Goal: Contribute content

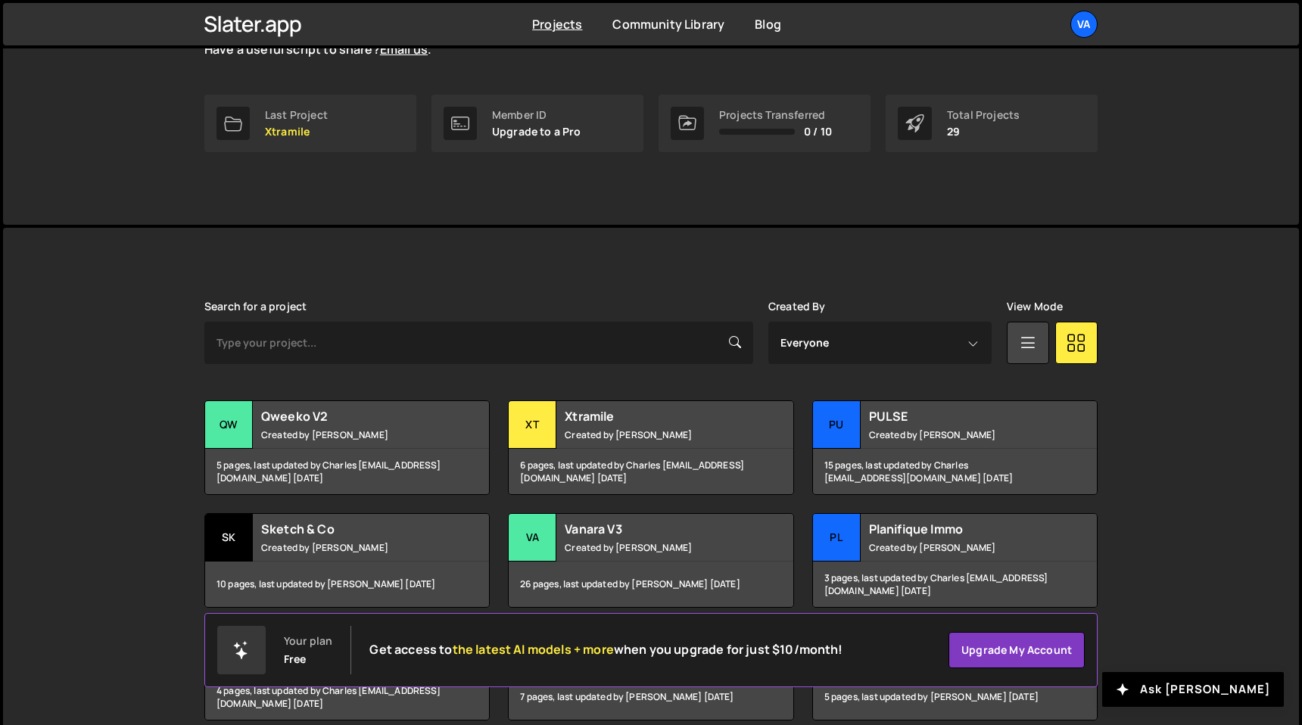
scroll to position [274, 0]
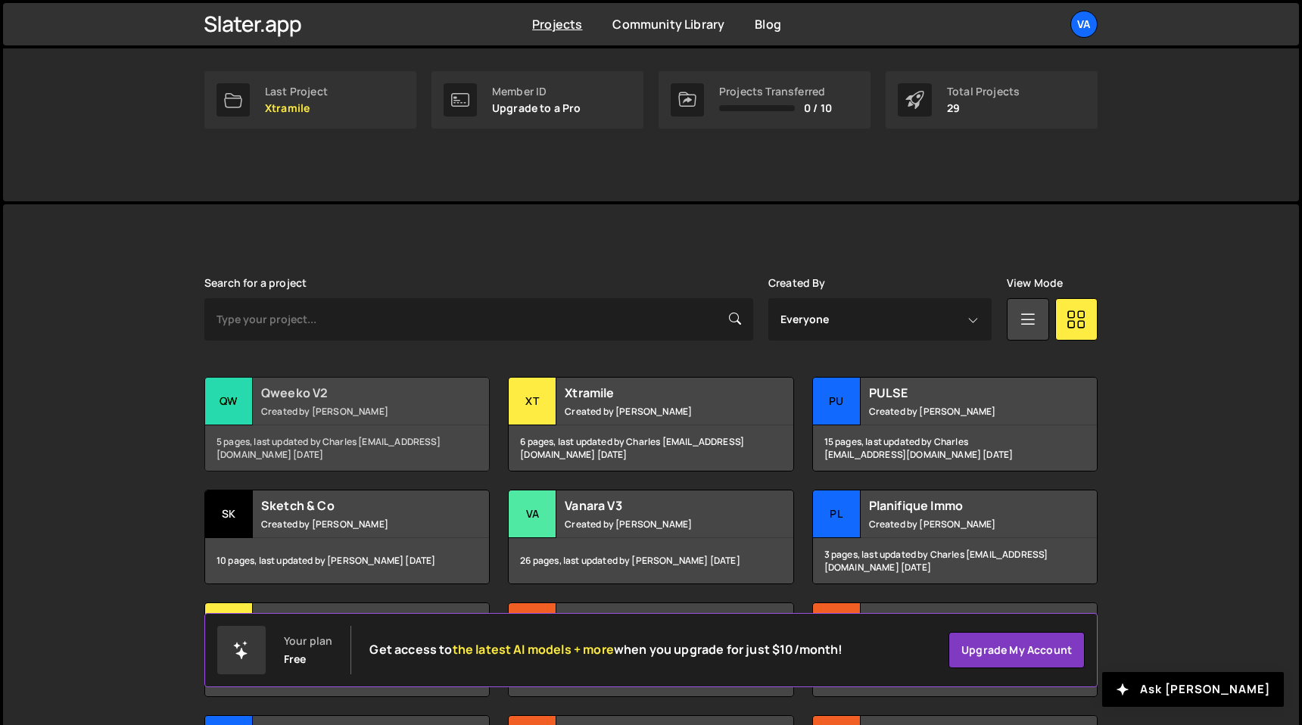
click at [406, 385] on h2 "Qweeko V2" at bounding box center [352, 393] width 182 height 17
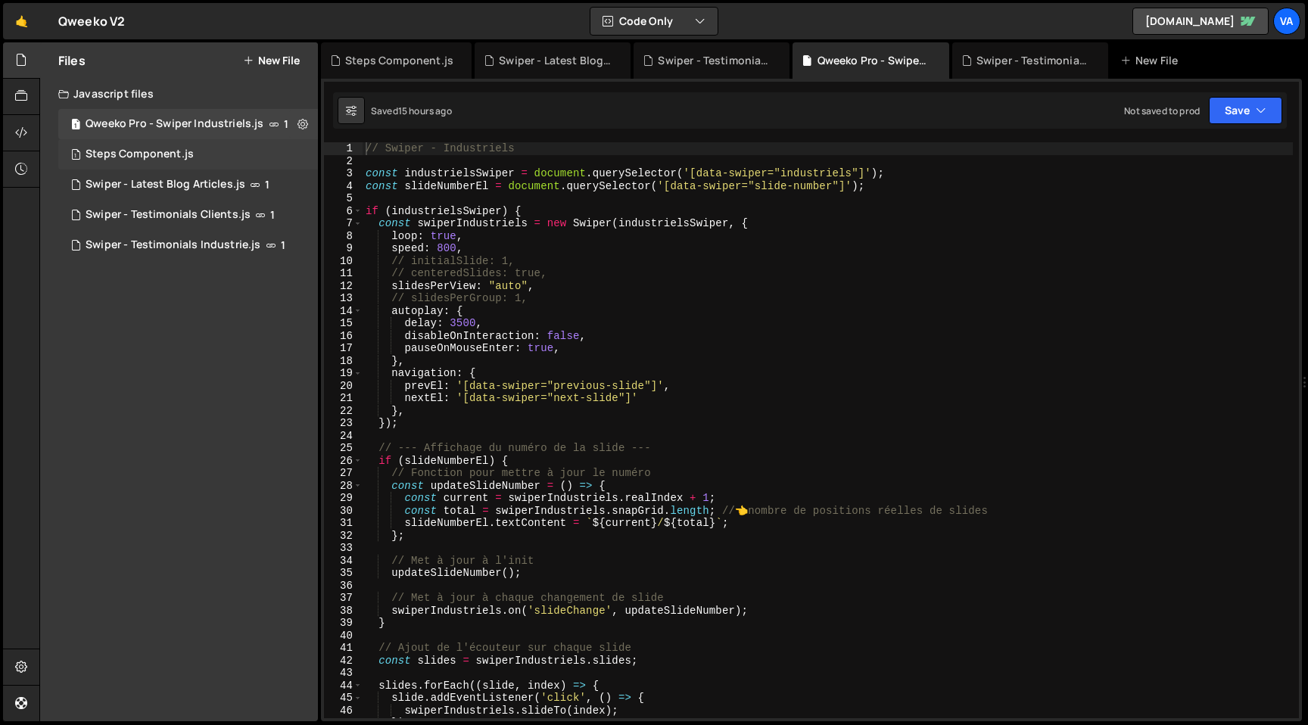
click at [197, 151] on div "1 Steps Component.js 0" at bounding box center [188, 154] width 260 height 30
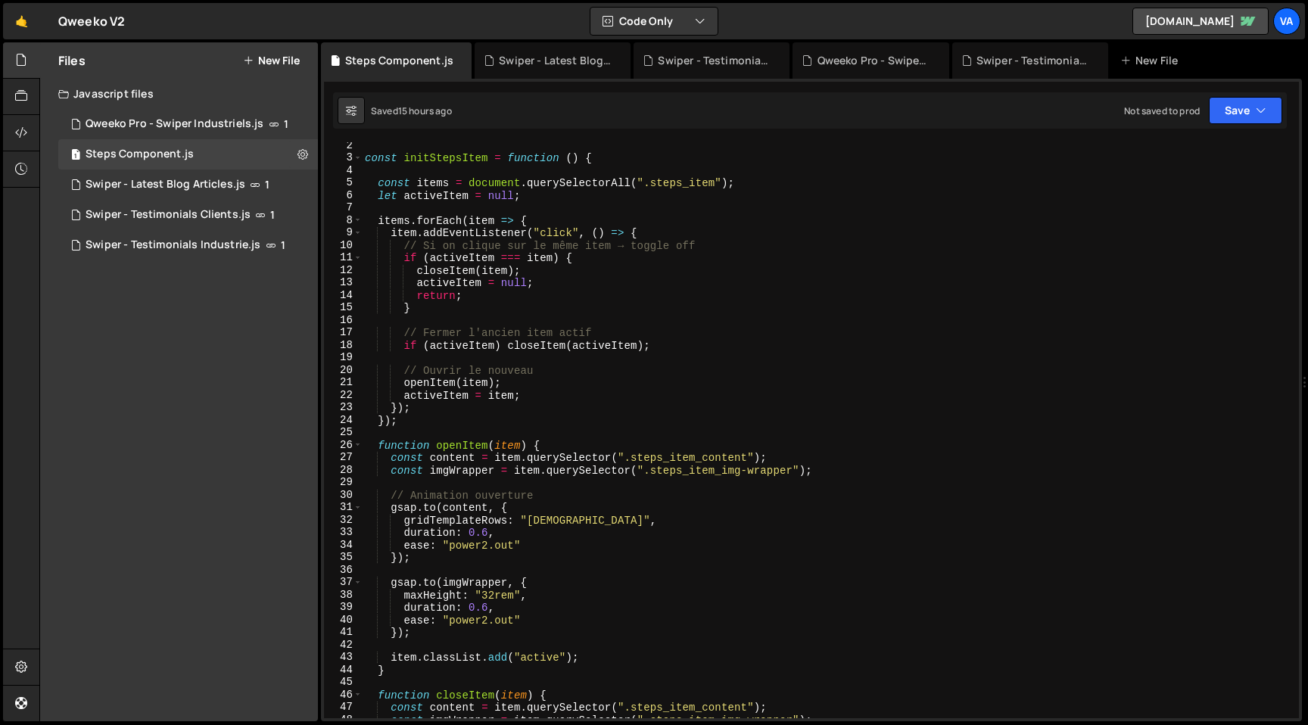
scroll to position [24, 0]
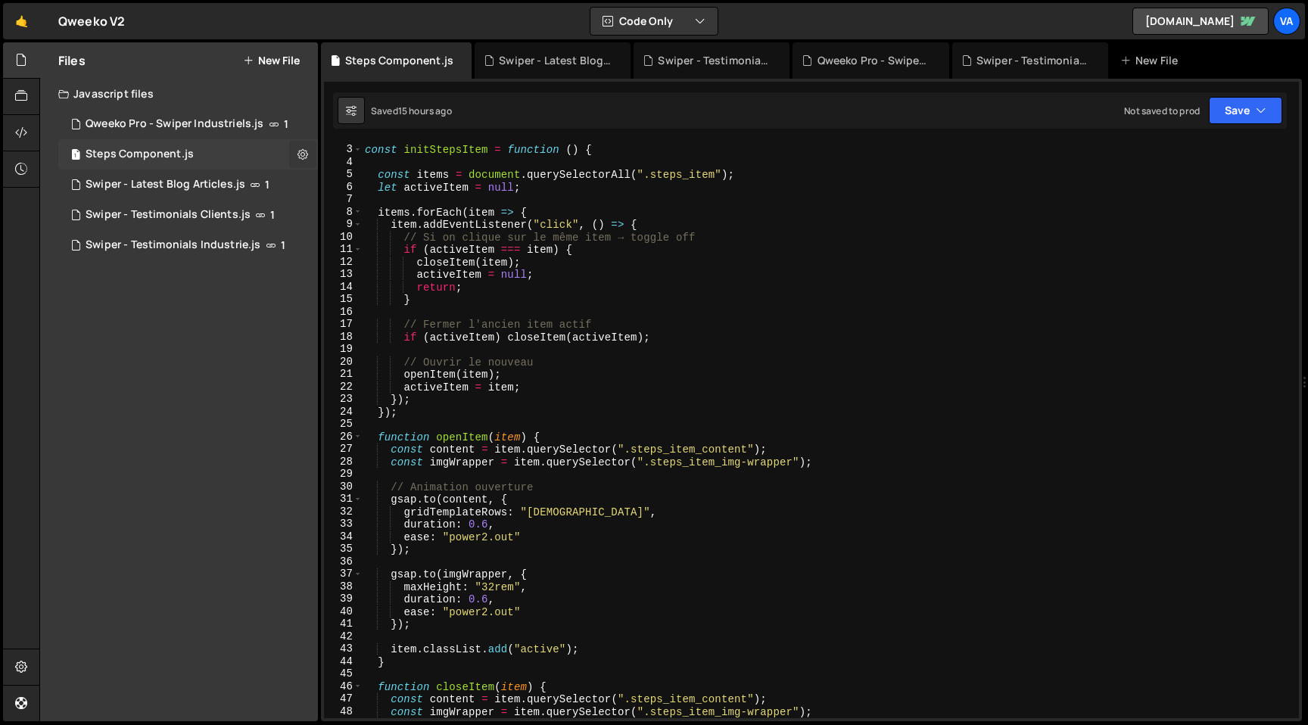
click at [307, 154] on icon at bounding box center [303, 154] width 11 height 14
type input "Steps Component"
radio input "true"
checkbox input "true"
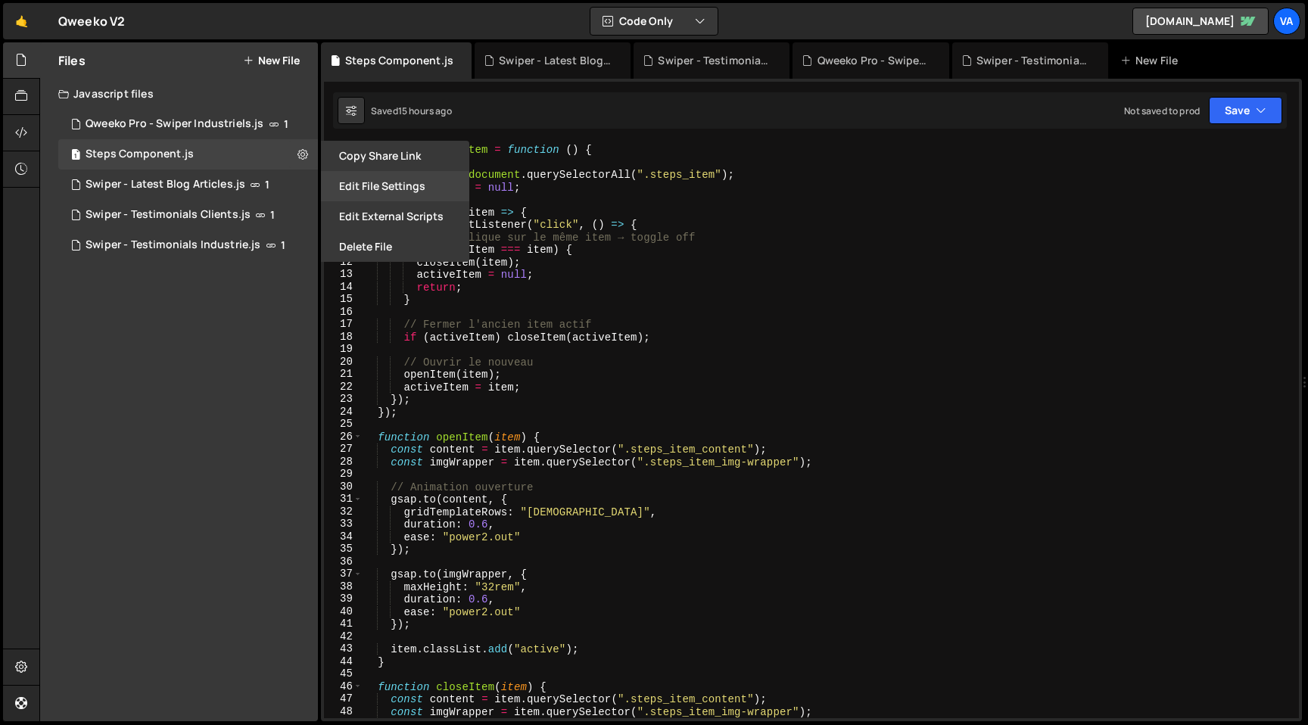
click at [398, 184] on button "Edit File Settings" at bounding box center [395, 186] width 148 height 30
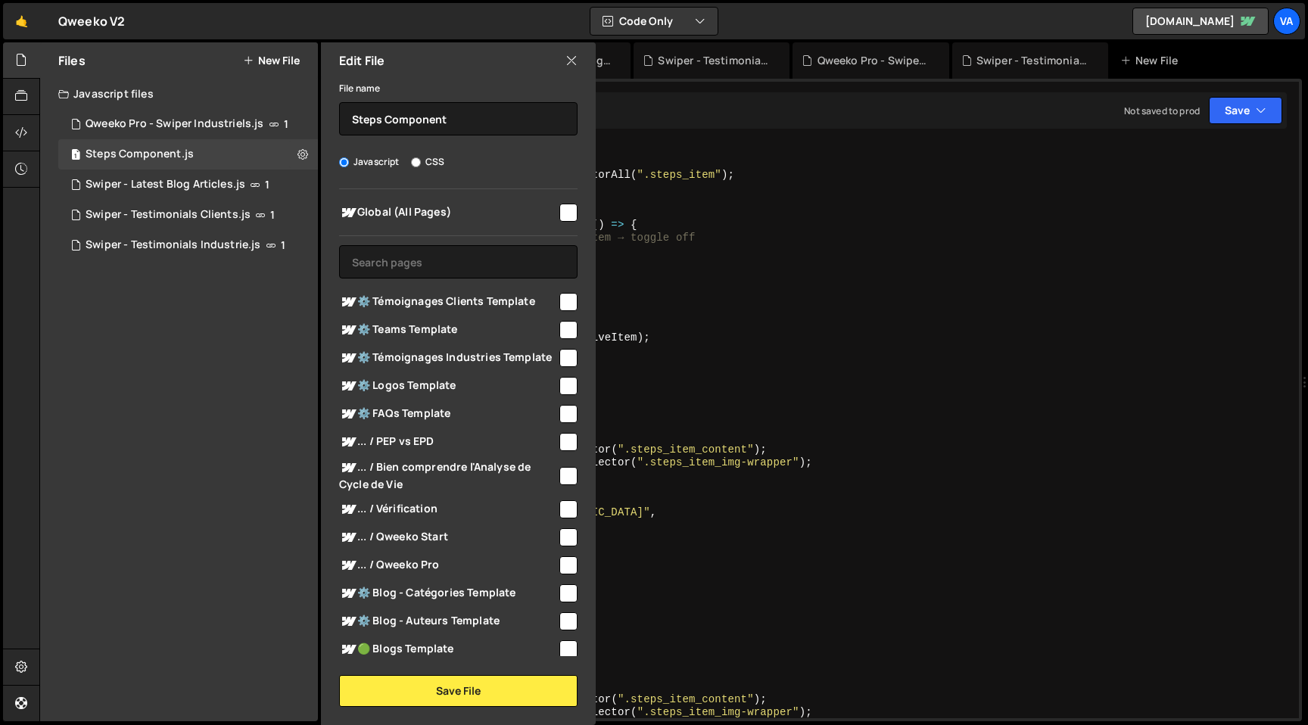
scroll to position [281, 0]
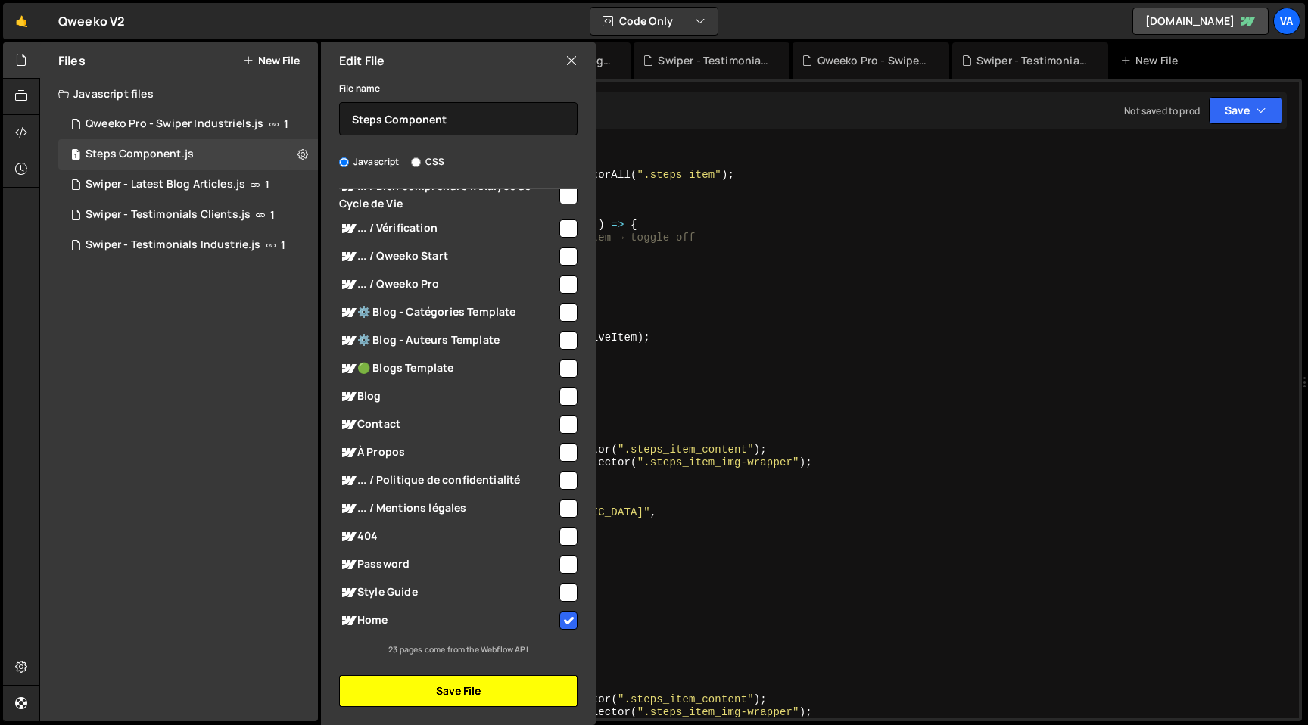
click at [440, 693] on button "Save File" at bounding box center [458, 691] width 238 height 32
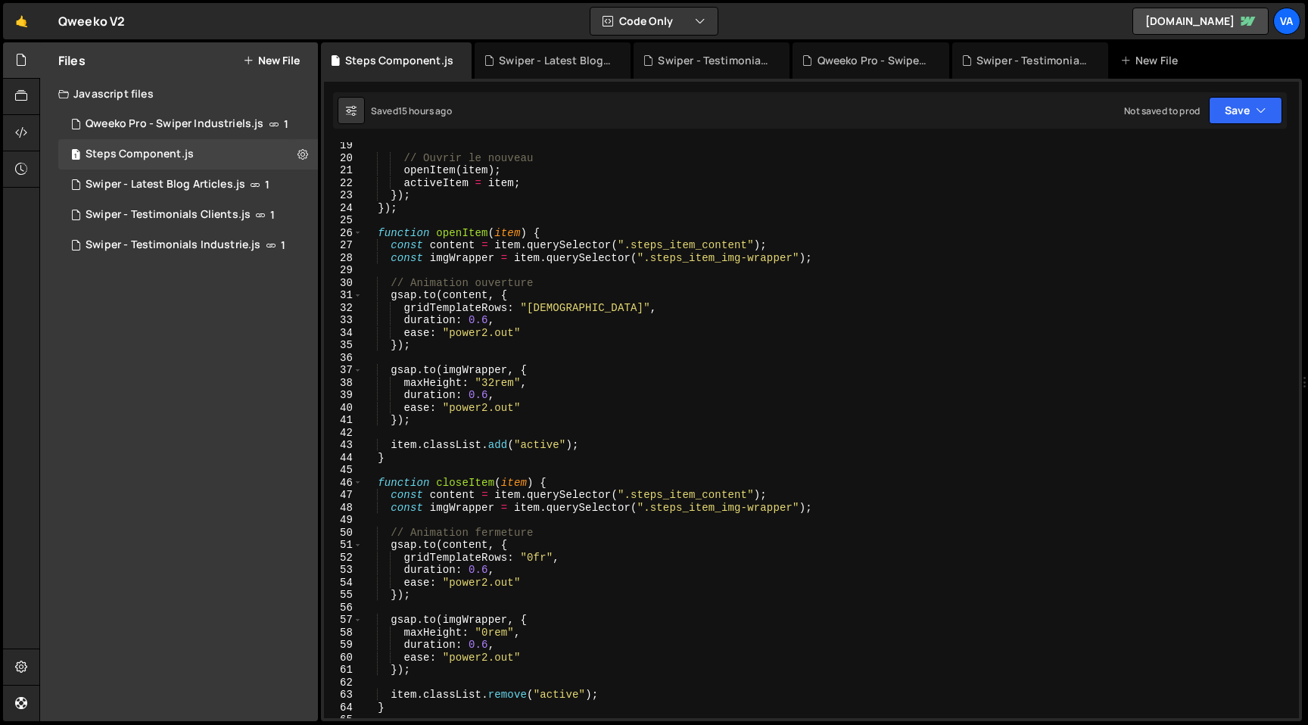
scroll to position [228, 0]
click at [422, 360] on div "// Ouvrir le nouveau openItem ( item ) ; activeItem = item ; }) ; }) ; function…" at bounding box center [827, 439] width 931 height 601
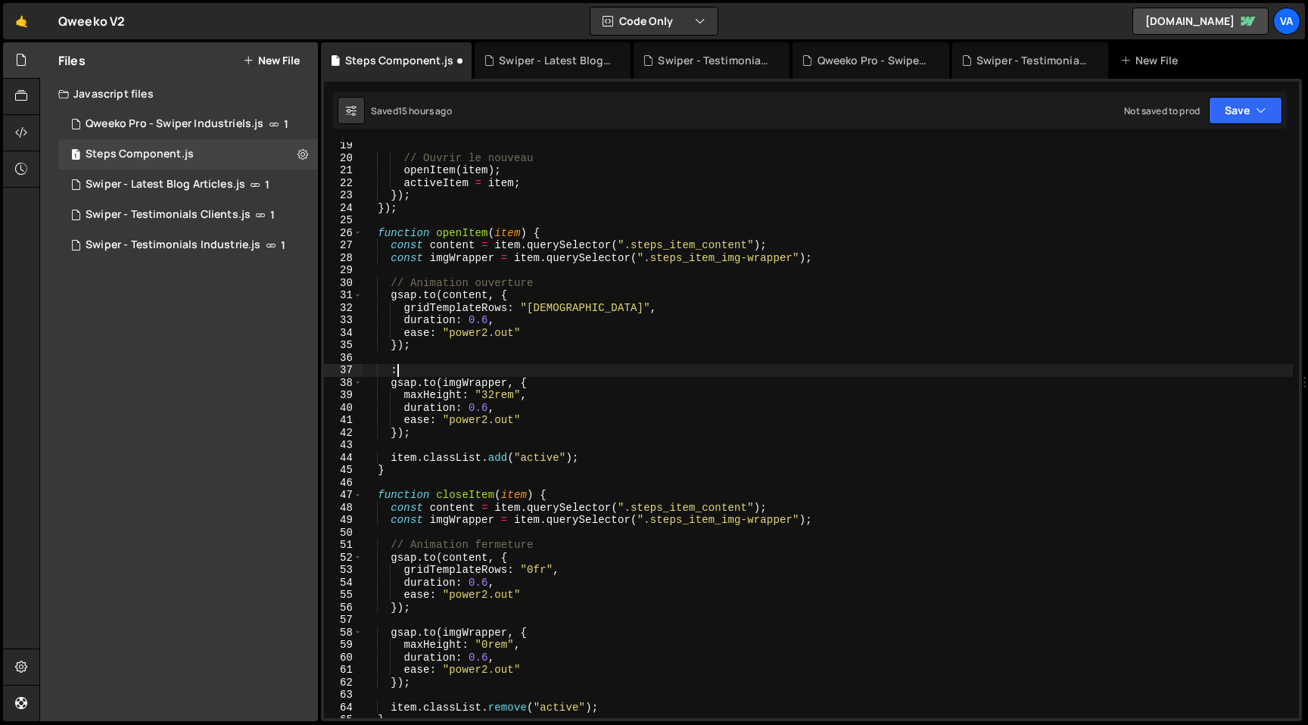
scroll to position [0, 2]
type textarea ":"
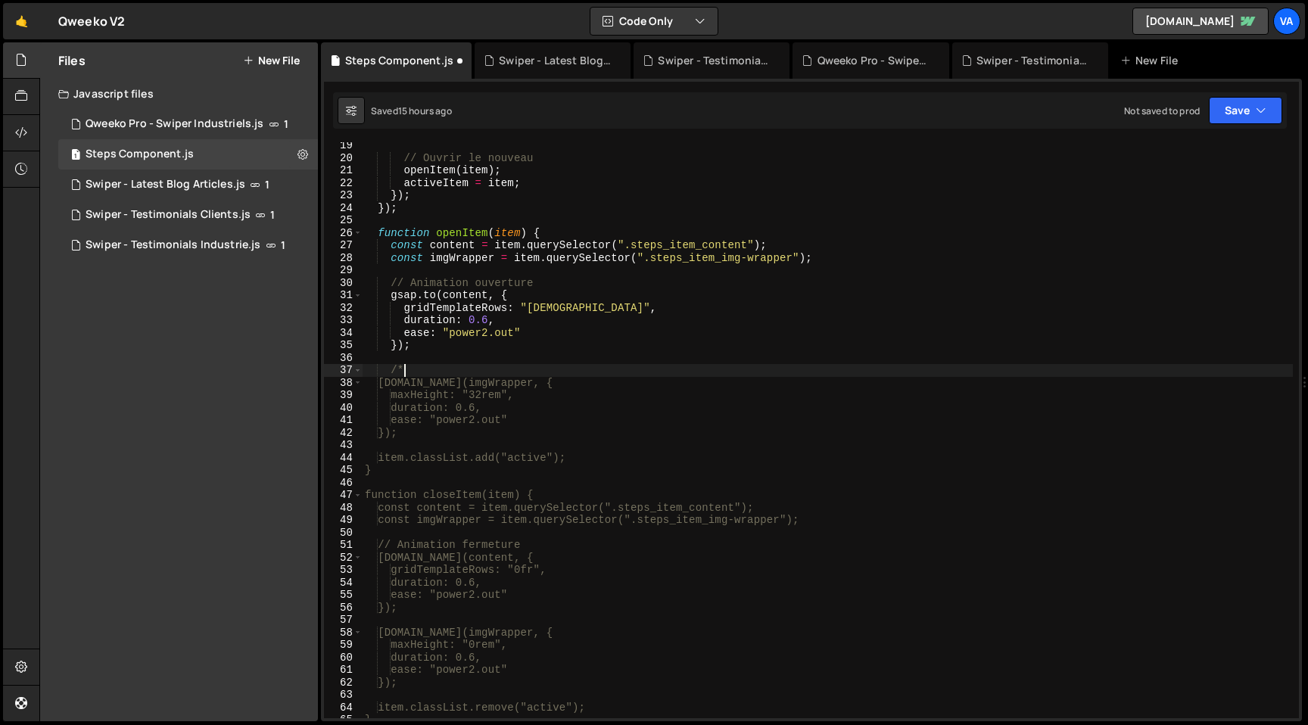
click at [431, 434] on div "// Ouvrir le nouveau openItem ( item ) ; activeItem = item ; }) ; }) ; function…" at bounding box center [827, 439] width 931 height 601
type textarea "});"
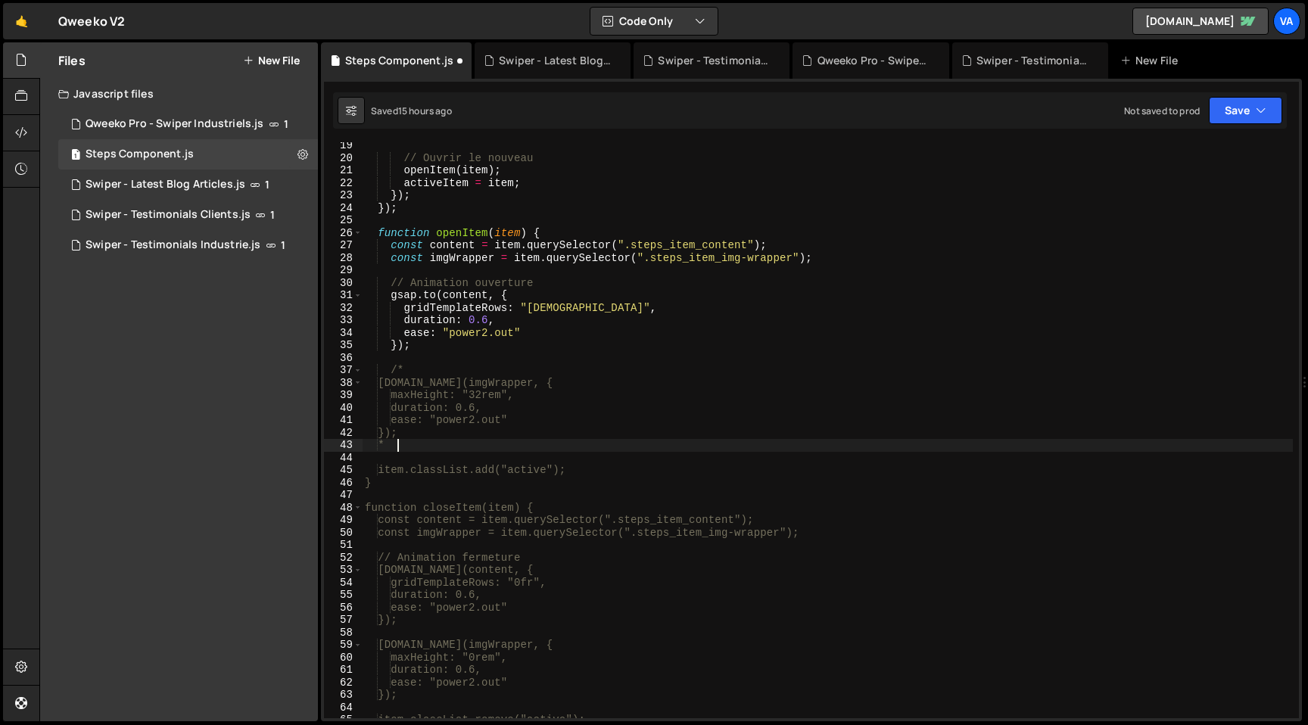
type textarea "*/"
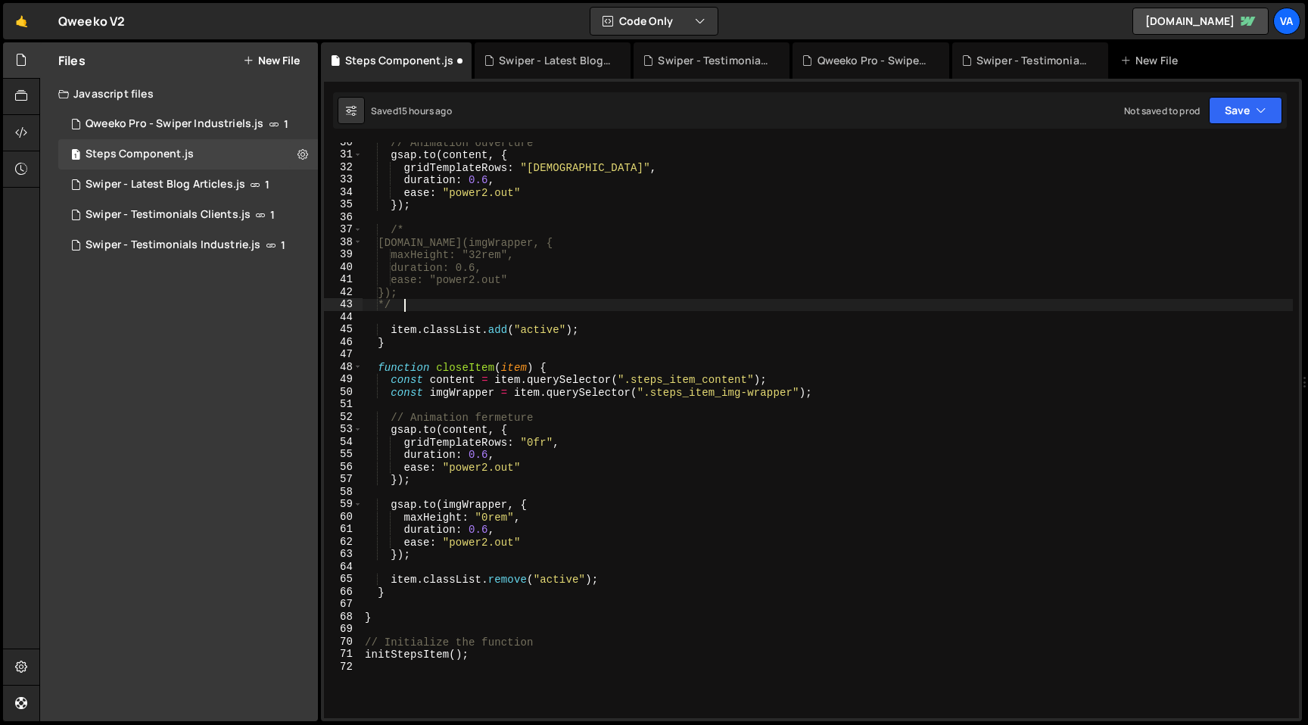
scroll to position [369, 0]
click at [432, 492] on div "// Animation ouverture gsap . to ( content , { gridTemplateRows : "1fr" , durat…" at bounding box center [827, 436] width 931 height 601
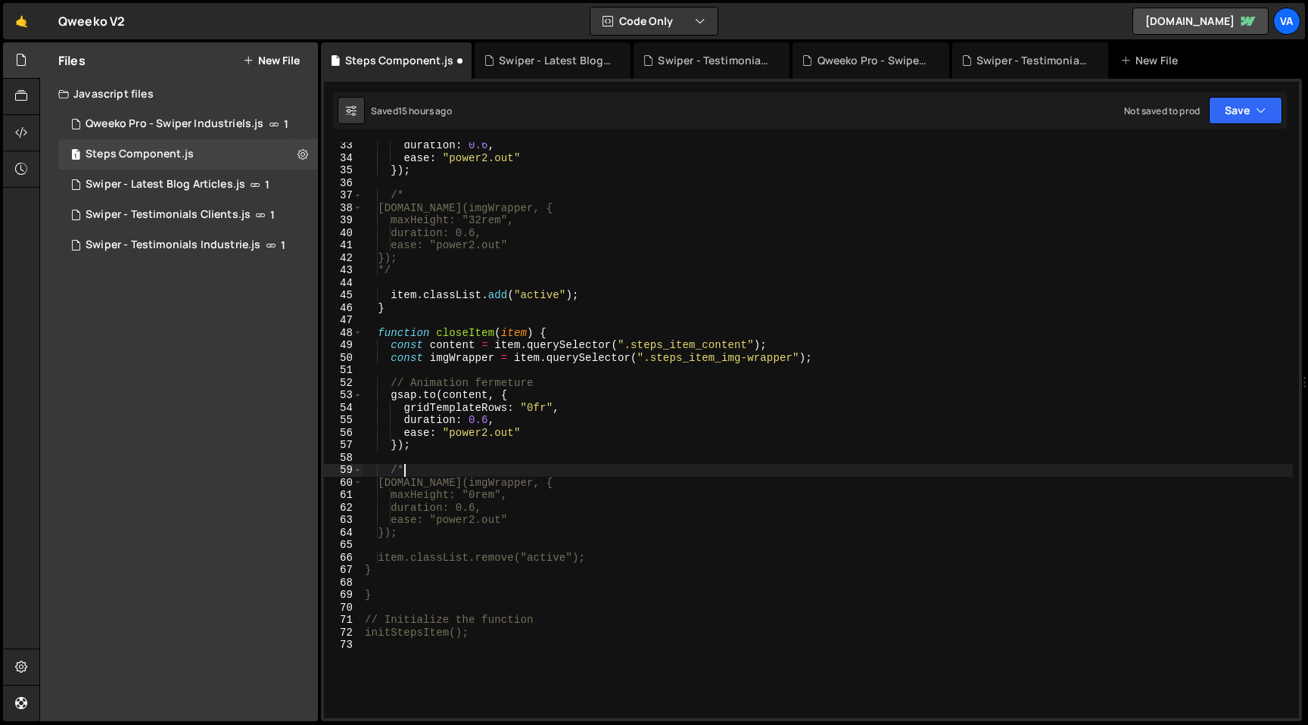
scroll to position [404, 0]
click at [434, 536] on div "duration : 0.6 , ease : "power2.out" }) ; /* gsap.to(imgWrapper, { maxHeight: "…" at bounding box center [827, 439] width 931 height 601
type textarea "});"
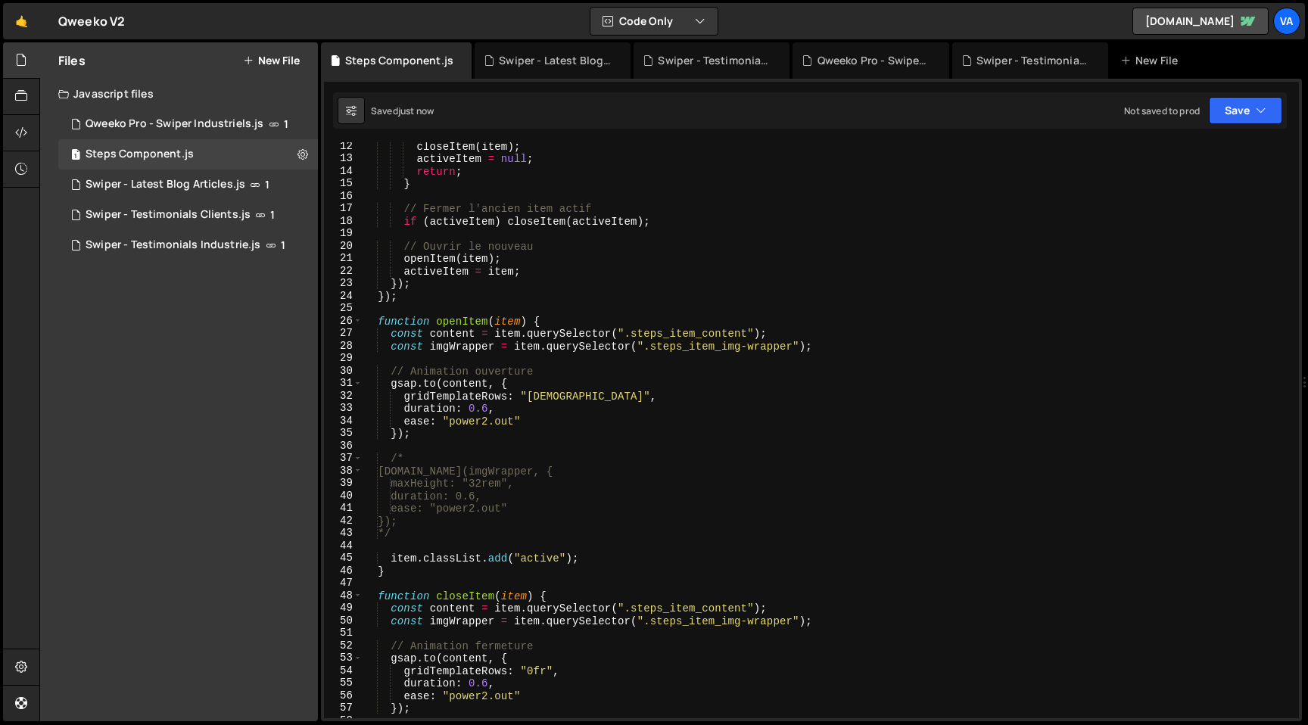
scroll to position [168, 0]
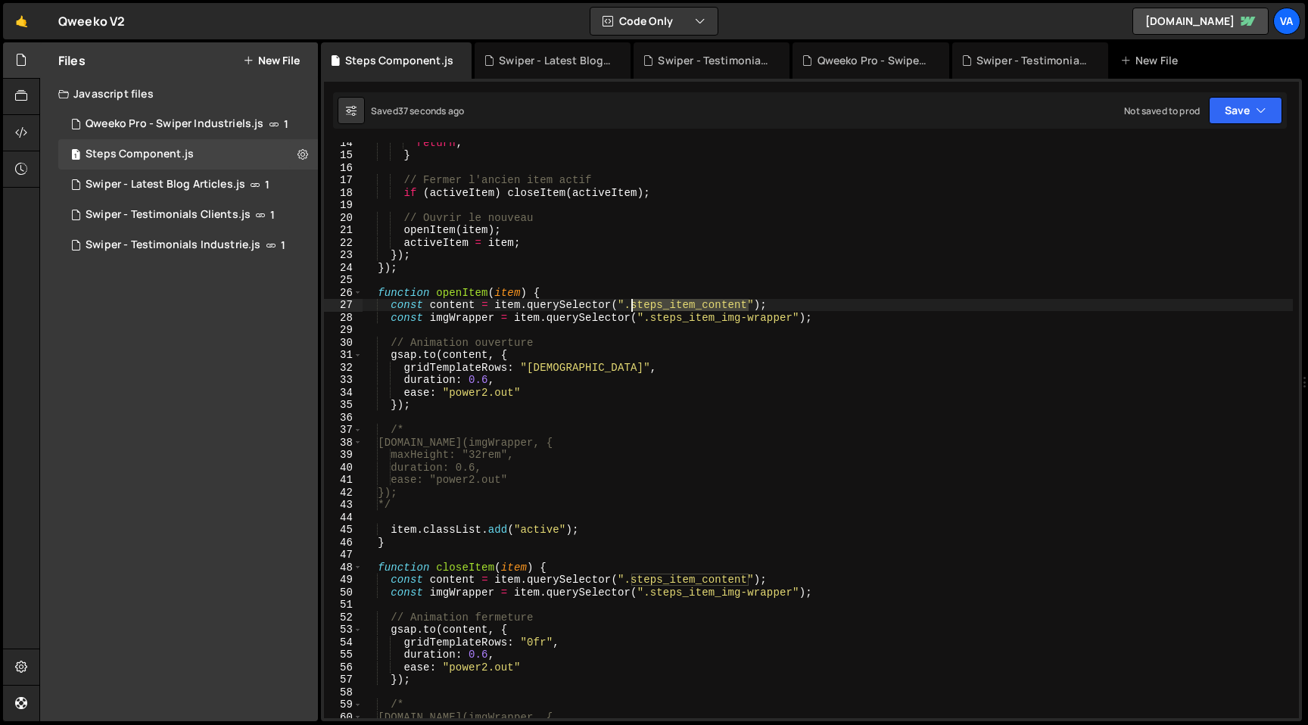
drag, startPoint x: 749, startPoint y: 304, endPoint x: 633, endPoint y: 308, distance: 116.7
click at [633, 308] on div "return ; } // Fermer l'ancien item actif if ( activeItem ) closeItem ( activeIt…" at bounding box center [827, 436] width 931 height 601
paste textarea
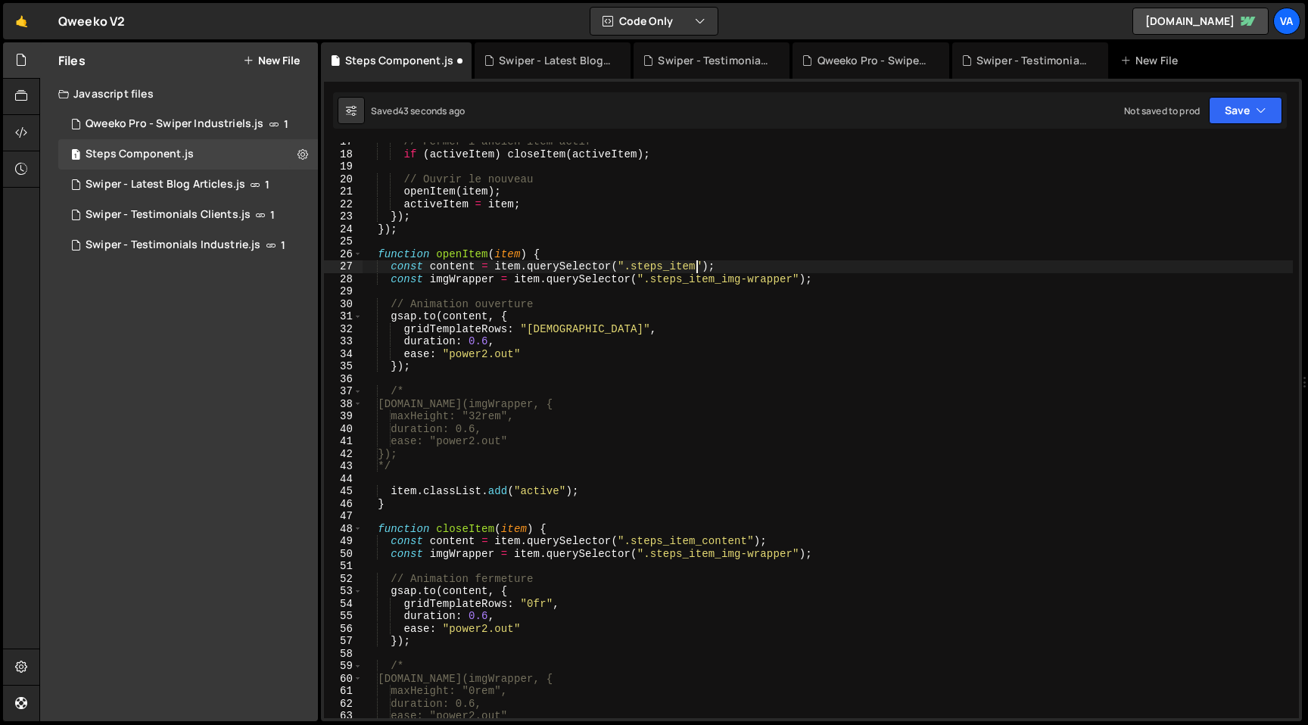
scroll to position [207, 0]
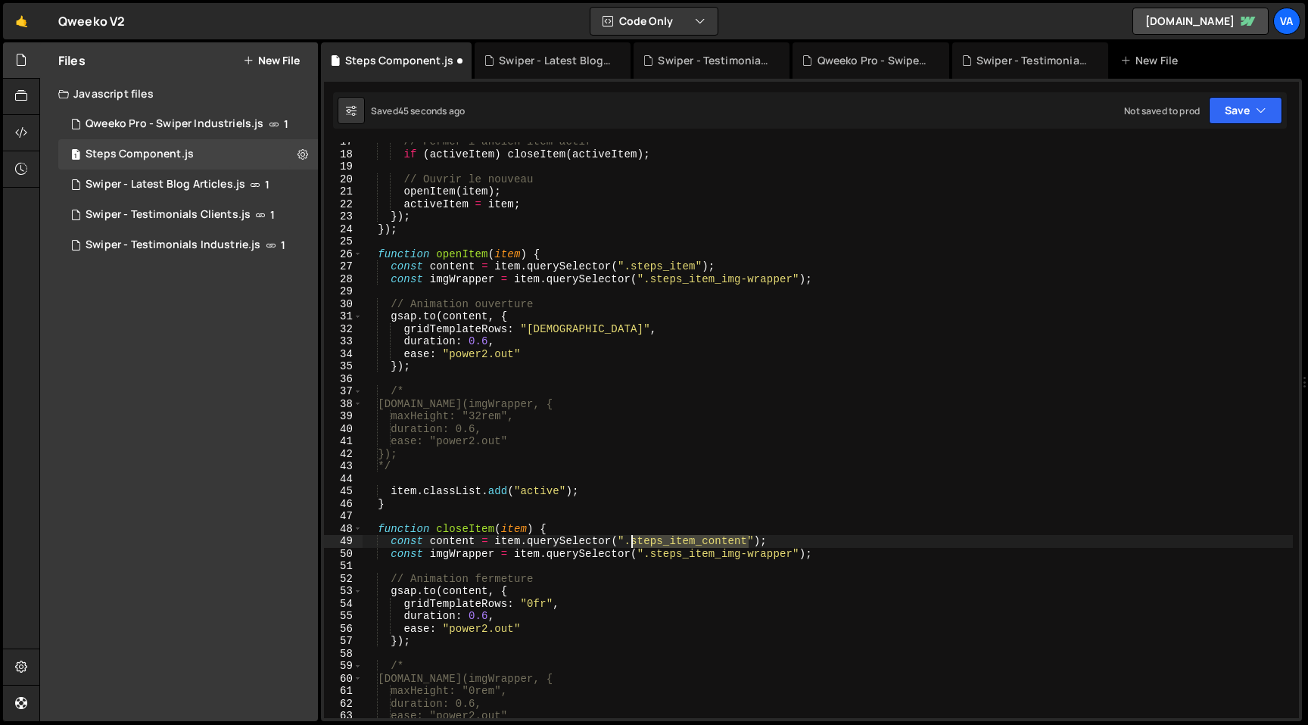
drag, startPoint x: 747, startPoint y: 537, endPoint x: 632, endPoint y: 544, distance: 115.2
click at [632, 544] on div "// Fermer l'ancien item actif if ( activeItem ) closeItem ( activeItem ) ; // O…" at bounding box center [827, 436] width 931 height 601
paste textarea
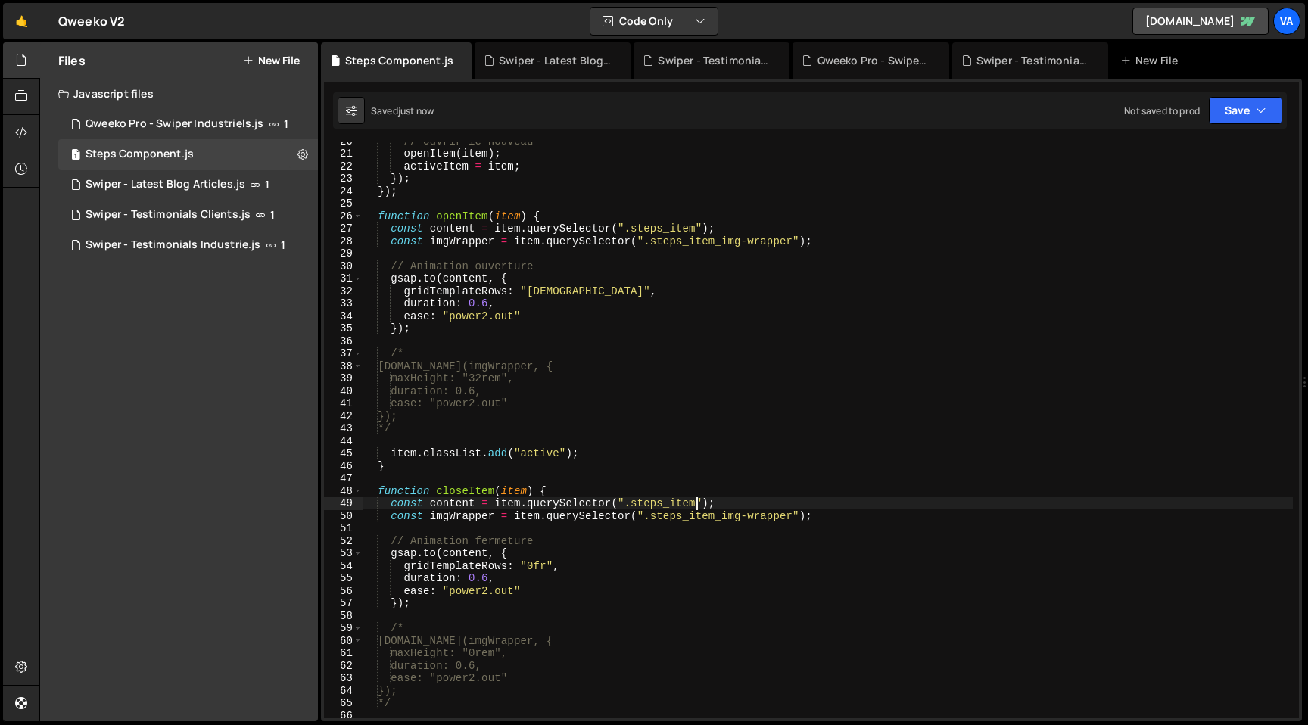
scroll to position [245, 0]
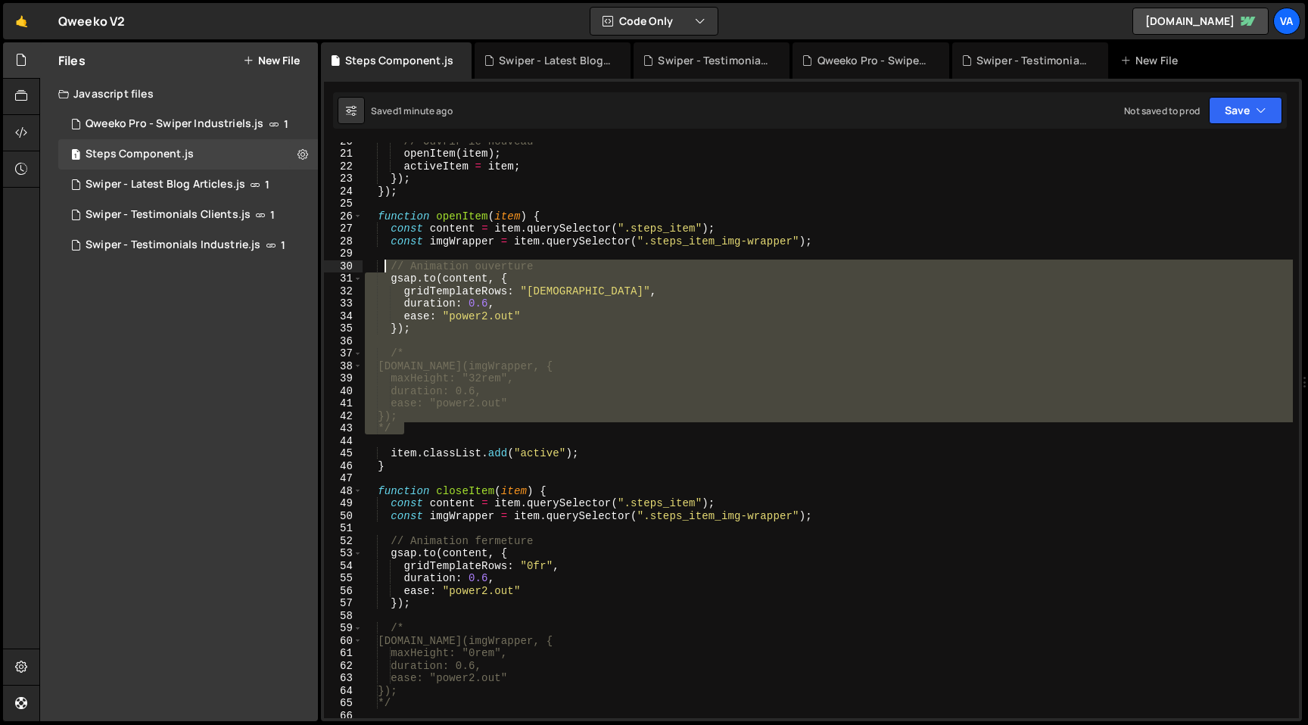
drag, startPoint x: 413, startPoint y: 428, endPoint x: 385, endPoint y: 269, distance: 162.3
click at [385, 269] on div "// Ouvrir le nouveau openItem ( item ) ; activeItem = item ; }) ; }) ; function…" at bounding box center [827, 435] width 931 height 601
type textarea "// Animation ouverture gsap.to(content, {"
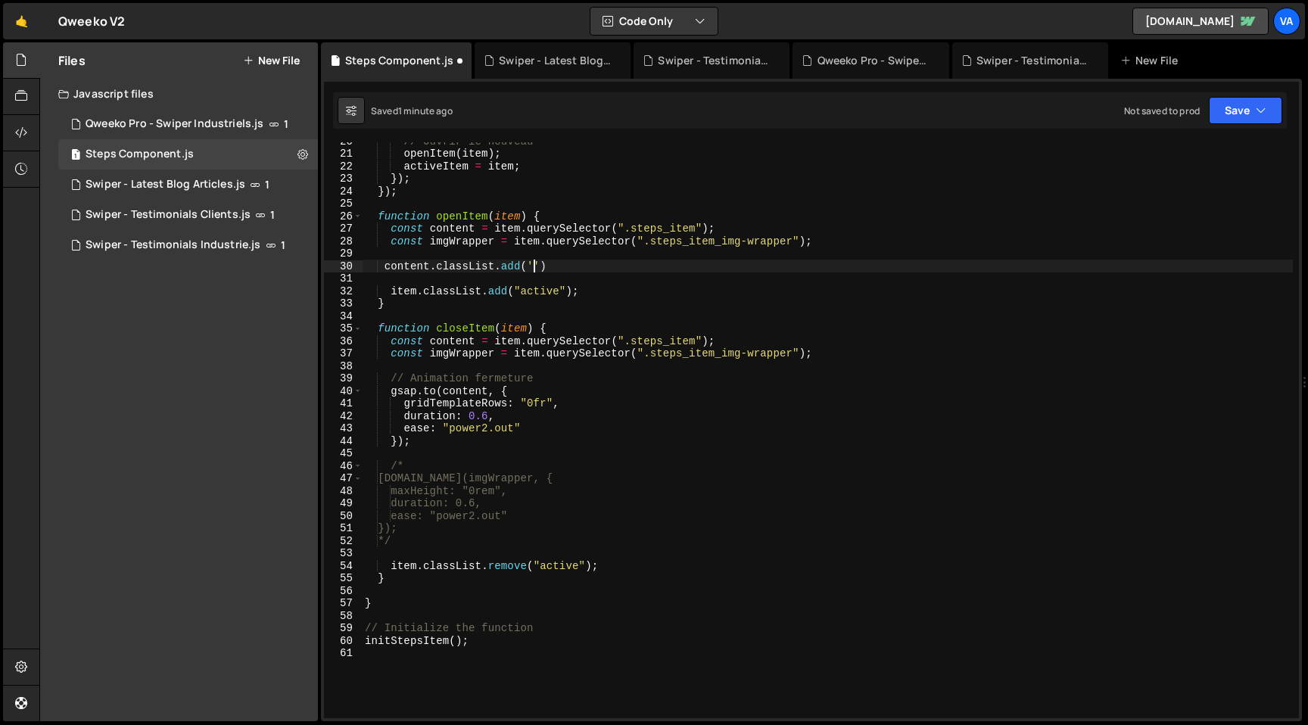
scroll to position [0, 12]
paste textarea "steps_item-active"
click at [733, 269] on div "// Ouvrir le nouveau openItem ( item ) ; activeItem = item ; }) ; }) ; function…" at bounding box center [827, 435] width 931 height 601
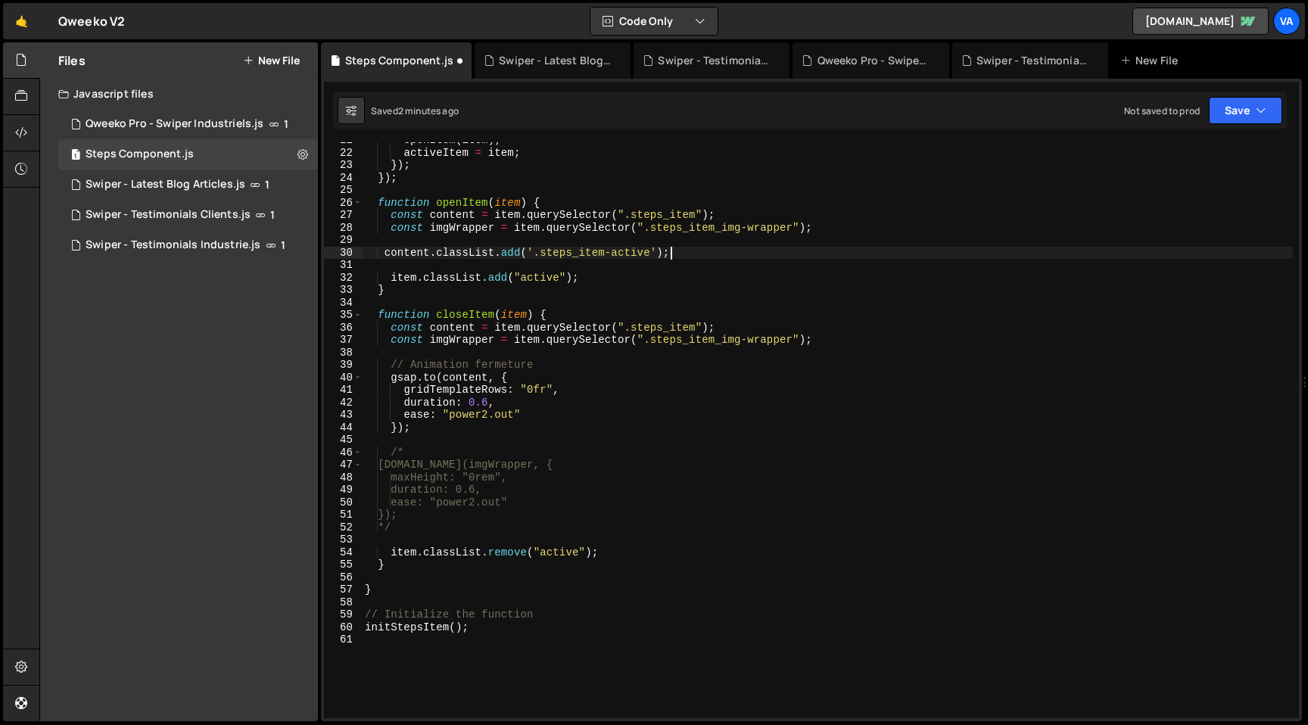
scroll to position [268, 0]
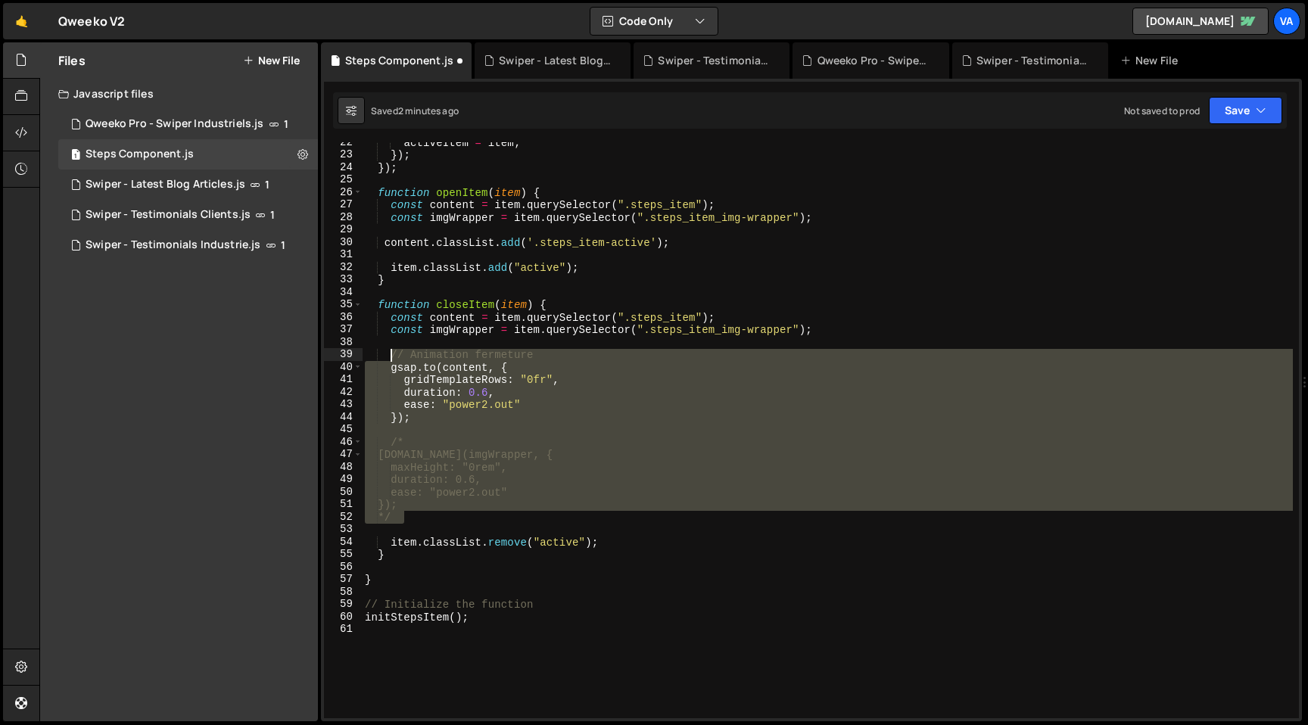
drag, startPoint x: 412, startPoint y: 518, endPoint x: 391, endPoint y: 357, distance: 161.9
click at [391, 357] on div "activeItem = item ; }) ; }) ; function openItem ( item ) { const content = item…" at bounding box center [827, 436] width 931 height 601
type textarea "// Animation fermeture gsap.to(content, {"
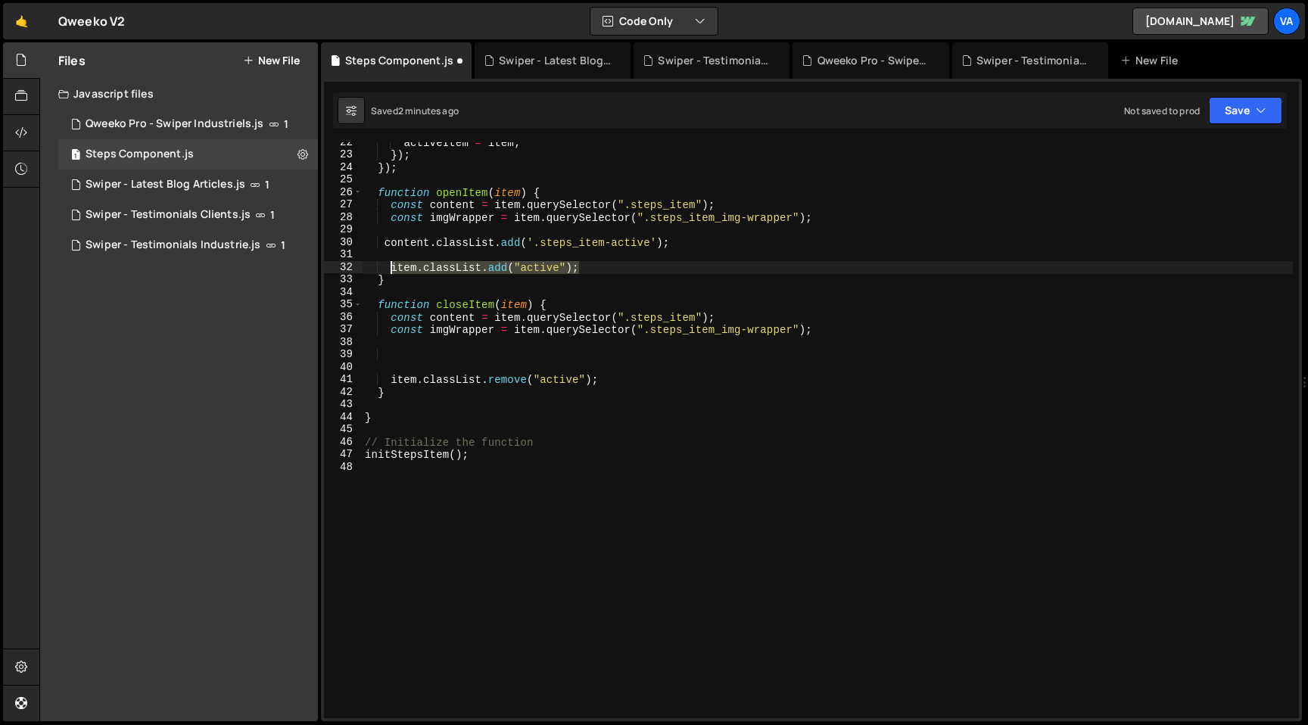
drag, startPoint x: 587, startPoint y: 266, endPoint x: 391, endPoint y: 266, distance: 195.3
click at [391, 266] on div "activeItem = item ; }) ; }) ; function openItem ( item ) { const content = item…" at bounding box center [827, 436] width 931 height 601
type textarea "item.classList.add("active");"
click at [468, 359] on div "activeItem = item ; }) ; }) ; function openItem ( item ) { const content = item…" at bounding box center [827, 436] width 931 height 601
paste textarea "item.classList.add("active");"
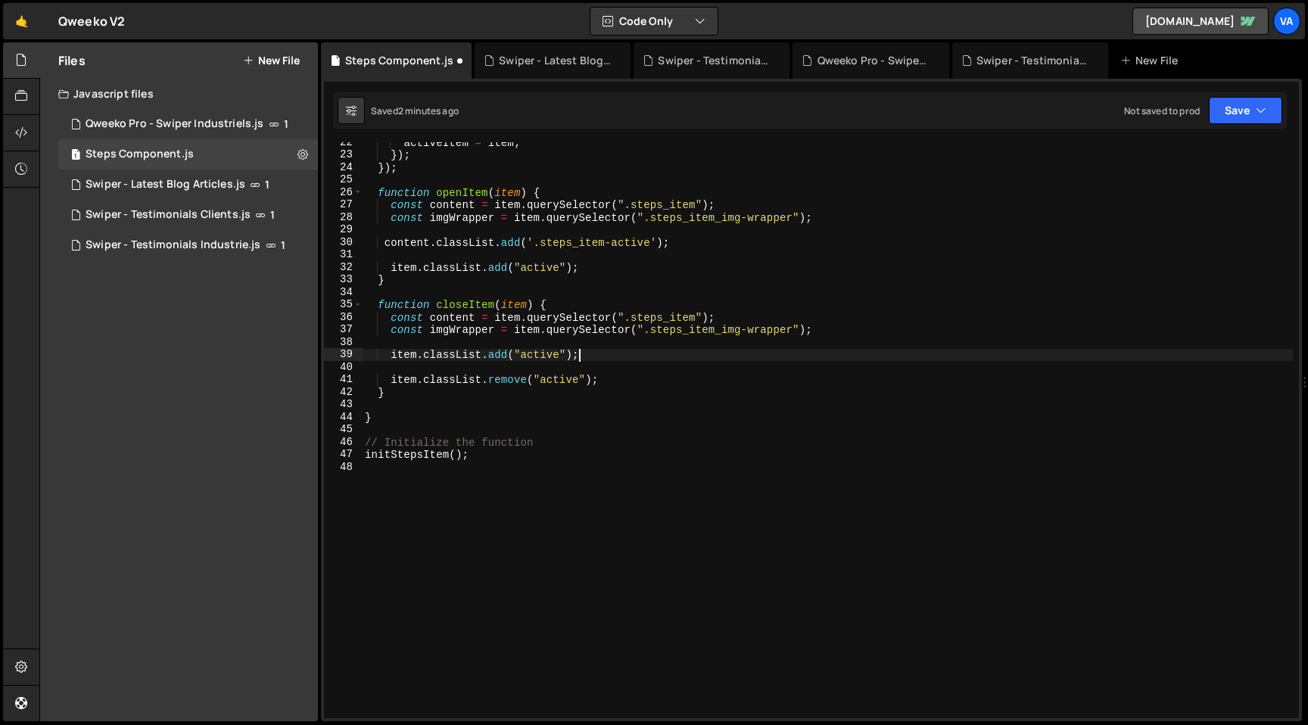
click at [502, 357] on div "activeItem = item ; }) ; }) ; function openItem ( item ) { const content = item…" at bounding box center [827, 436] width 931 height 601
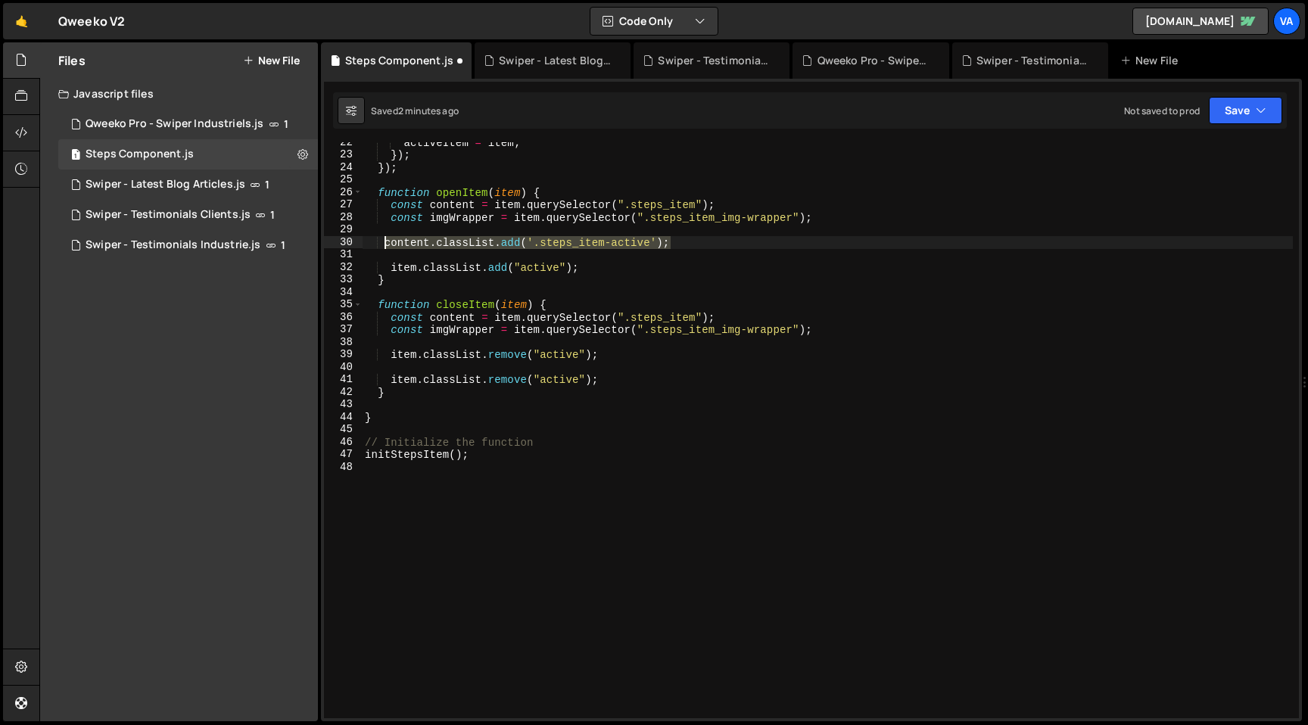
drag, startPoint x: 668, startPoint y: 242, endPoint x: 385, endPoint y: 245, distance: 283.9
click at [385, 245] on div "activeItem = item ; }) ; }) ; function openItem ( item ) { const content = item…" at bounding box center [827, 436] width 931 height 601
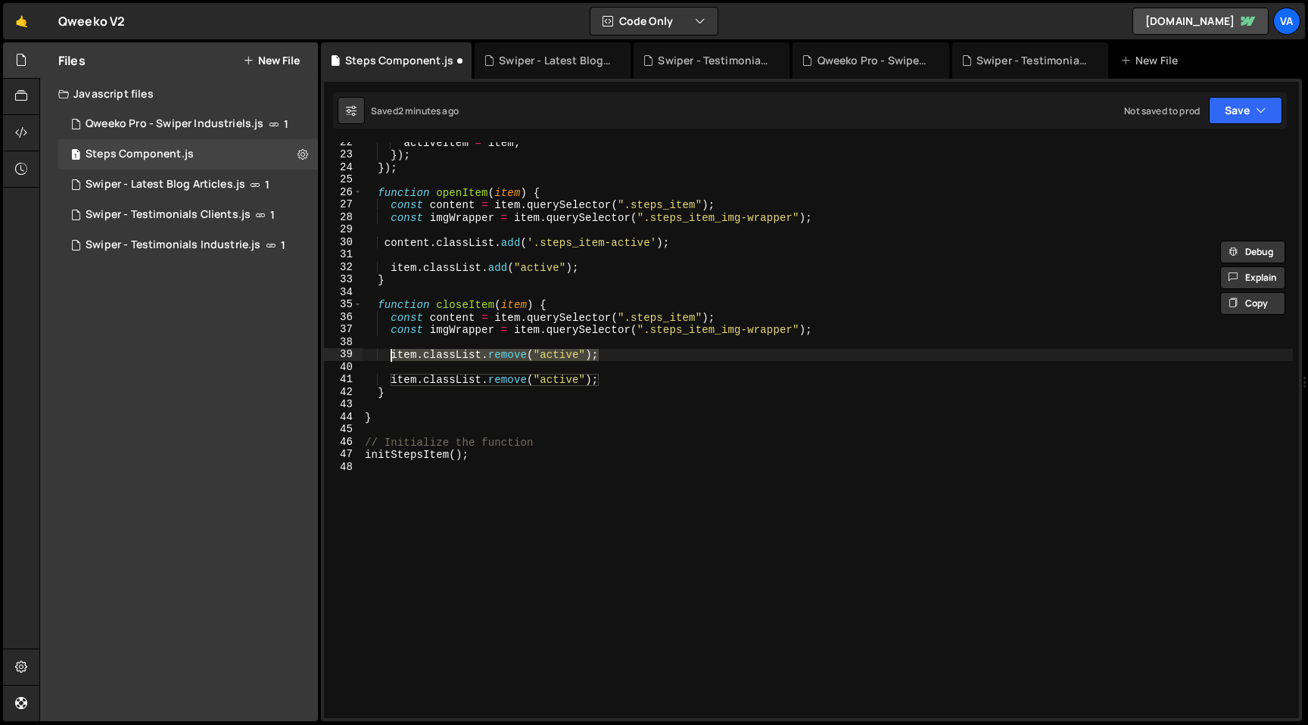
drag, startPoint x: 603, startPoint y: 354, endPoint x: 391, endPoint y: 356, distance: 212.0
click at [391, 356] on div "activeItem = item ; }) ; }) ; function openItem ( item ) { const content = item…" at bounding box center [827, 436] width 931 height 601
paste textarea "content.classList.add('.steps_item-active'"
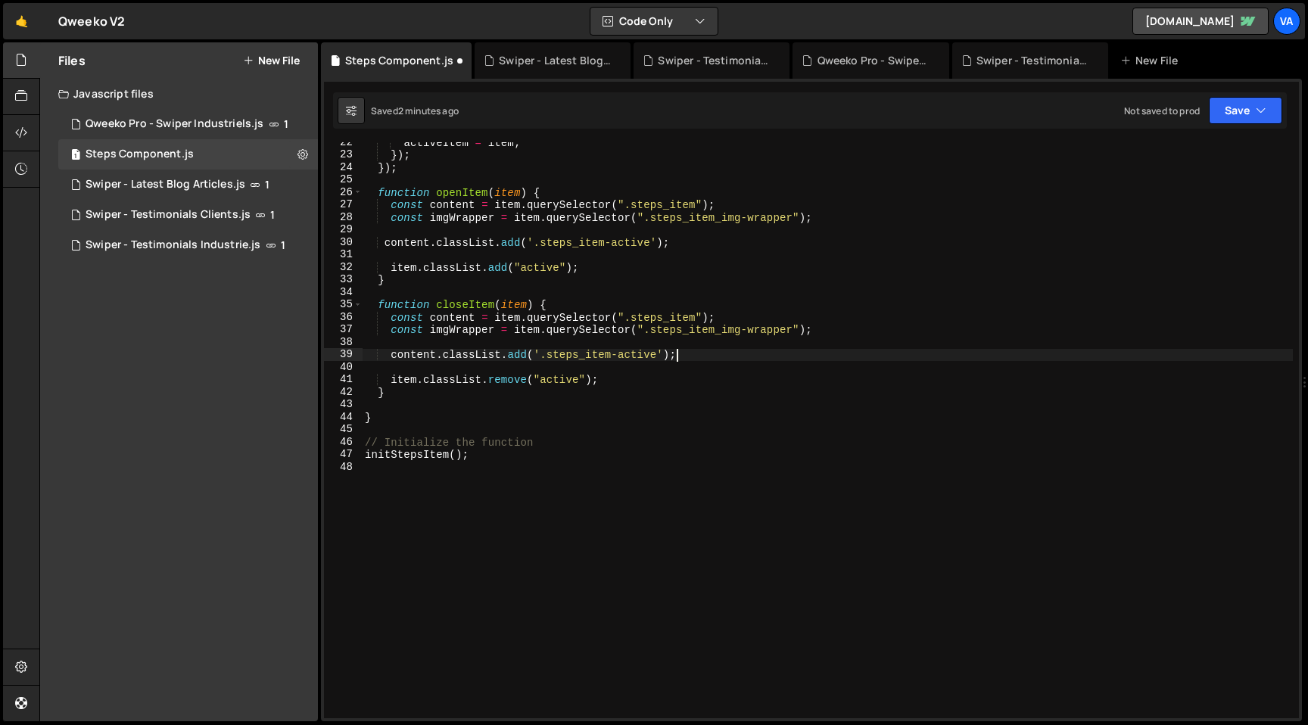
click at [516, 356] on div "activeItem = item ; }) ; }) ; function openItem ( item ) { const content = item…" at bounding box center [827, 436] width 931 height 601
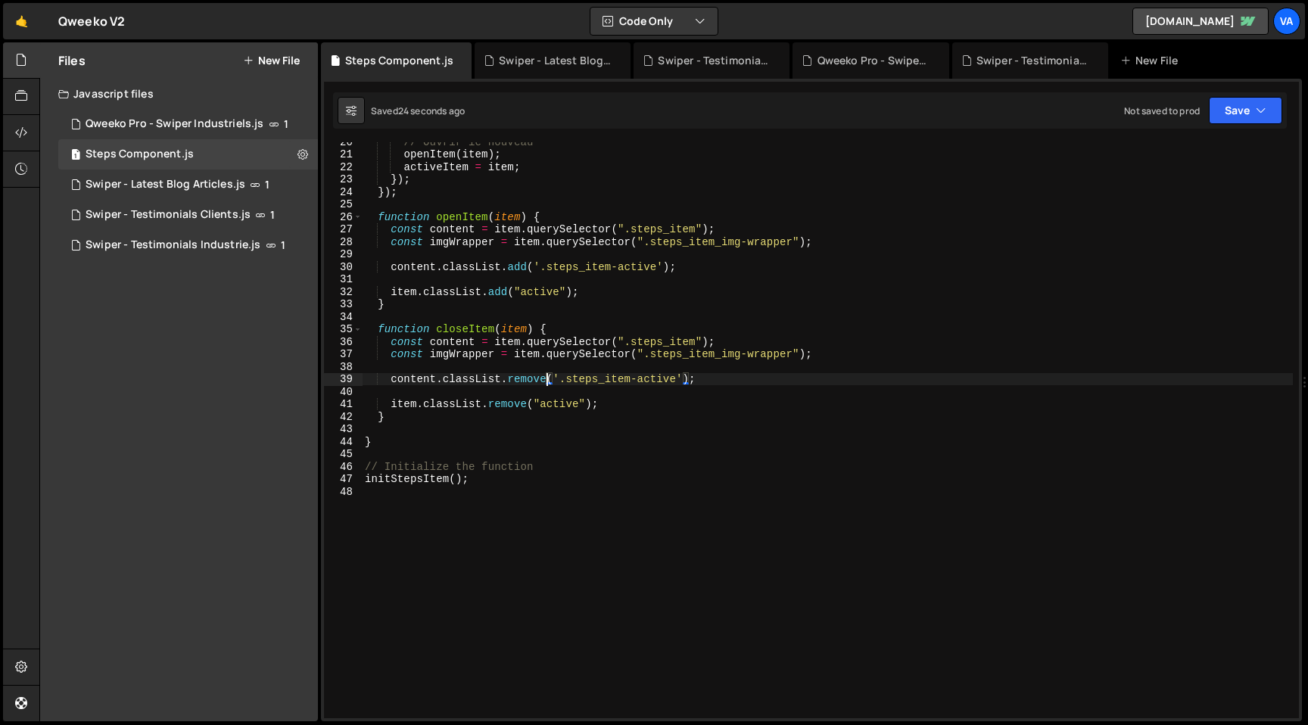
scroll to position [261, 0]
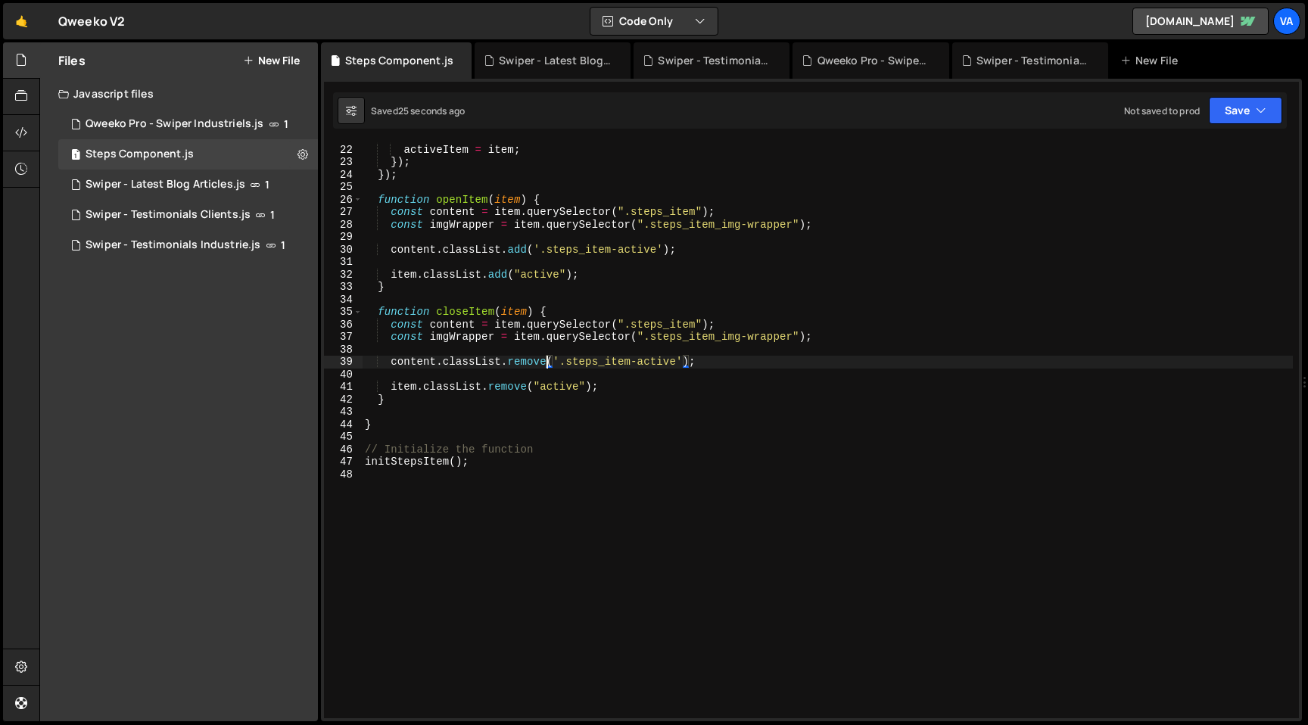
click at [749, 447] on div "openItem ( item ) ; activeItem = item ; }) ; }) ; function openItem ( item ) { …" at bounding box center [827, 431] width 931 height 601
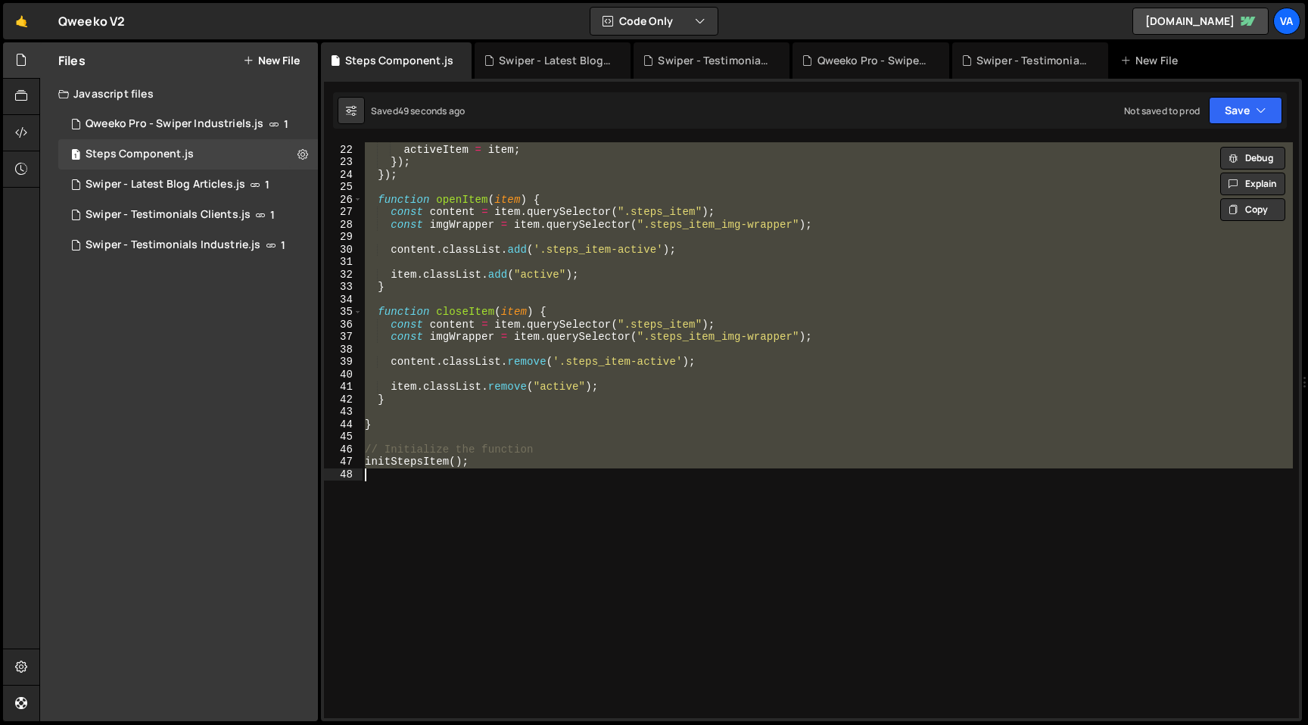
click at [578, 364] on div "openItem ( item ) ; activeItem = item ; }) ; }) ; function openItem ( item ) { …" at bounding box center [827, 431] width 931 height 601
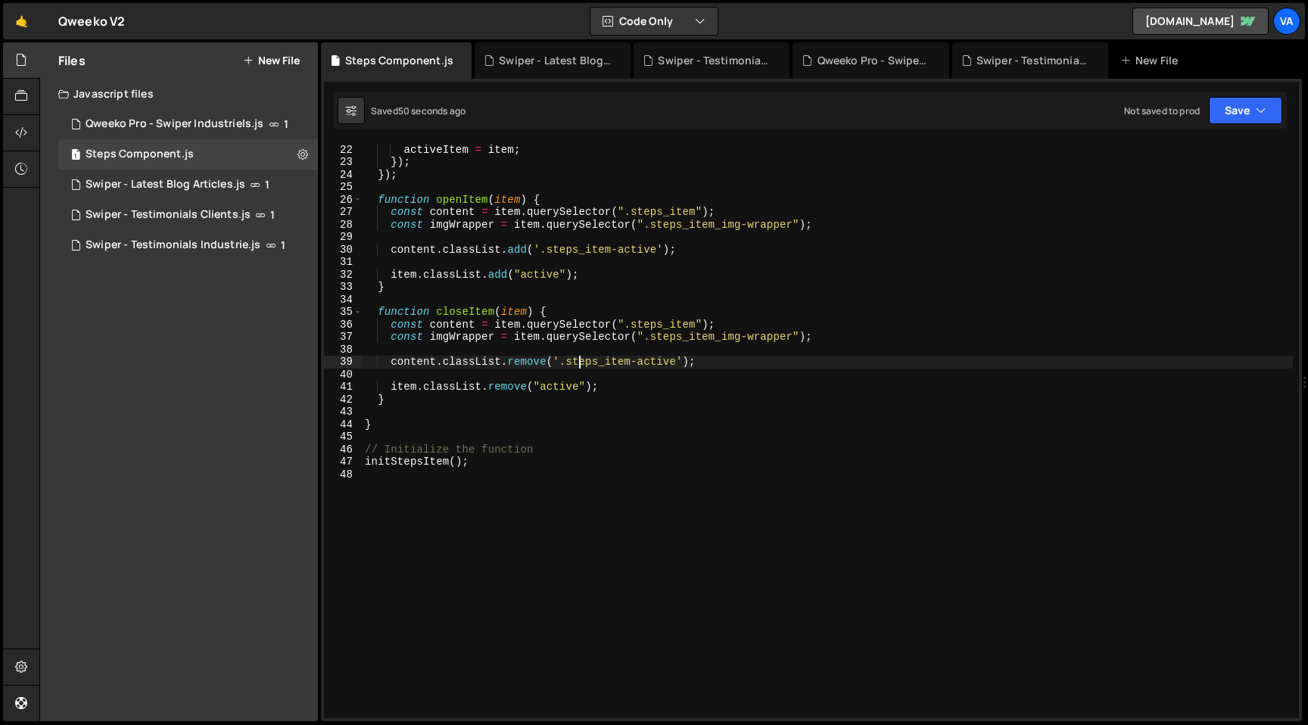
click at [565, 363] on div "openItem ( item ) ; activeItem = item ; }) ; }) ; function openItem ( item ) { …" at bounding box center [827, 431] width 931 height 601
click at [549, 251] on div "openItem ( item ) ; activeItem = item ; }) ; }) ; function openItem ( item ) { …" at bounding box center [827, 431] width 931 height 601
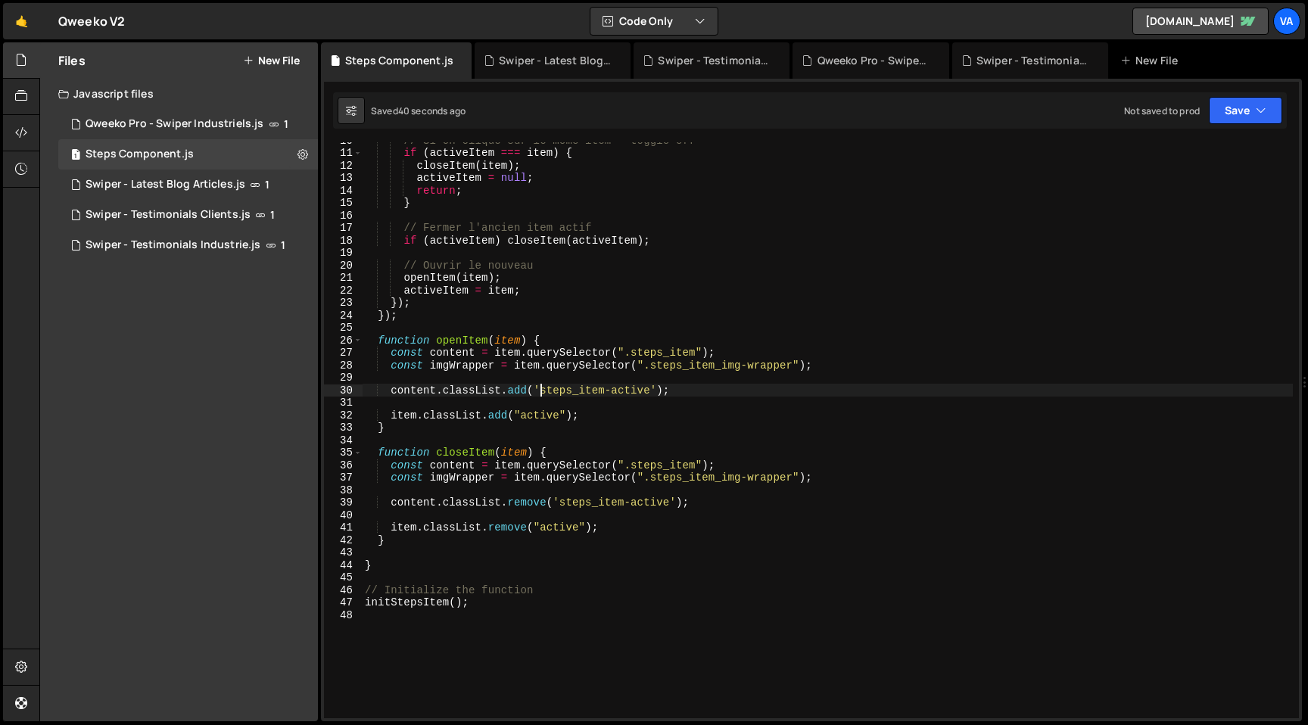
scroll to position [0, 0]
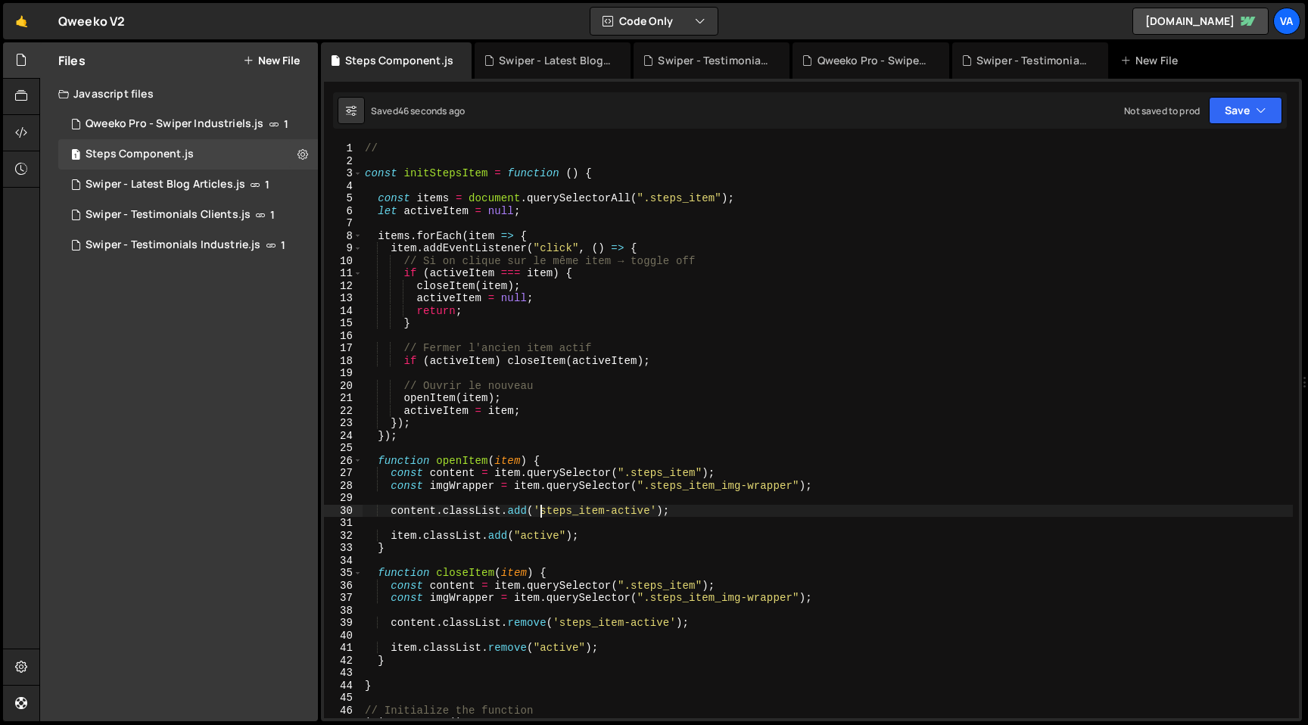
click at [542, 231] on div "// const initStepsItem = function ( ) { const items = document . querySelectorA…" at bounding box center [827, 442] width 931 height 601
type textarea "items.forEach(item => {"
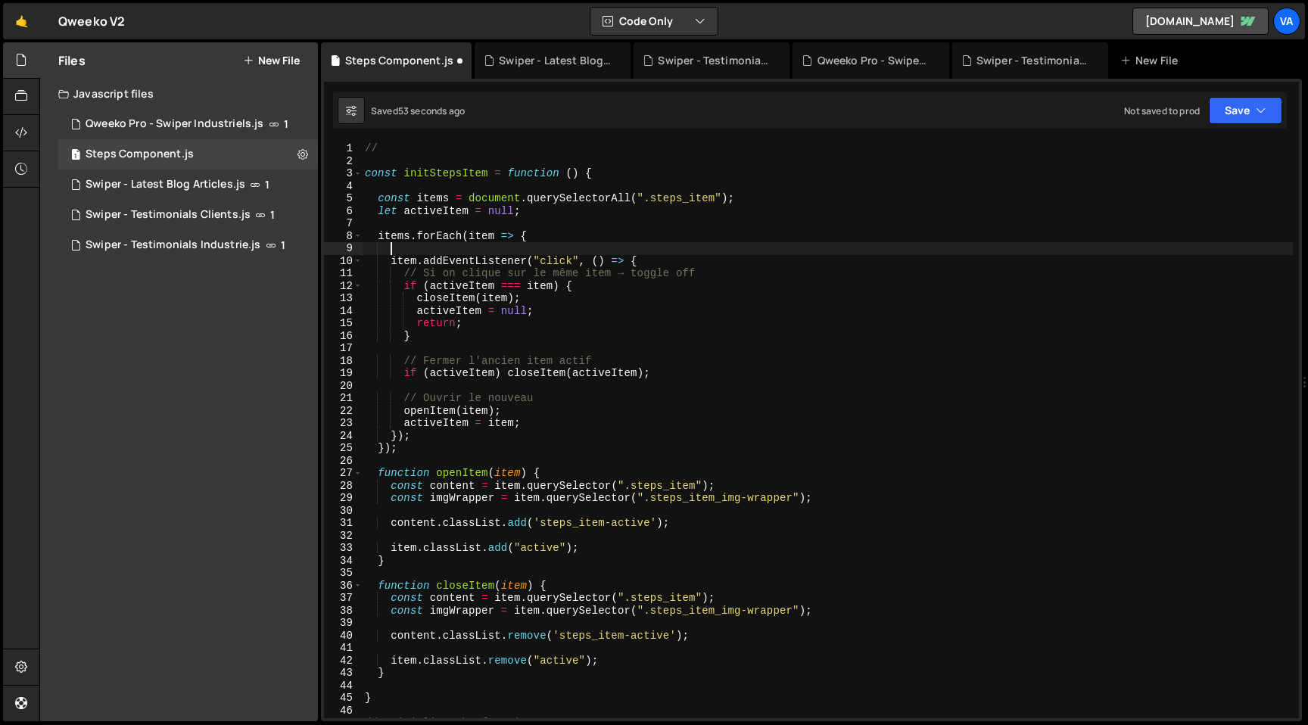
click at [673, 262] on div "// const initStepsItem = function ( ) { const items = document . querySelectorA…" at bounding box center [827, 442] width 931 height 601
type textarea "item.addEventListener("click", () => {"
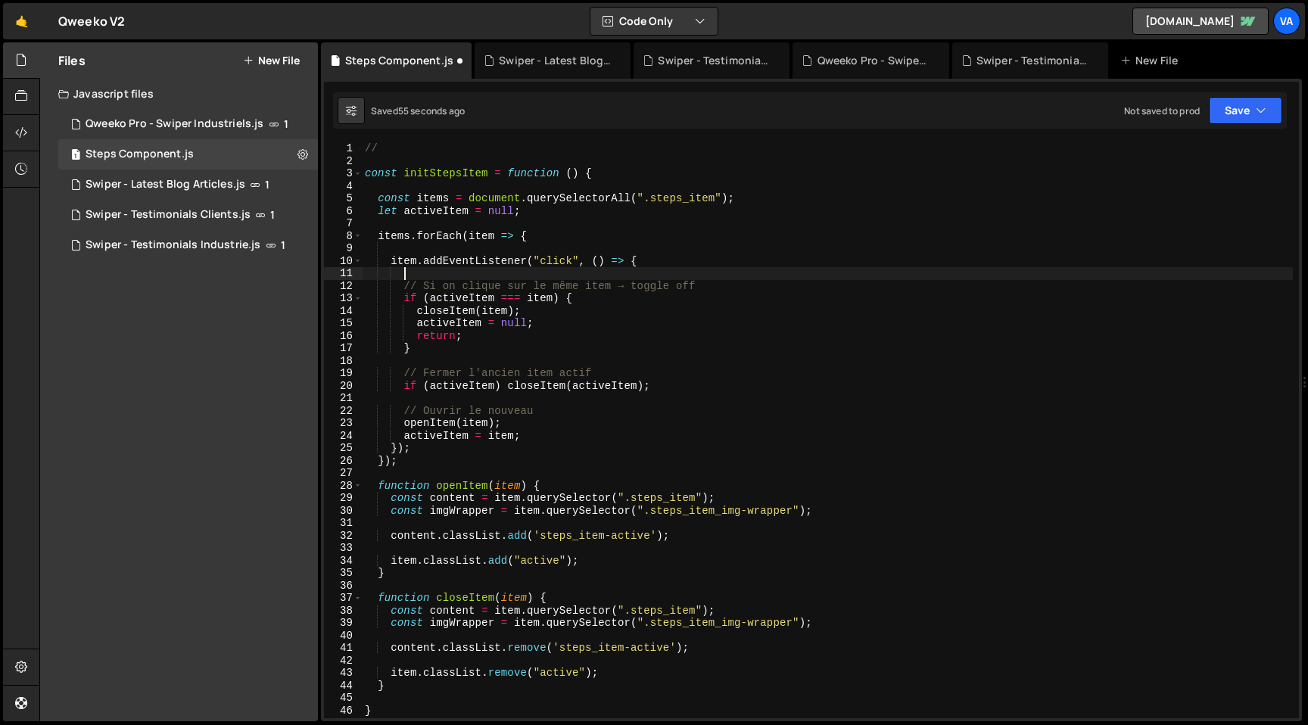
click at [532, 437] on div "// const initStepsItem = function ( ) { const items = document . querySelectorA…" at bounding box center [827, 442] width 931 height 601
type textarea "activeItem = item;"
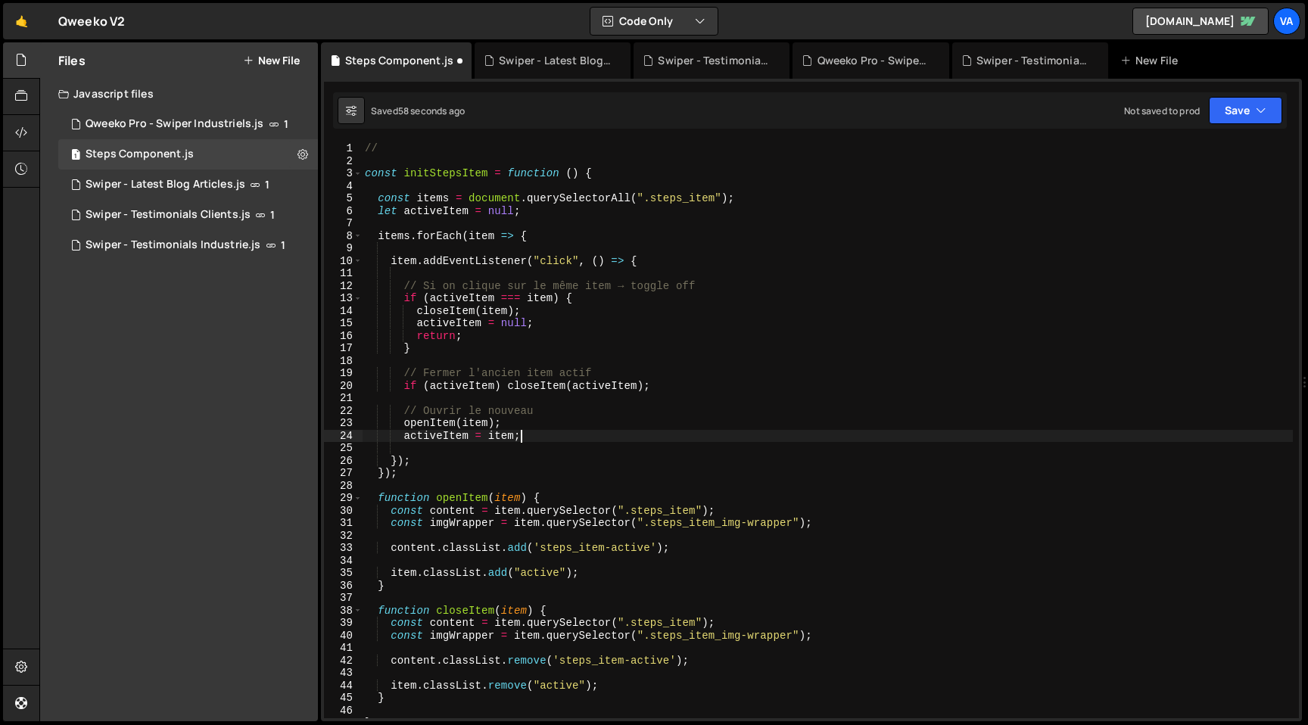
click at [533, 436] on div "// const initStepsItem = function ( ) { const items = document . querySelectorA…" at bounding box center [827, 442] width 931 height 601
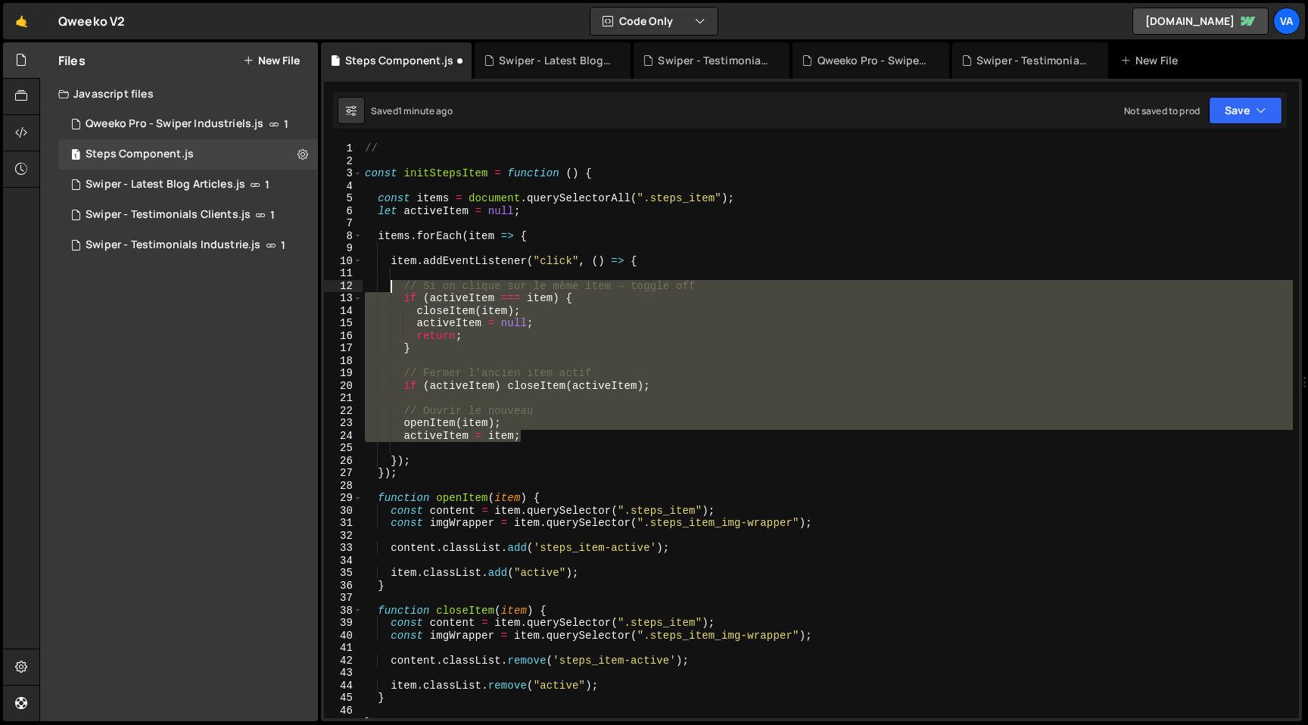
drag, startPoint x: 532, startPoint y: 440, endPoint x: 392, endPoint y: 286, distance: 207.9
click at [392, 286] on div "// const initStepsItem = function ( ) { const items = document . querySelectorA…" at bounding box center [827, 442] width 931 height 601
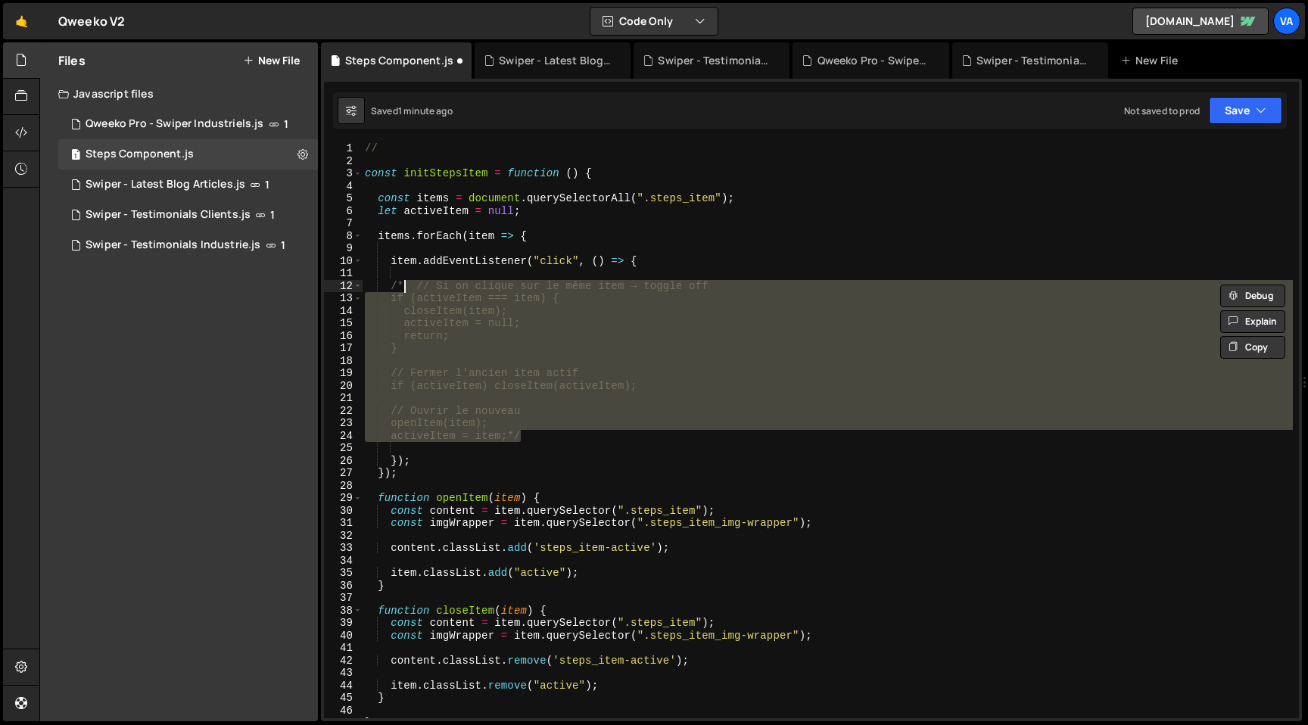
click at [550, 436] on div "// const initStepsItem = function ( ) { const items = document . querySelectorA…" at bounding box center [827, 442] width 931 height 601
type textarea "activeItem = item;*/"
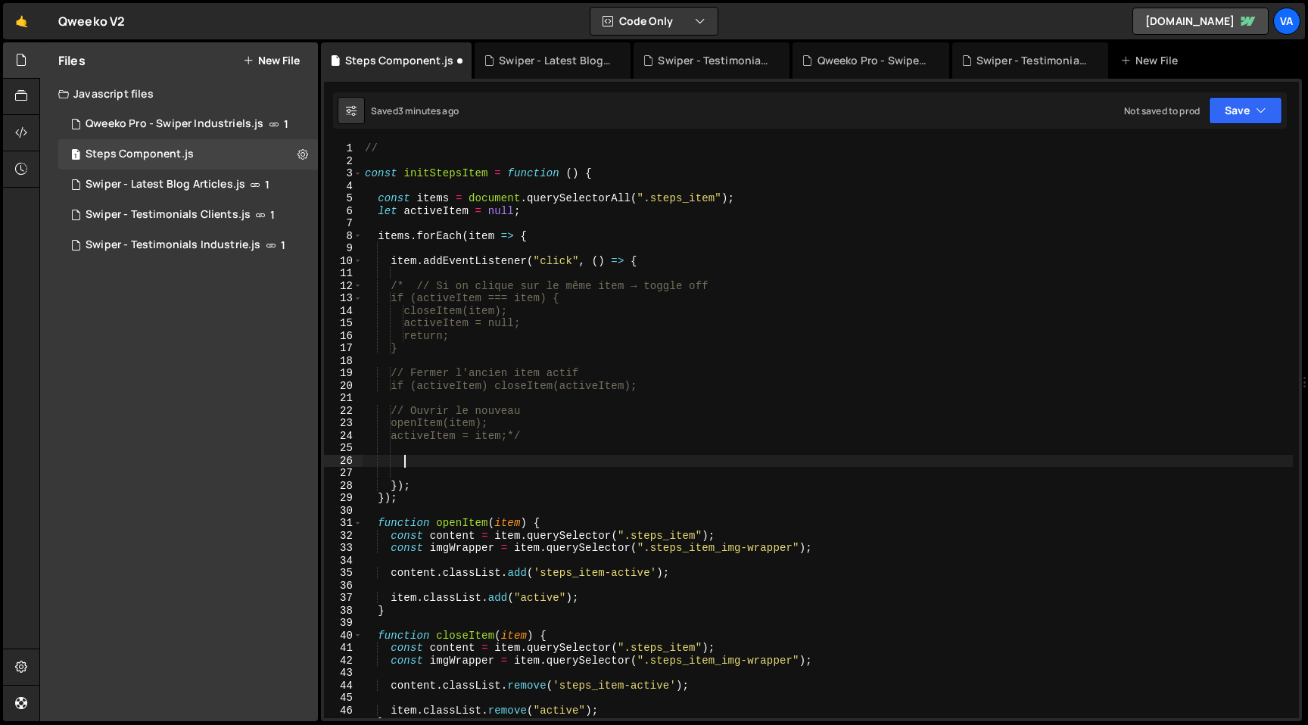
click at [735, 424] on div "// const initStepsItem = function ( ) { const items = document . querySelectorA…" at bounding box center [827, 442] width 931 height 601
type textarea "openItem(item);"
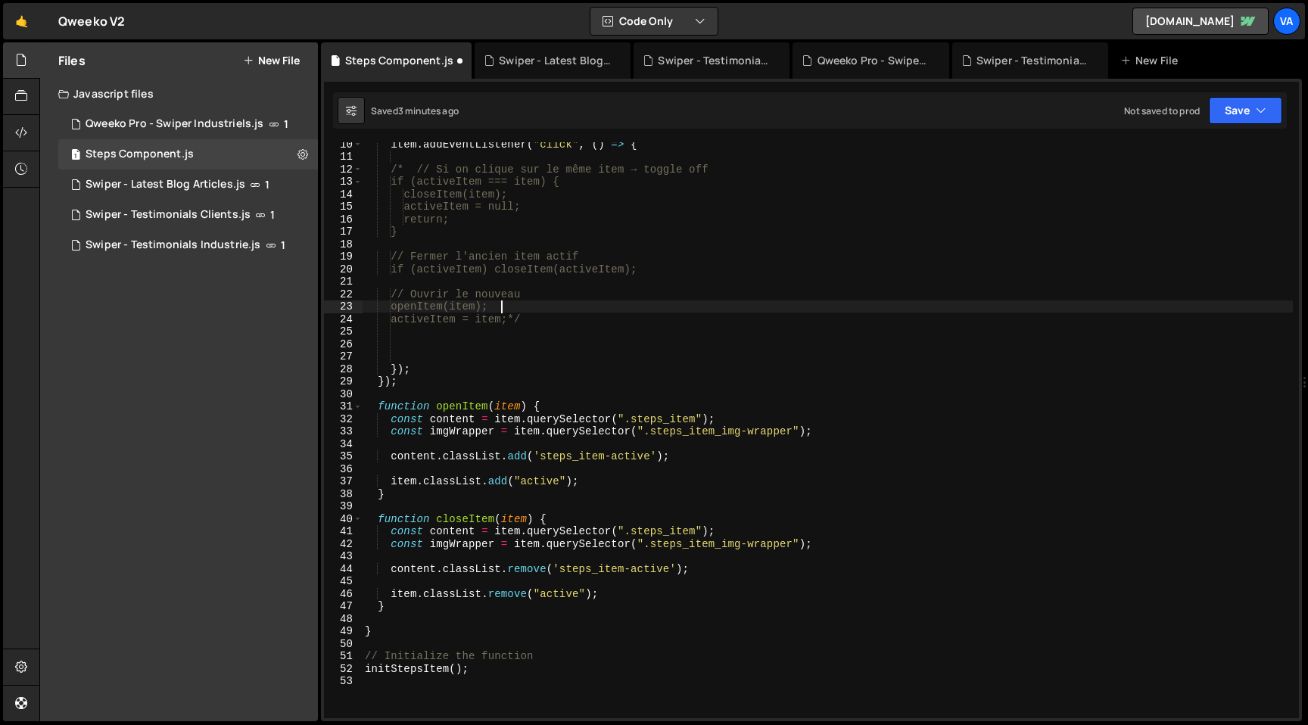
scroll to position [0, 0]
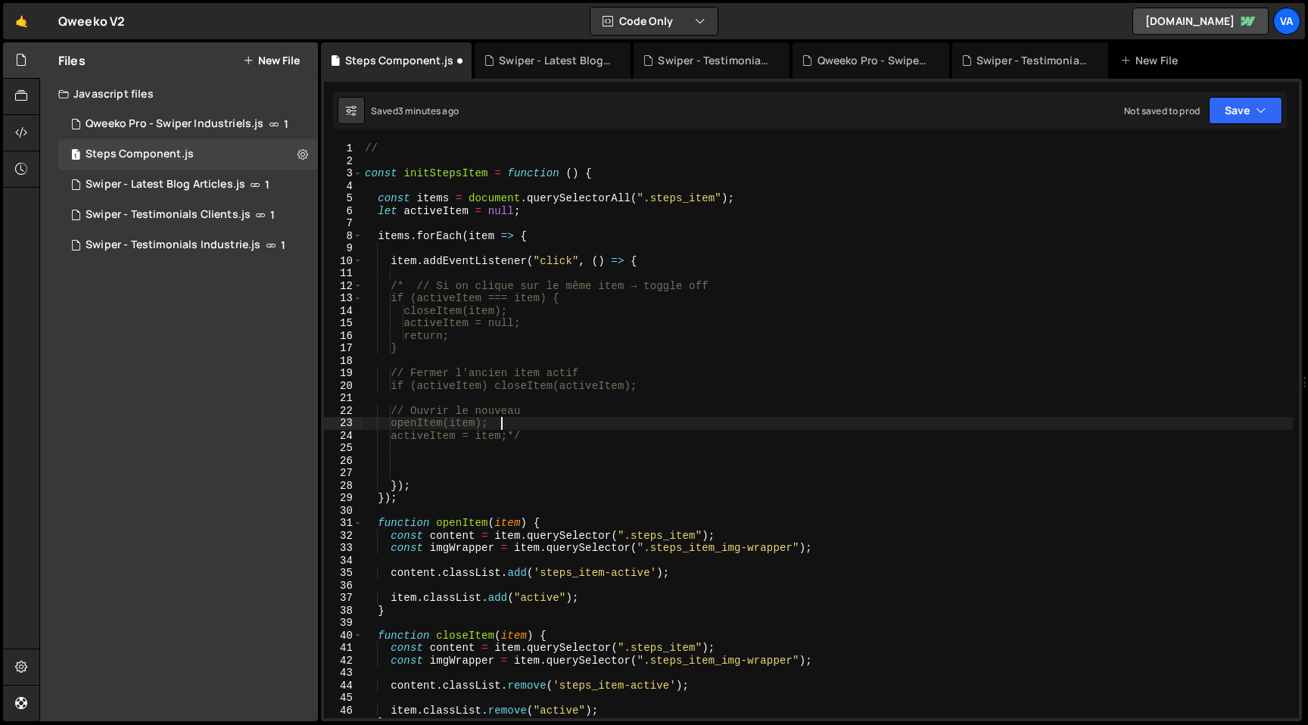
click at [536, 452] on div "// const initStepsItem = function ( ) { const items = document . querySelectorA…" at bounding box center [827, 442] width 931 height 601
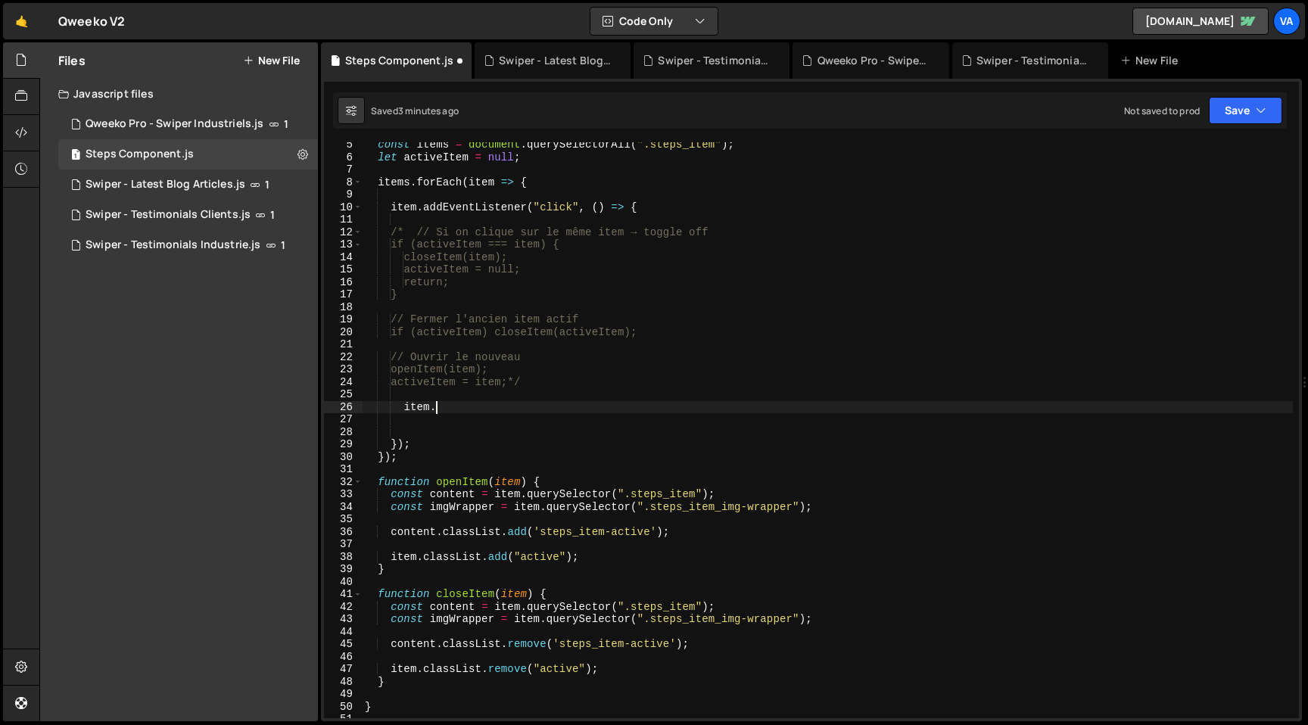
scroll to position [65, 0]
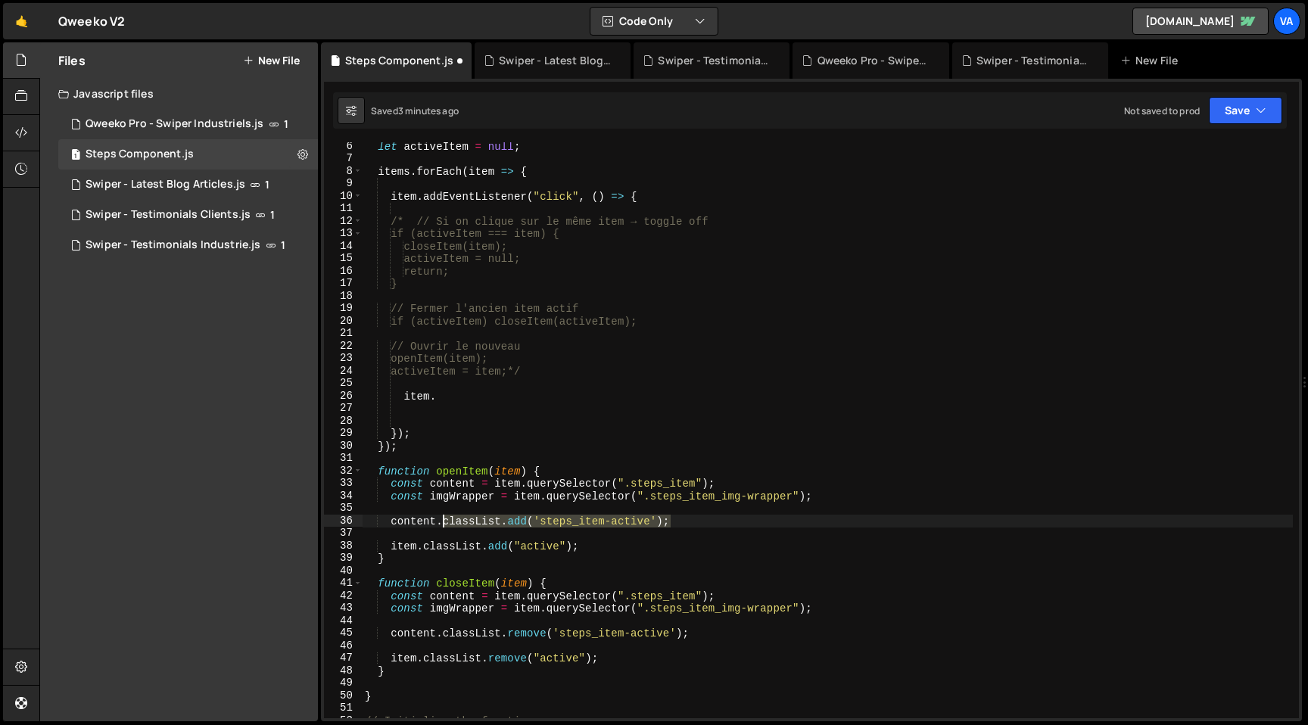
drag, startPoint x: 675, startPoint y: 522, endPoint x: 443, endPoint y: 524, distance: 232.4
click at [443, 524] on div "let activeItem = null ; items . forEach ( item => { item . addEventListener ( "…" at bounding box center [827, 440] width 931 height 601
click at [480, 397] on div "let activeItem = null ; items . forEach ( item => { item . addEventListener ( "…" at bounding box center [827, 440] width 931 height 601
paste textarea "classList.add('steps_item-active');"
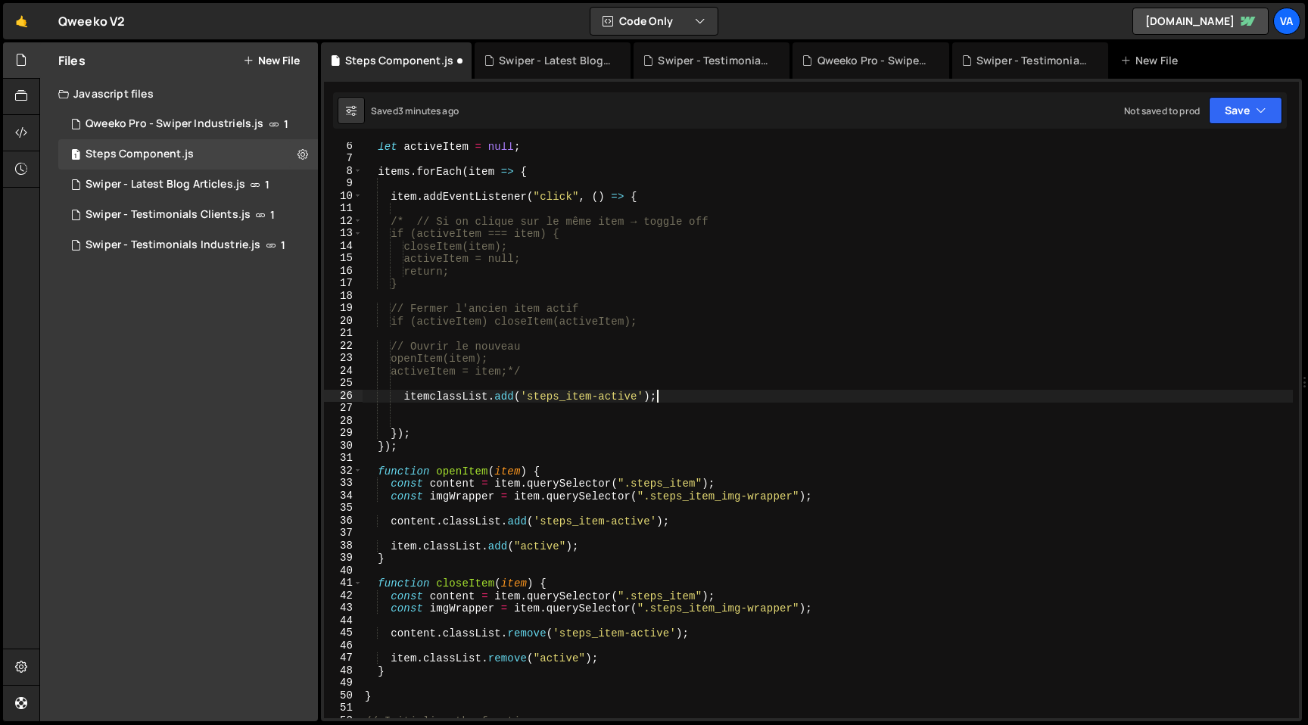
click at [432, 396] on div "let activeItem = null ; items . forEach ( item => { item . addEventListener ( "…" at bounding box center [827, 440] width 931 height 601
click at [553, 170] on div "let activeItem = null ; items . forEach ( item => { item . addEventListener ( "…" at bounding box center [827, 440] width 931 height 601
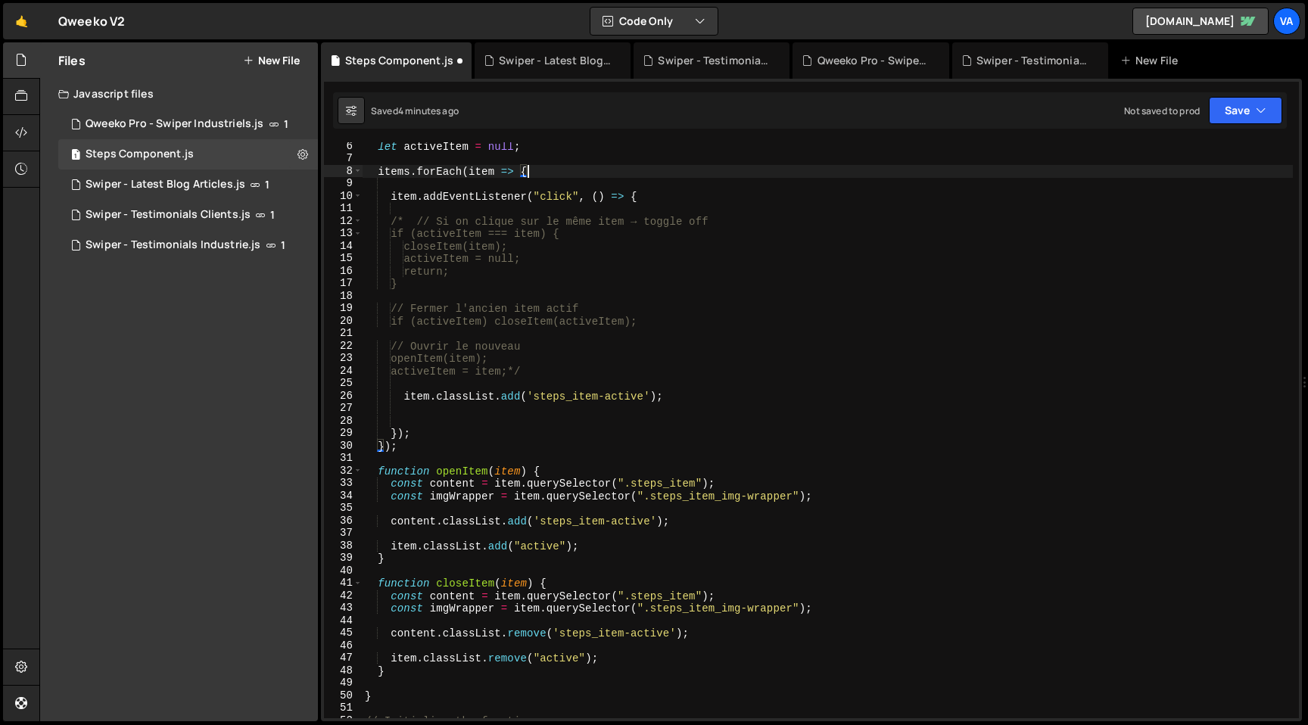
click at [510, 396] on div "let activeItem = null ; items . forEach ( item => { item . addEventListener ( "…" at bounding box center [827, 440] width 931 height 601
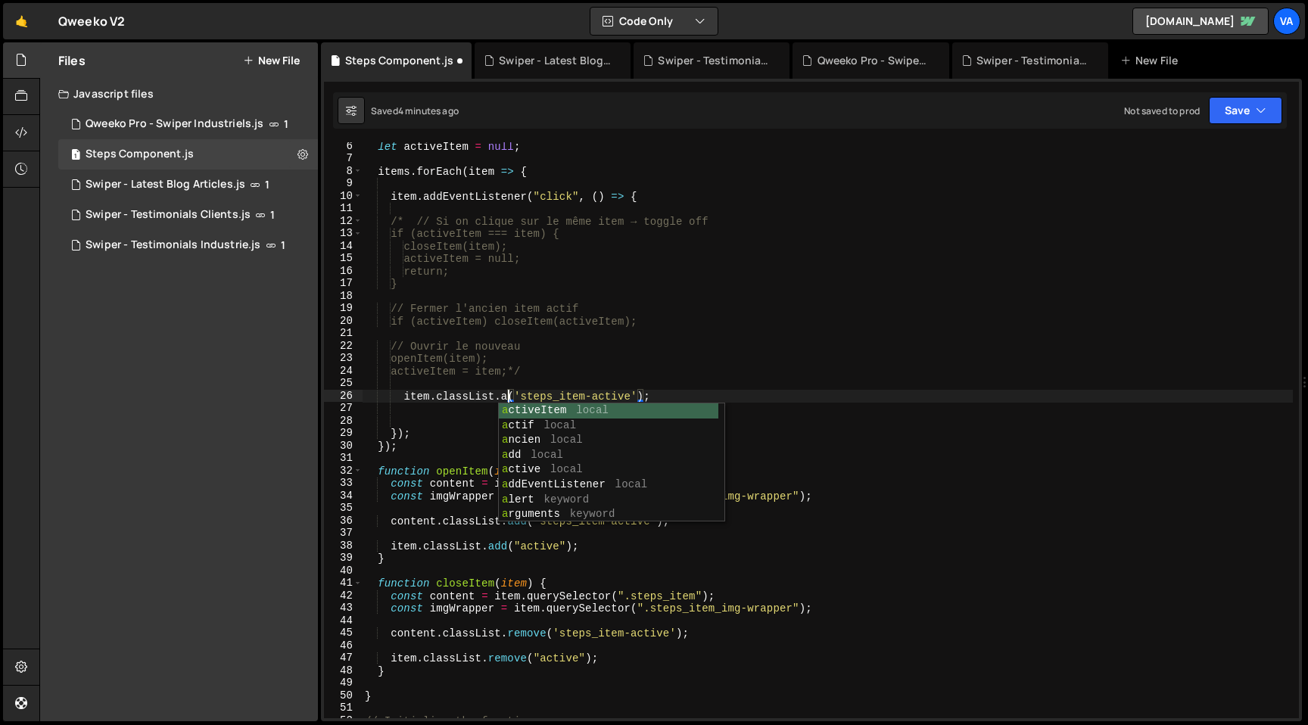
scroll to position [0, 11]
click at [820, 372] on div "let activeItem = null ; items . forEach ( item => { item . addEventListener ( "…" at bounding box center [827, 440] width 931 height 601
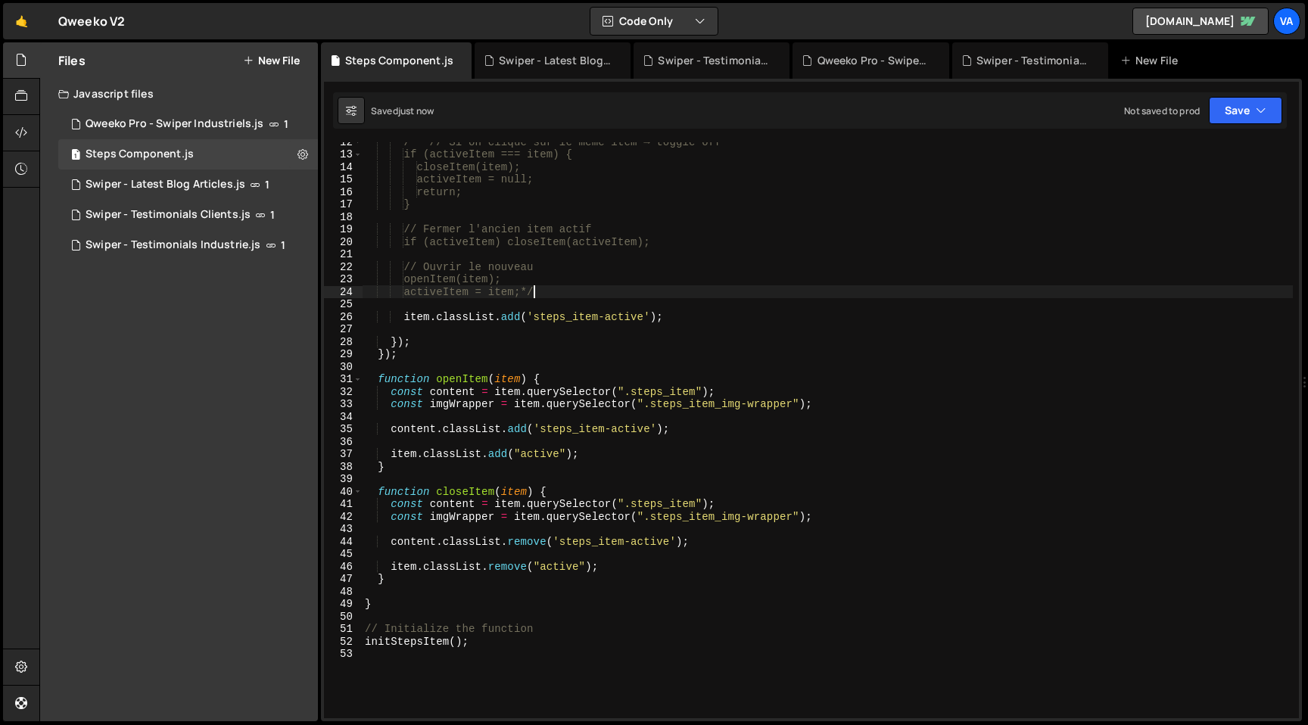
scroll to position [144, 0]
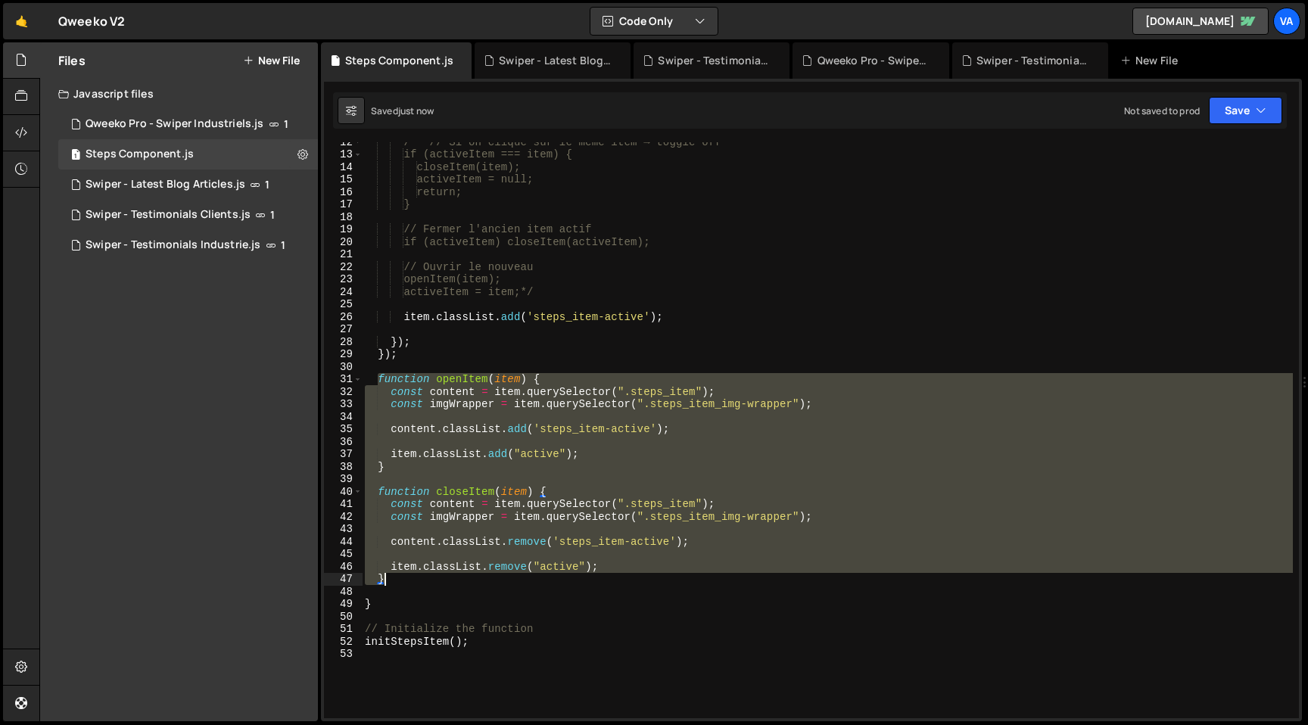
drag, startPoint x: 379, startPoint y: 379, endPoint x: 570, endPoint y: 583, distance: 279.6
click at [570, 583] on div "/* // Si on clique sur le même item → toggle off if (activeItem === item) { clo…" at bounding box center [827, 436] width 931 height 601
type textarea "item.classList.remove("active"); }"
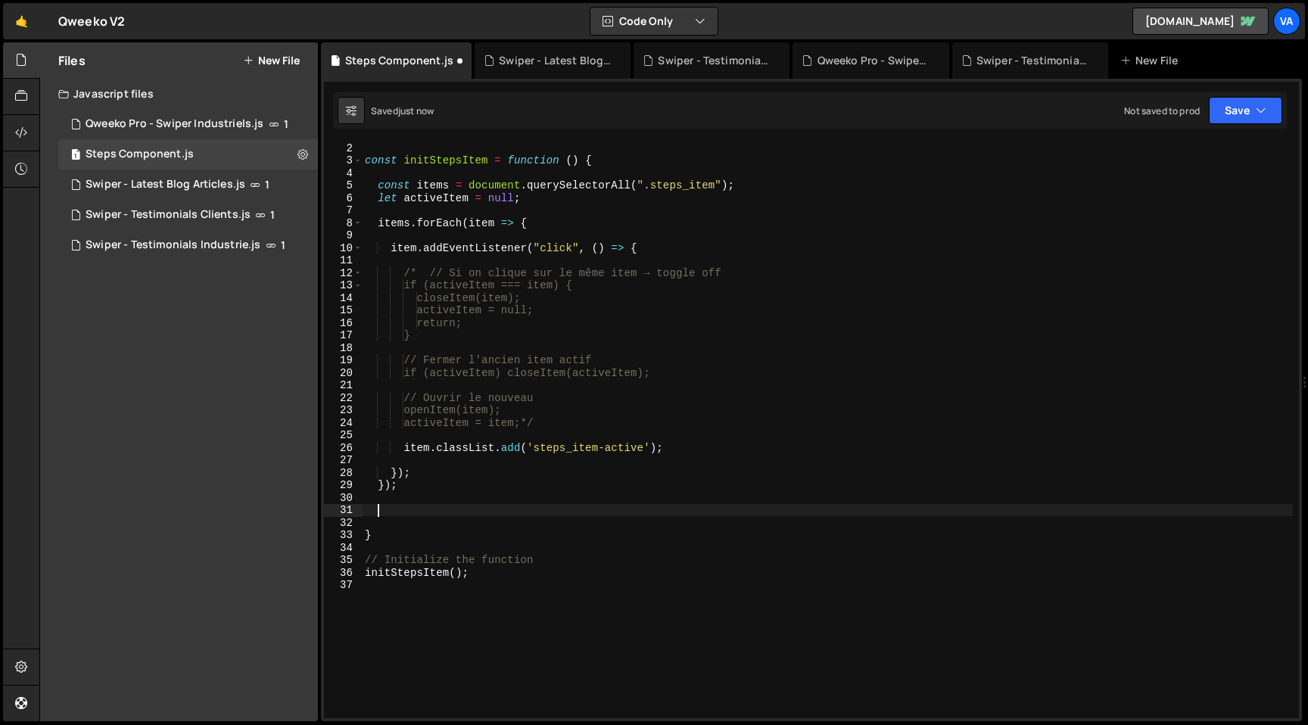
scroll to position [9, 0]
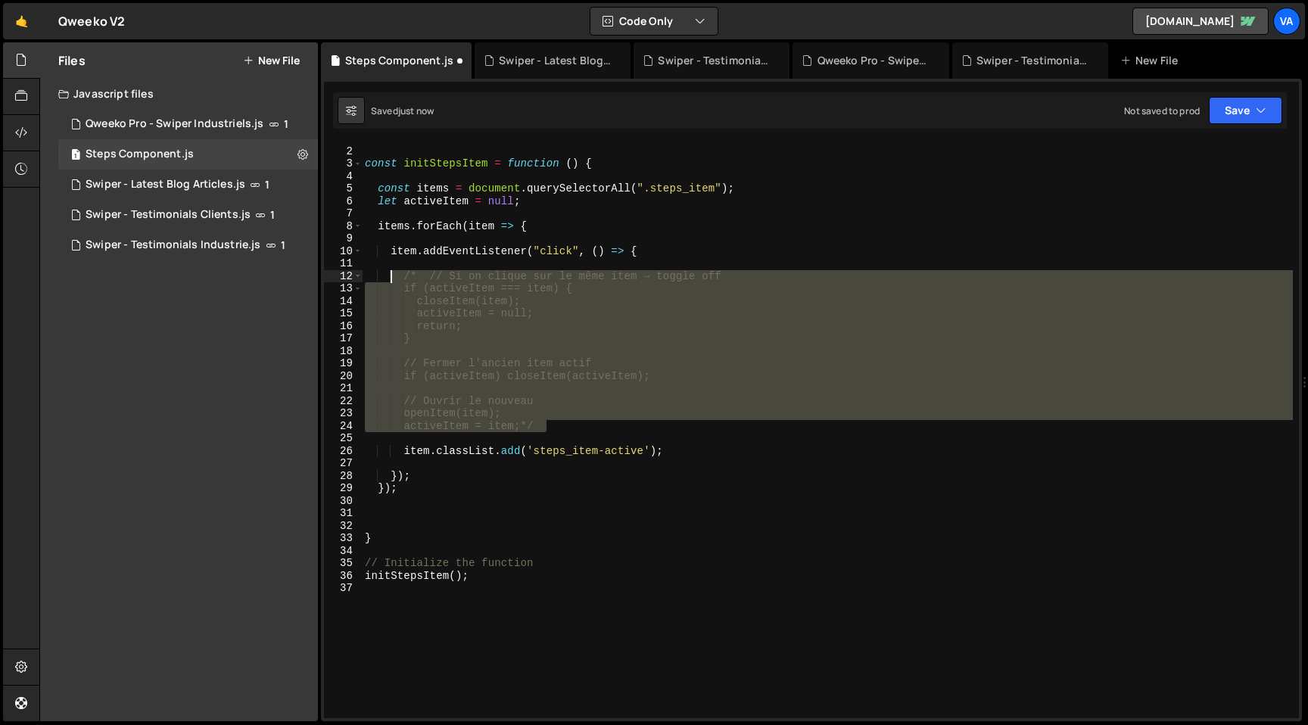
drag, startPoint x: 562, startPoint y: 425, endPoint x: 393, endPoint y: 279, distance: 222.8
click at [393, 279] on div "// const initStepsItem = function ( ) { const items = document . querySelectorA…" at bounding box center [827, 432] width 931 height 601
type textarea "/* // Si on clique sur le même item → toggle off if (activeItem === item) {"
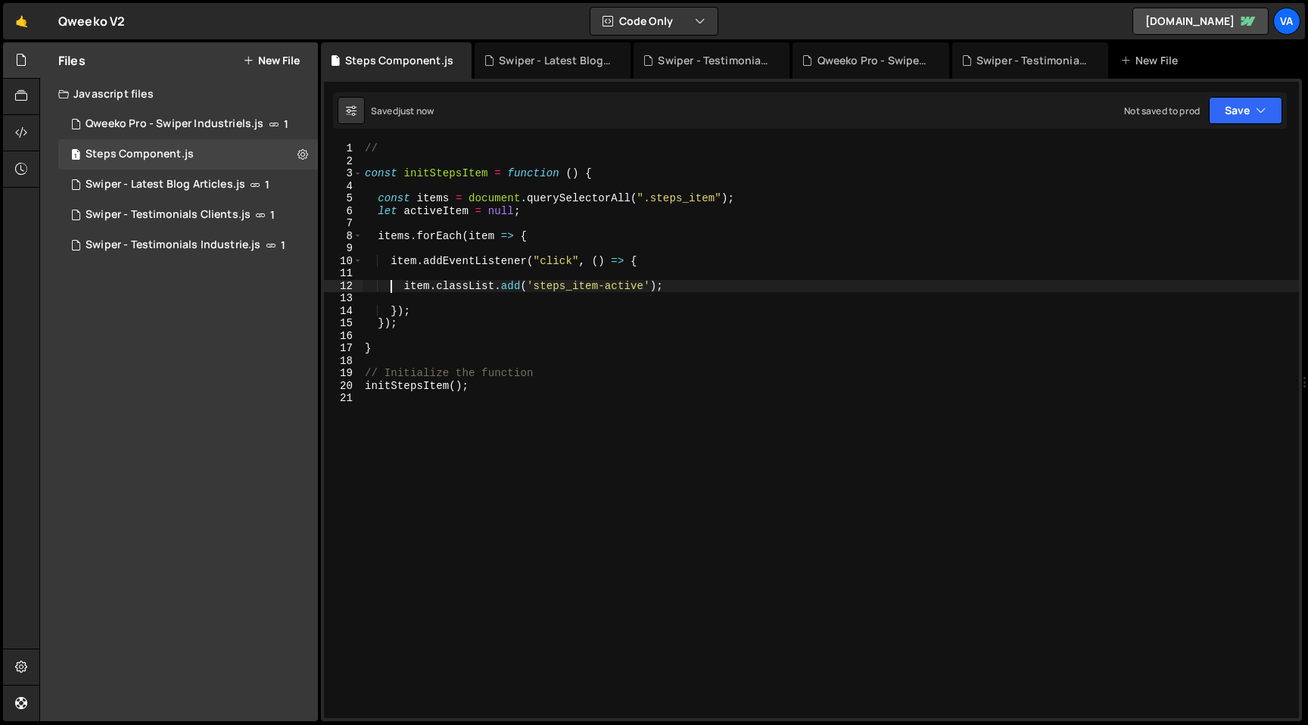
type textarea "item.classList.add('steps_item-active');"
click at [640, 358] on div "// const initStepsItem = function ( ) { const items = document . querySelectorA…" at bounding box center [830, 442] width 937 height 601
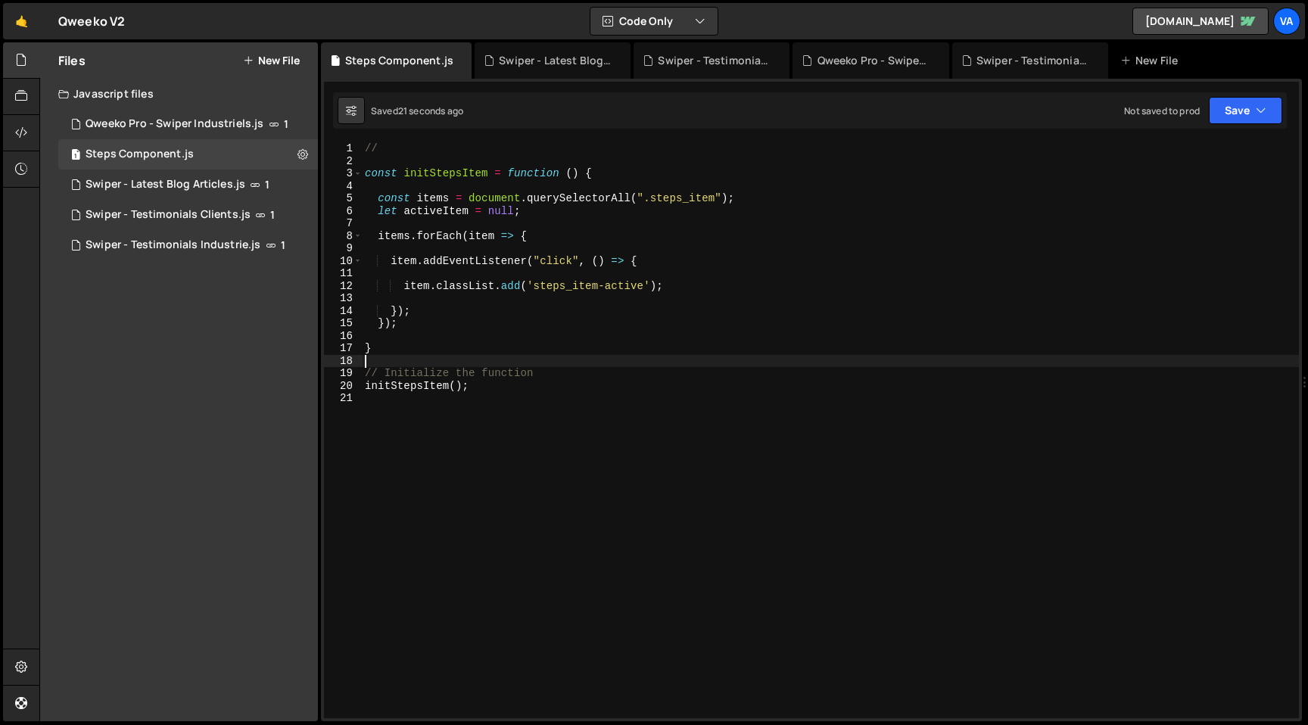
type textarea "initStepsItem();"
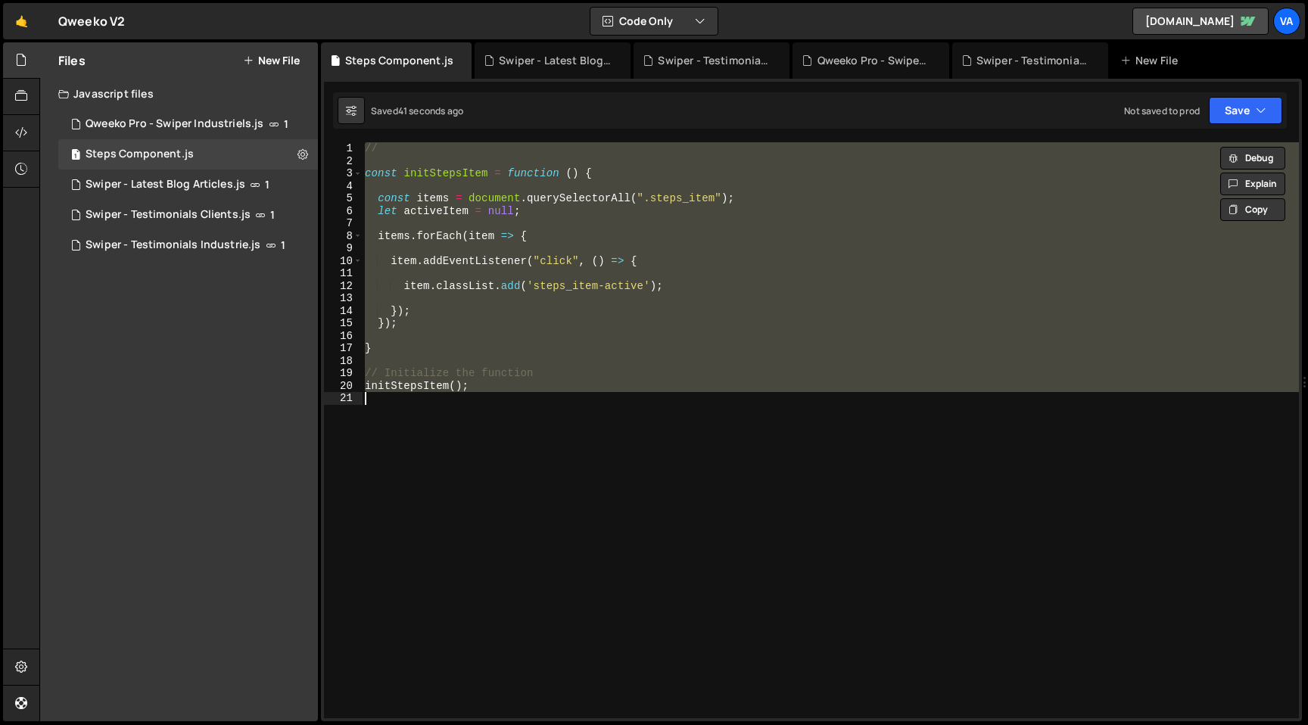
click at [703, 466] on div "// const initStepsItem = function ( ) { const items = document . querySelectorA…" at bounding box center [830, 442] width 937 height 601
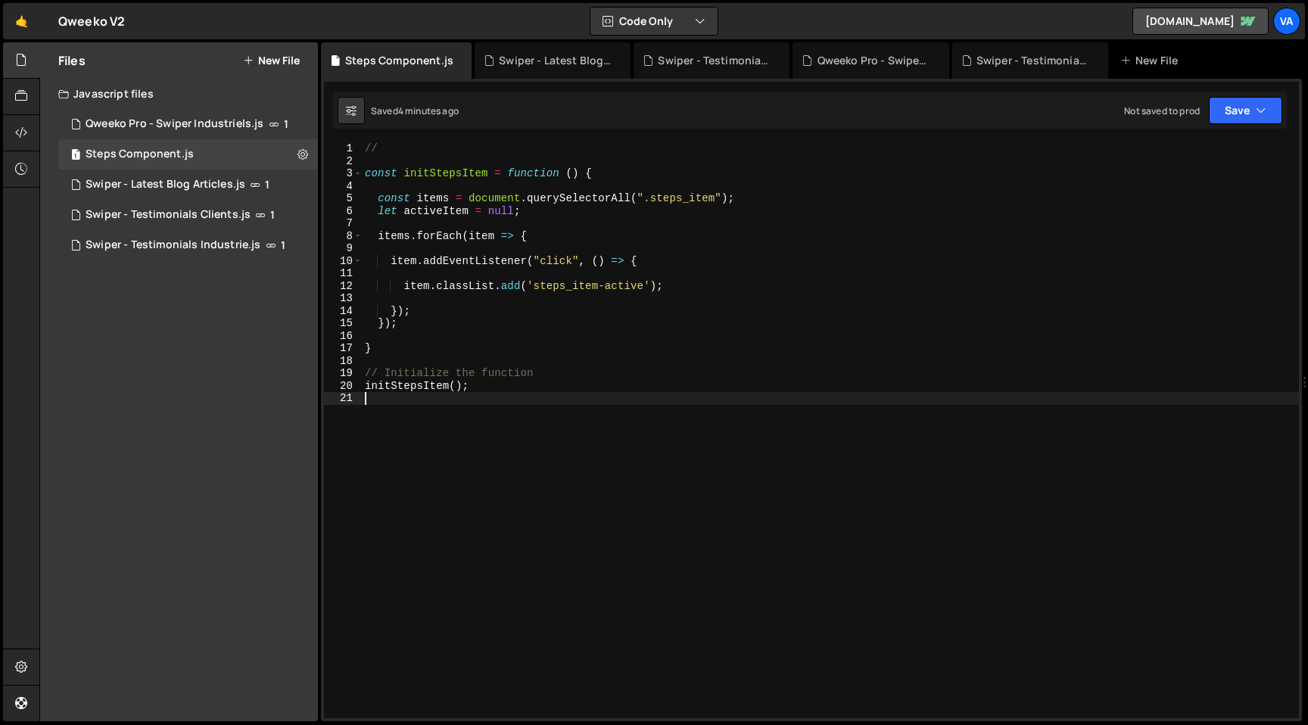
click at [677, 291] on div "// const initStepsItem = function ( ) { const items = document . querySelectorA…" at bounding box center [830, 442] width 937 height 601
drag, startPoint x: 676, startPoint y: 288, endPoint x: 403, endPoint y: 288, distance: 273.3
click at [403, 288] on div "// const initStepsItem = function ( ) { const items = document . querySelectorA…" at bounding box center [830, 442] width 937 height 601
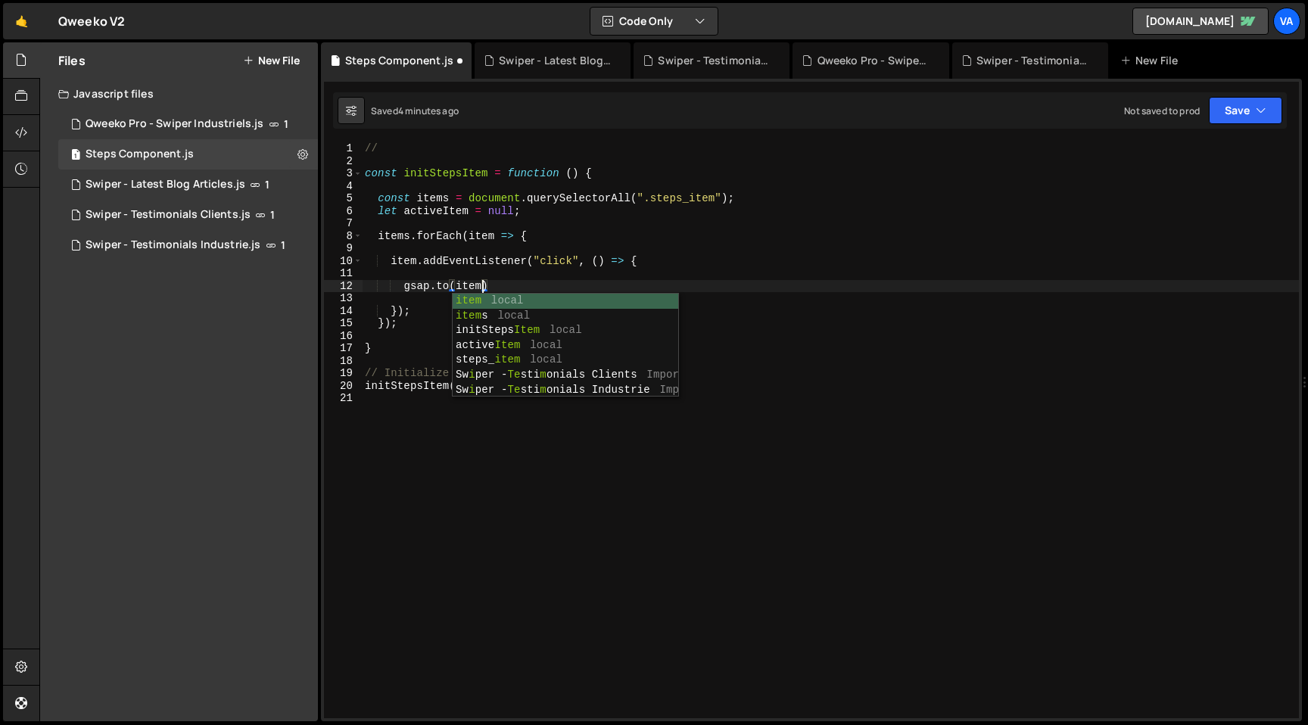
scroll to position [0, 8]
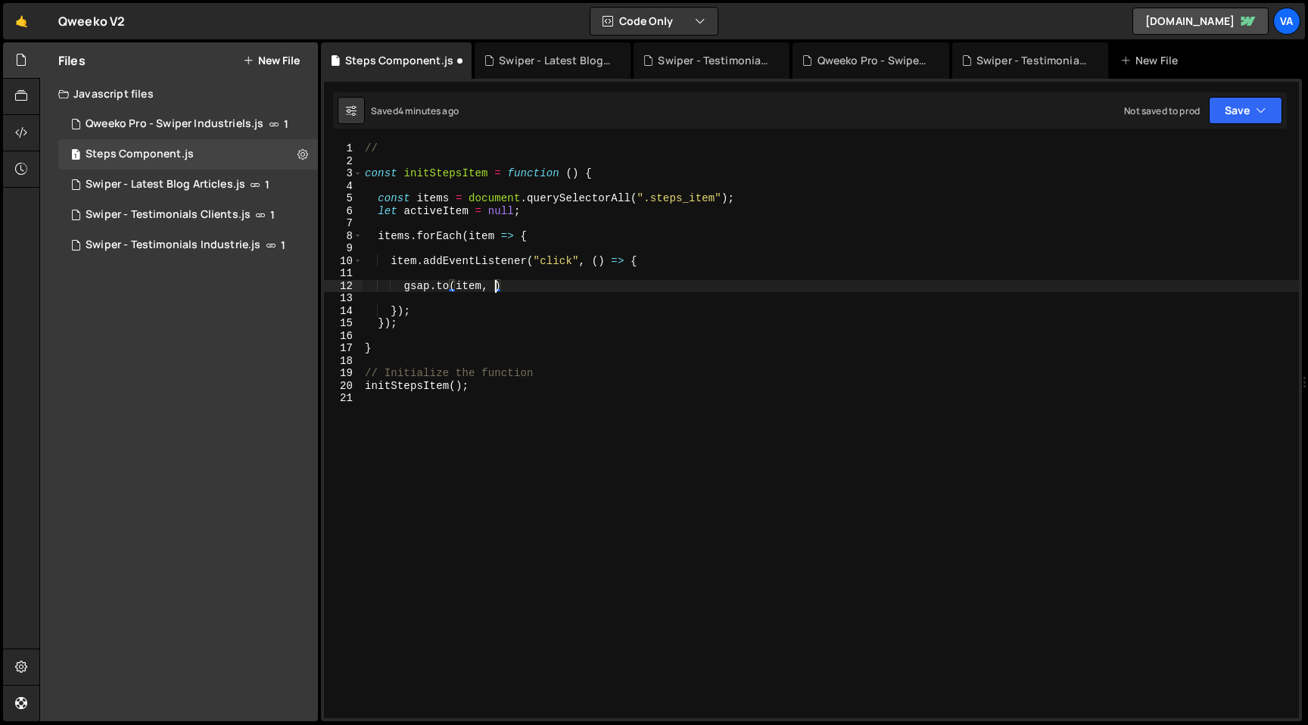
type textarea "gsap.to(item, {"
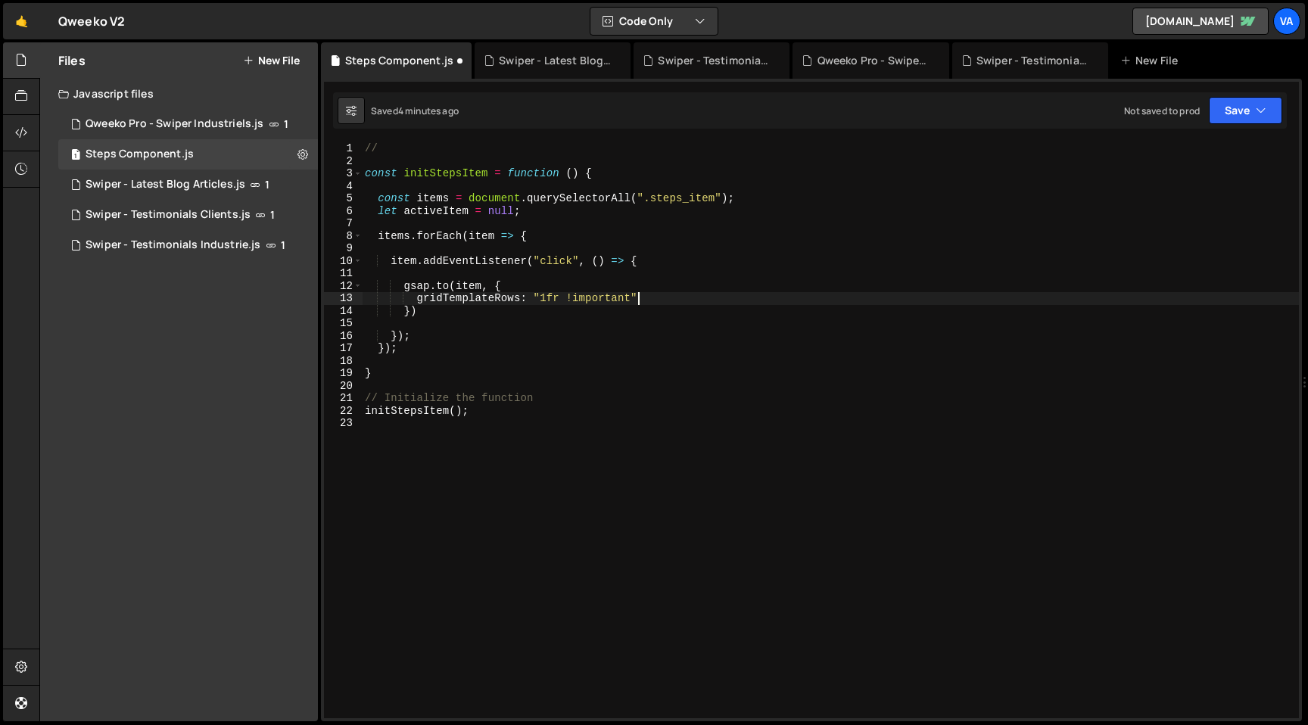
scroll to position [0, 18]
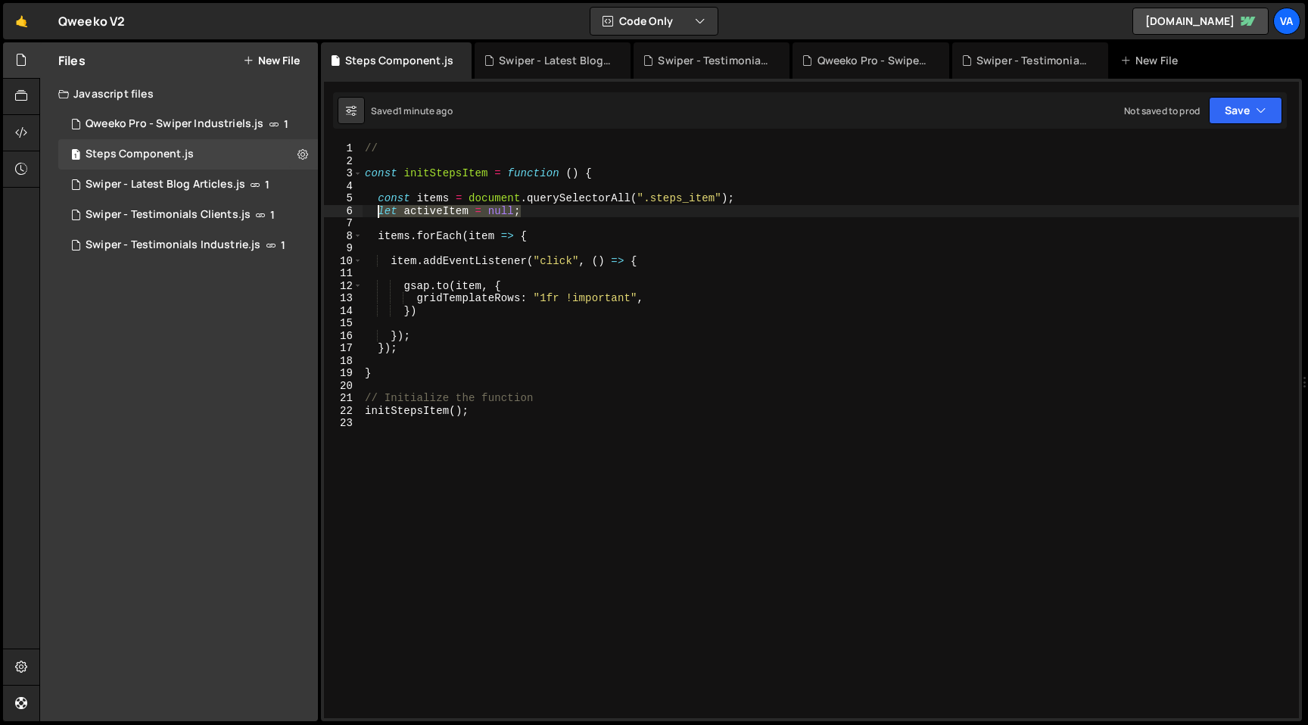
drag, startPoint x: 528, startPoint y: 212, endPoint x: 376, endPoint y: 212, distance: 151.4
click at [376, 212] on div "// const initStepsItem = function ( ) { const items = document . querySelectorA…" at bounding box center [830, 442] width 937 height 601
paste textarea "if (!items.length) console.warn('Aucun .steps_item trouvé')"
click at [650, 263] on div "// const initStepsItem = function ( ) { const items = document . querySelectorA…" at bounding box center [830, 442] width 937 height 601
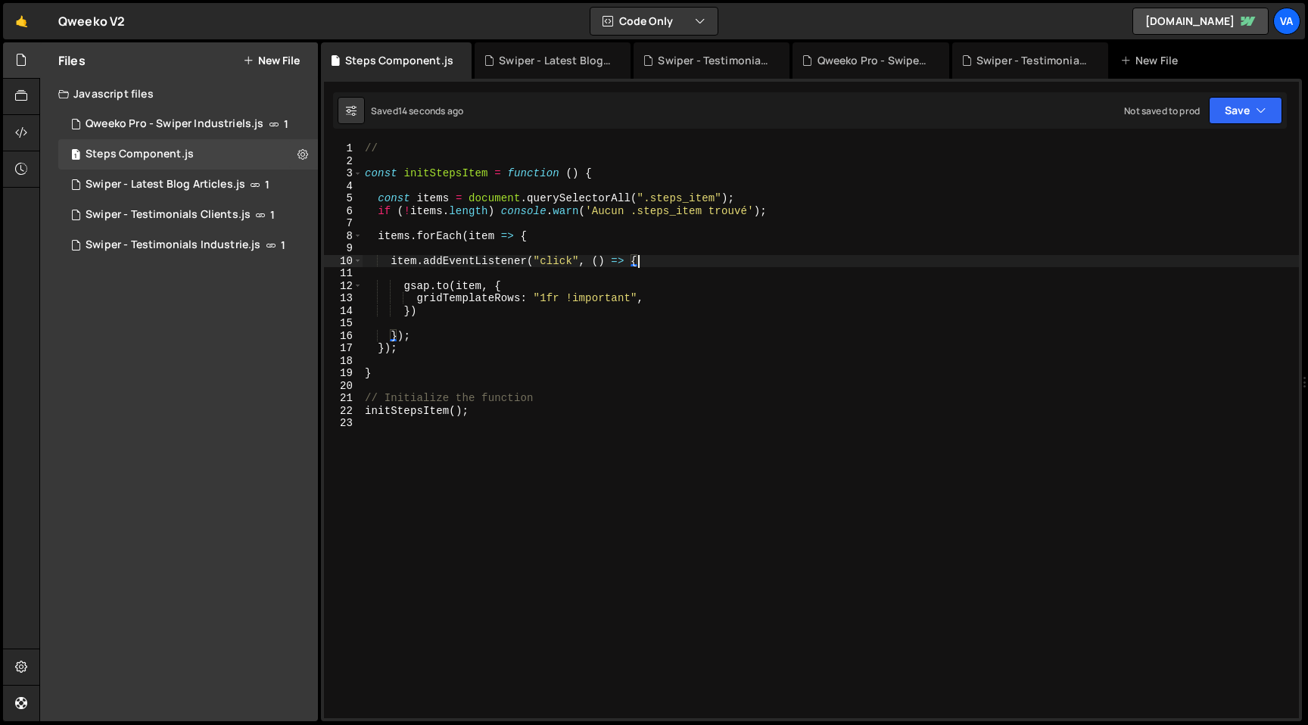
click at [456, 315] on div "// const initStepsItem = function ( ) { const items = document . querySelectorA…" at bounding box center [830, 442] width 937 height 601
type textarea "})"
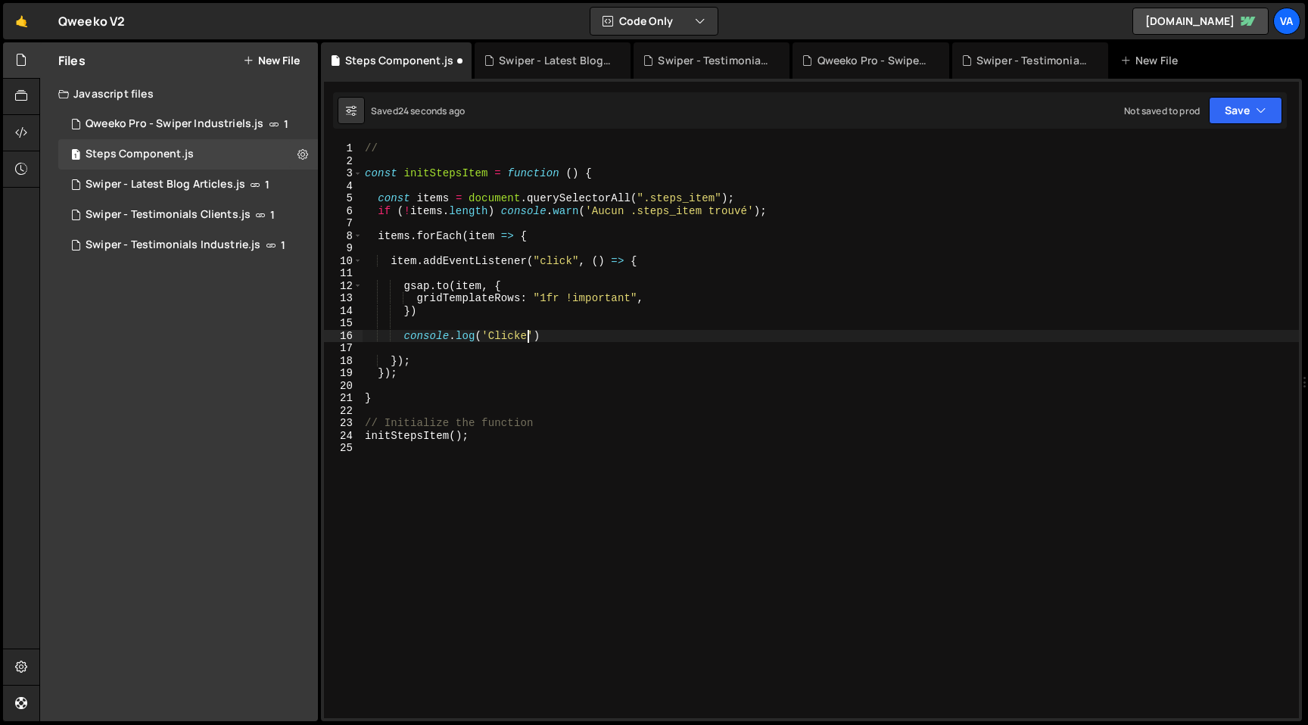
scroll to position [0, 11]
type textarea "console.log('Clicked')"
drag, startPoint x: 569, startPoint y: 332, endPoint x: 357, endPoint y: 333, distance: 212.7
click at [357, 333] on div "console.log('Clicked') 1 2 3 4 5 6 7 8 9 10 11 12 13 14 15 16 17 18 19 20 21 22…" at bounding box center [811, 430] width 975 height 576
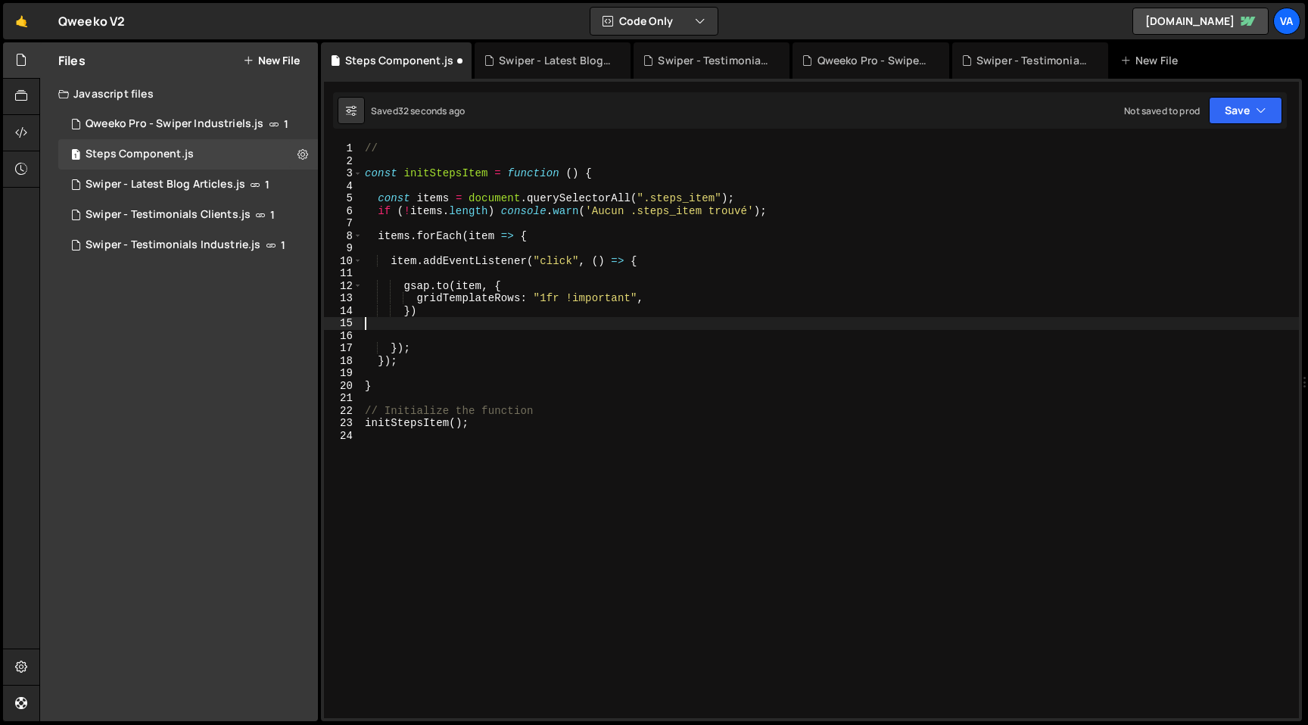
click at [594, 385] on div "// const initStepsItem = function ( ) { const items = document . querySelectorA…" at bounding box center [830, 442] width 937 height 601
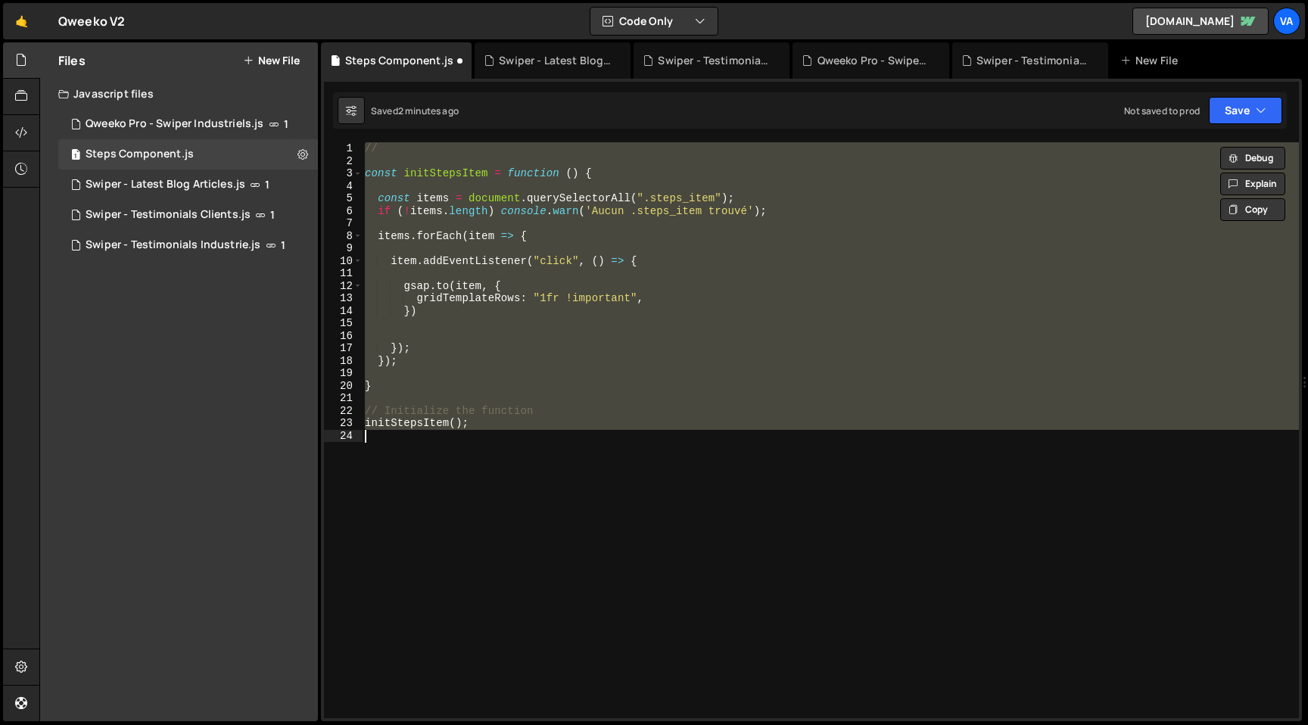
click at [569, 366] on div "// const initStepsItem = function ( ) { const items = document . querySelectorA…" at bounding box center [830, 442] width 937 height 601
type textarea "});"
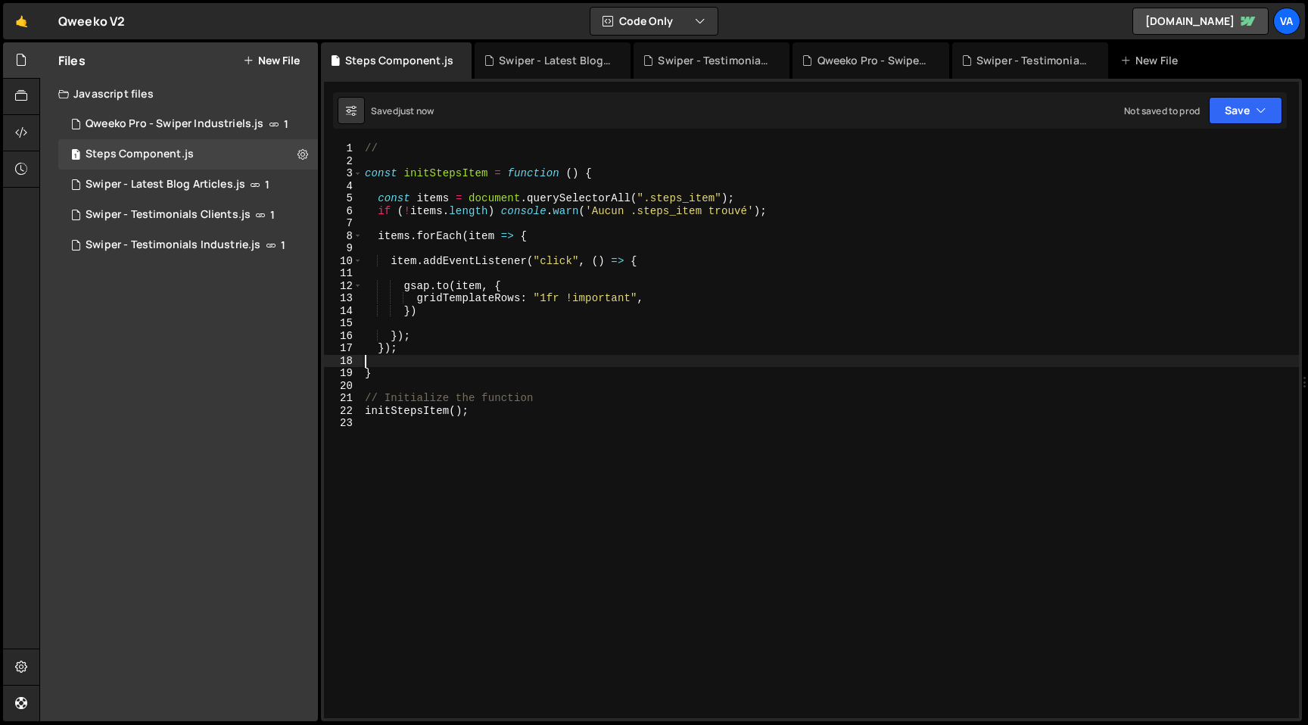
click at [456, 298] on div "// const initStepsItem = function ( ) { const items = document . querySelectorA…" at bounding box center [830, 442] width 937 height 601
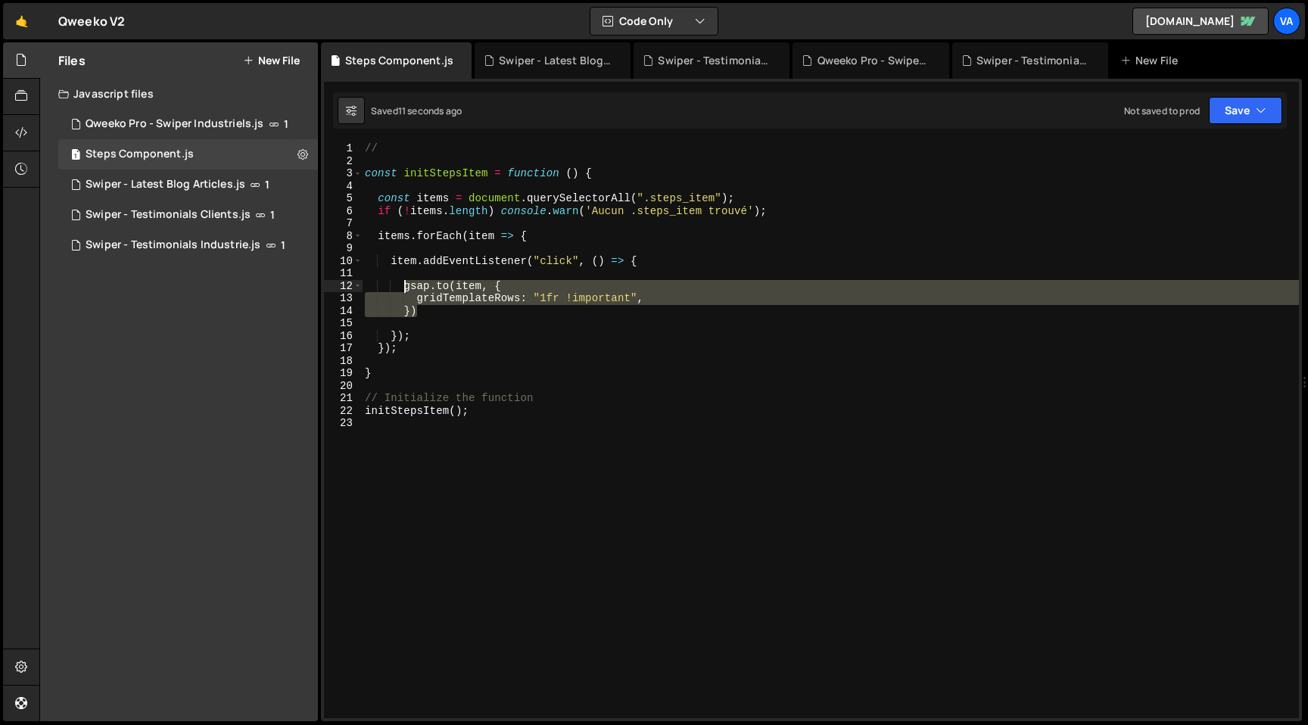
drag, startPoint x: 423, startPoint y: 313, endPoint x: 403, endPoint y: 286, distance: 34.1
click at [403, 286] on div "// const initStepsItem = function ( ) { const items = document . querySelectorA…" at bounding box center [830, 442] width 937 height 601
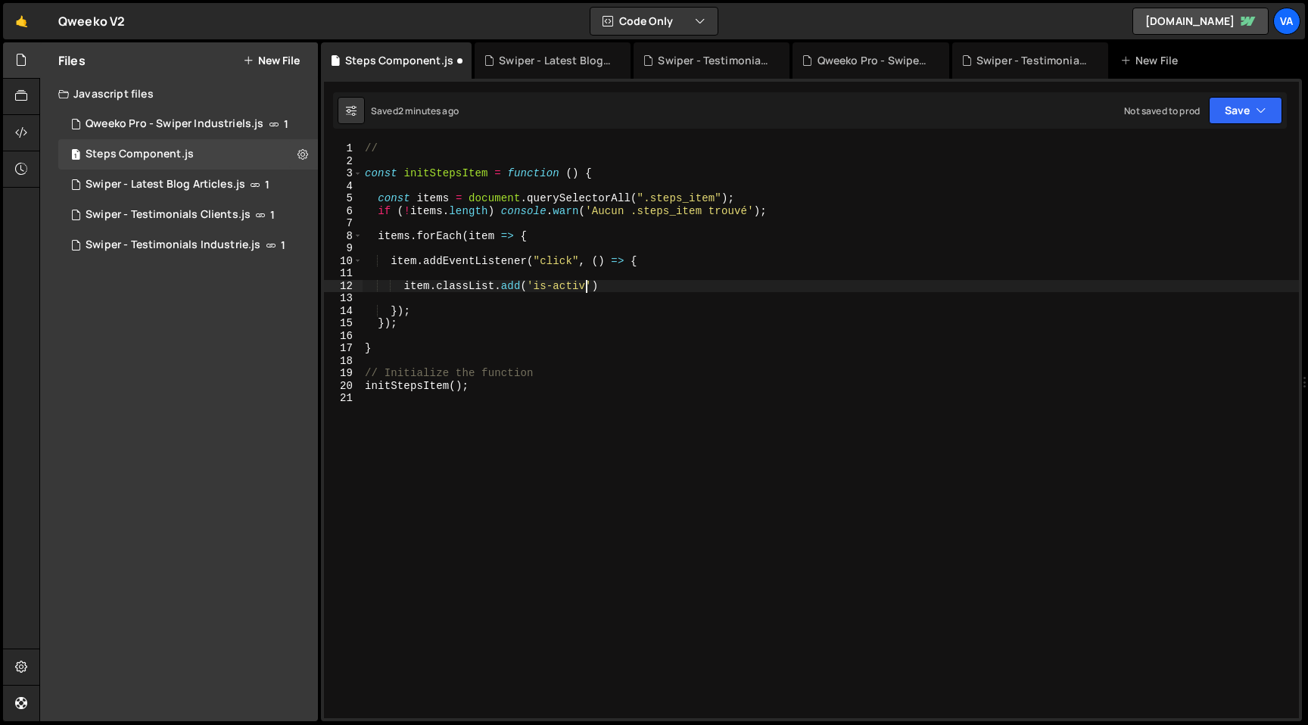
scroll to position [0, 15]
type textarea "item.classList.add('is-active')"
click at [610, 440] on div "// const initStepsItem = function ( ) { const items = document . querySelectorA…" at bounding box center [830, 442] width 937 height 601
type textarea "initStepsItem();"
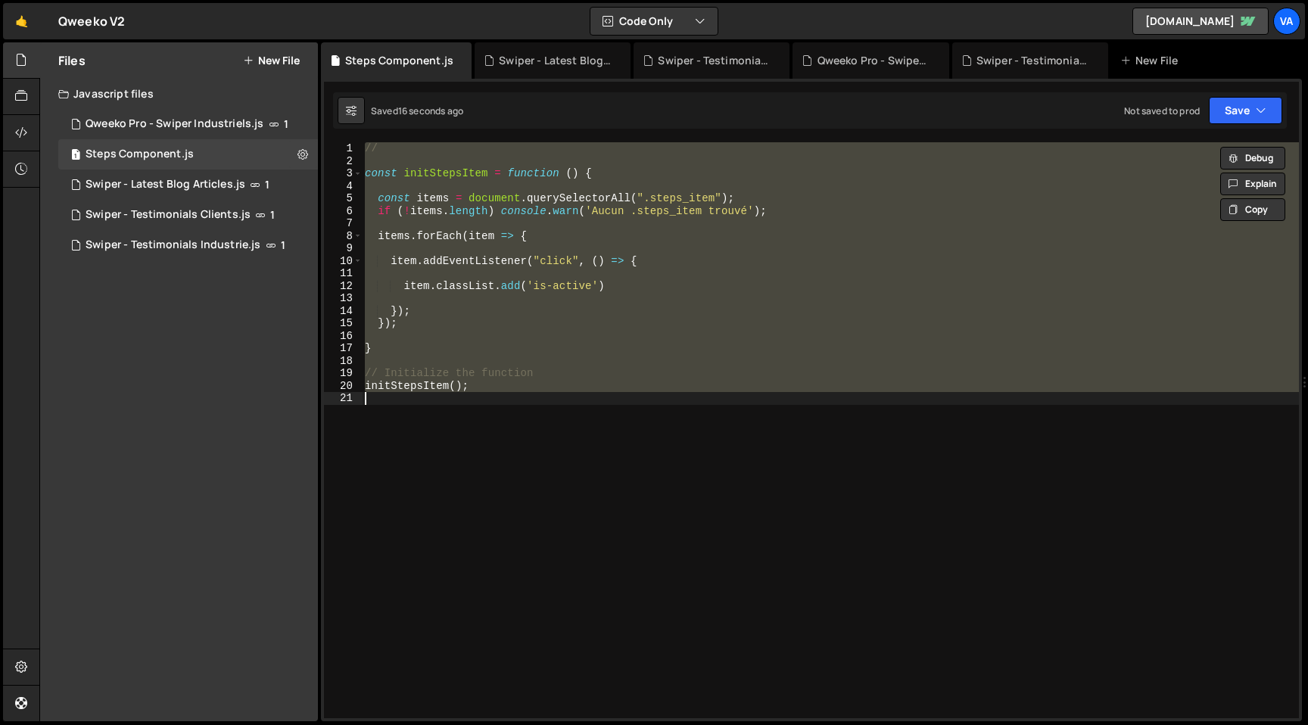
click at [619, 478] on div "// const initStepsItem = function ( ) { const items = document . querySelectorA…" at bounding box center [830, 442] width 937 height 601
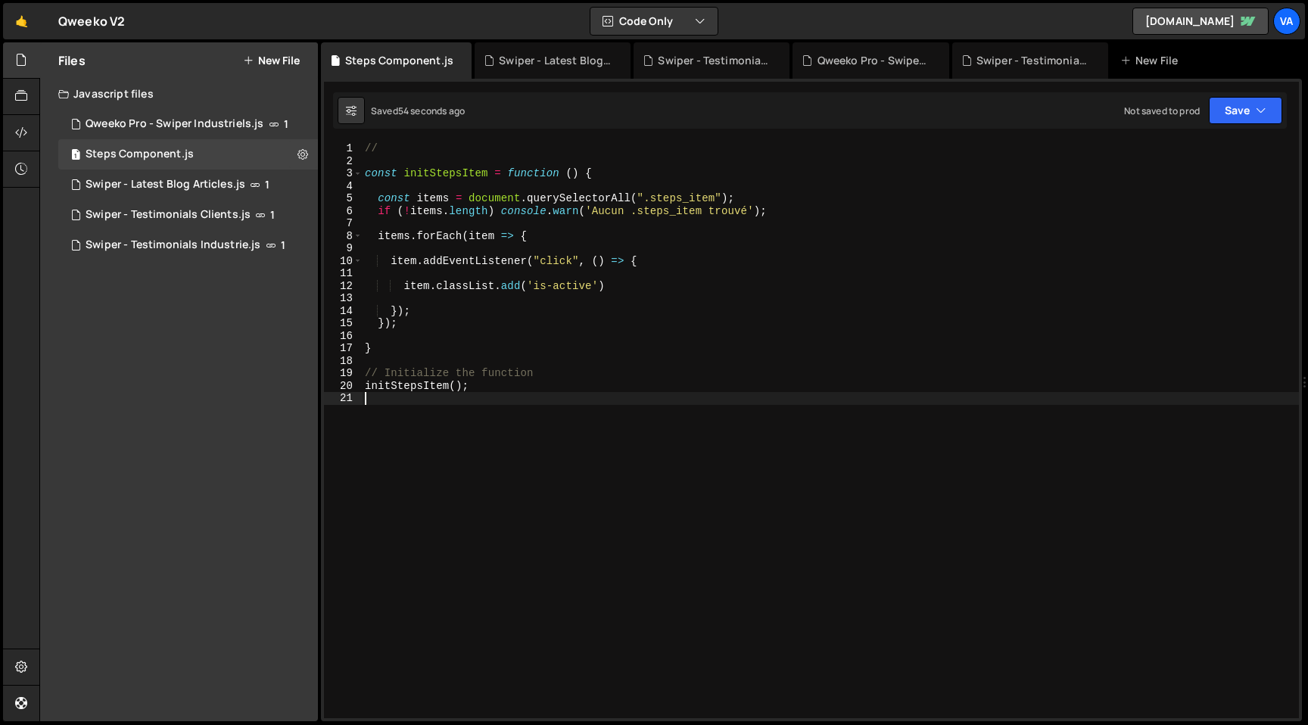
click at [516, 287] on div "// const initStepsItem = function ( ) { const items = document . querySelectorA…" at bounding box center [830, 442] width 937 height 601
type textarea "item.classList.toggle('is-active')"
click at [697, 489] on div "// const initStepsItem = function ( ) { const items = document . querySelectorA…" at bounding box center [830, 442] width 937 height 601
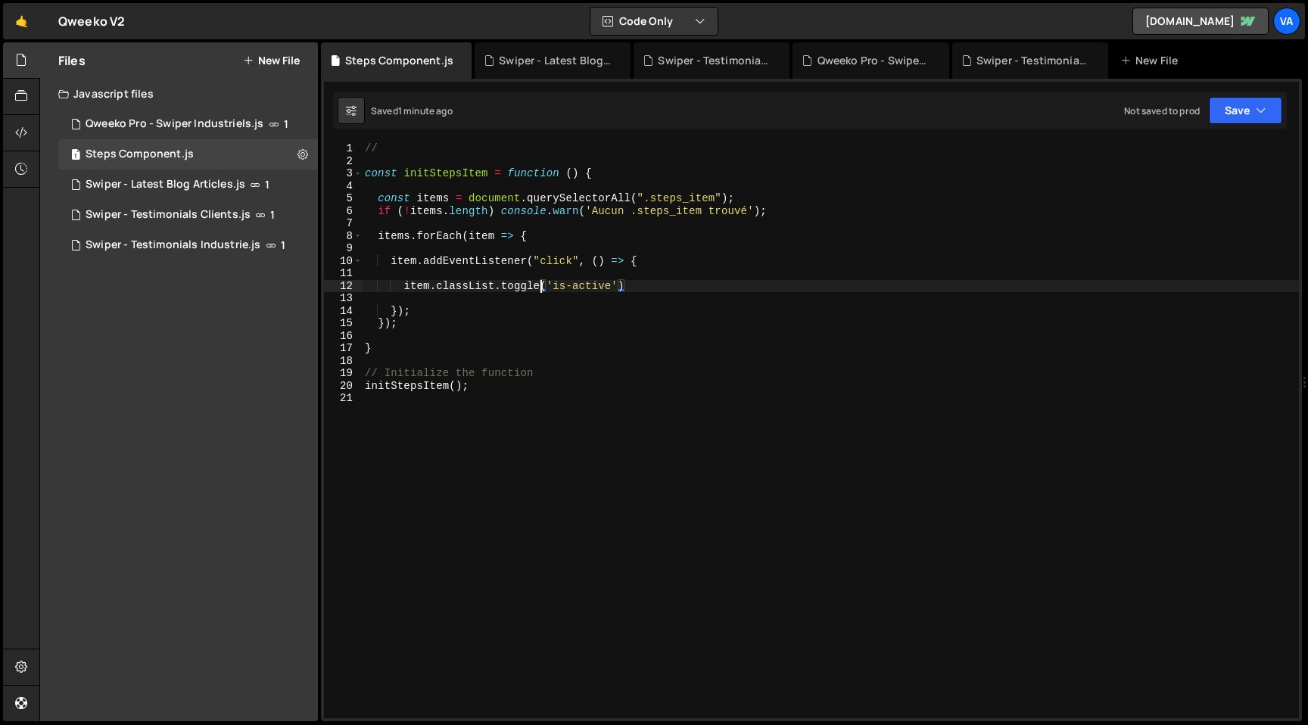
scroll to position [0, 0]
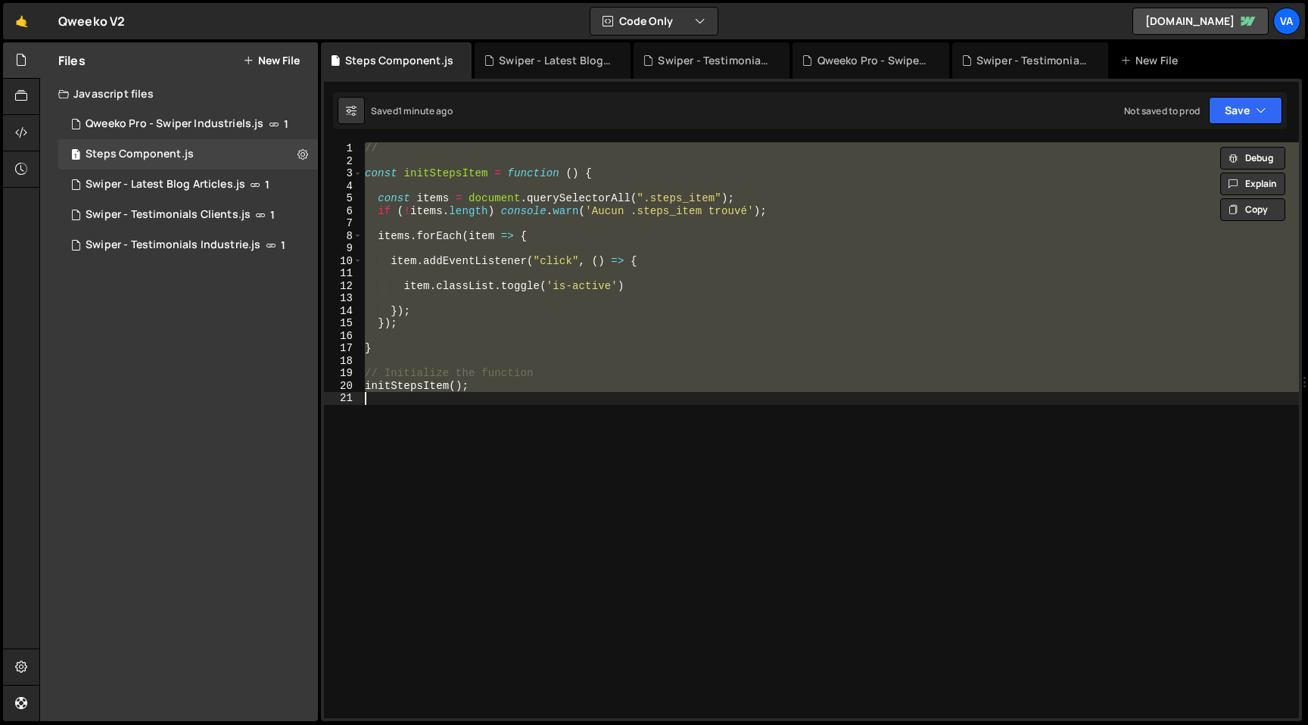
paste textarea
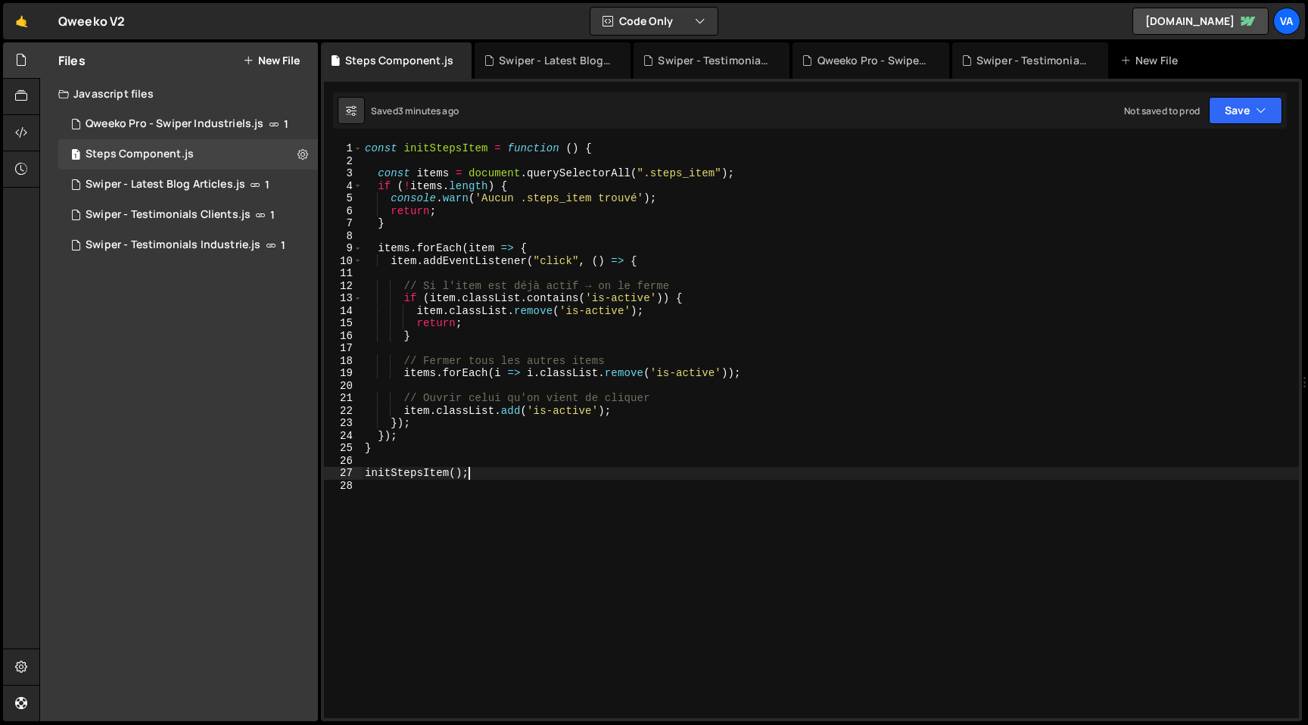
click at [427, 432] on div "const initStepsItem = function ( ) { const items = document . querySelectorAll …" at bounding box center [830, 442] width 937 height 601
type textarea "});"
paste textarea "items[0].click();"
type textarea "items[0].click();"
click at [302, 156] on icon at bounding box center [303, 154] width 11 height 14
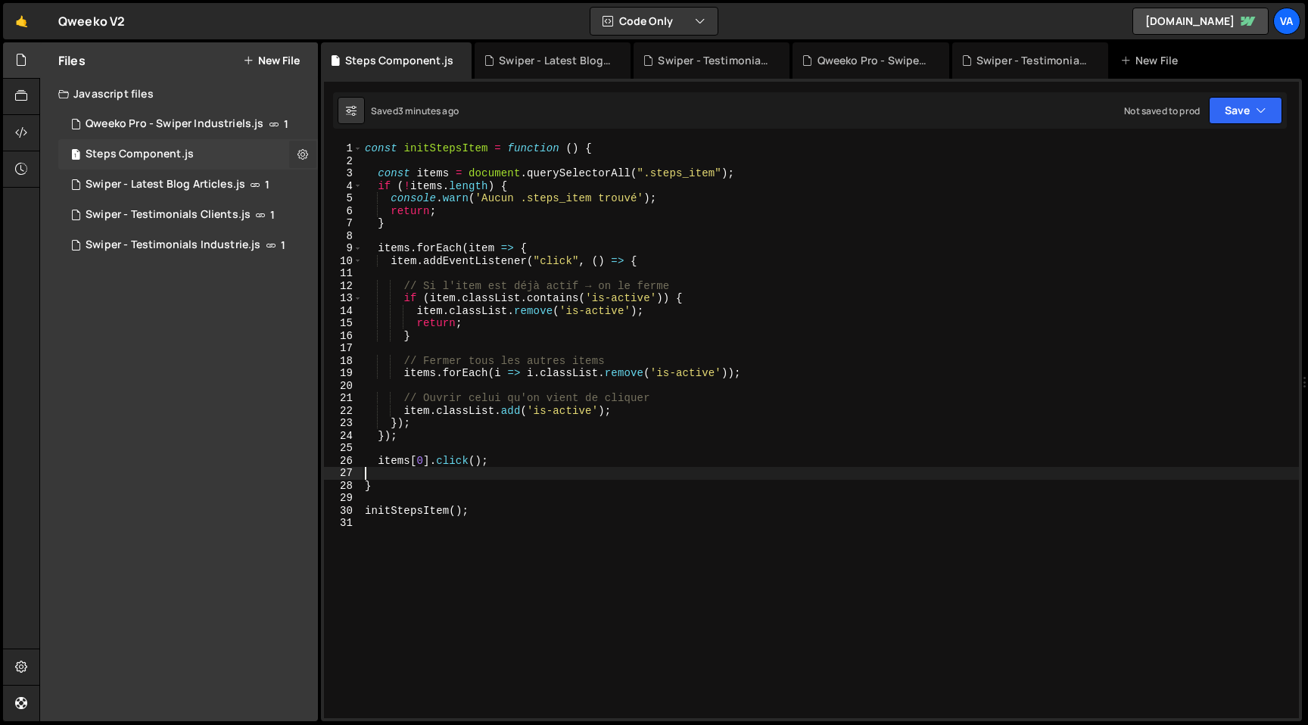
type input "Steps Component"
radio input "true"
checkbox input "true"
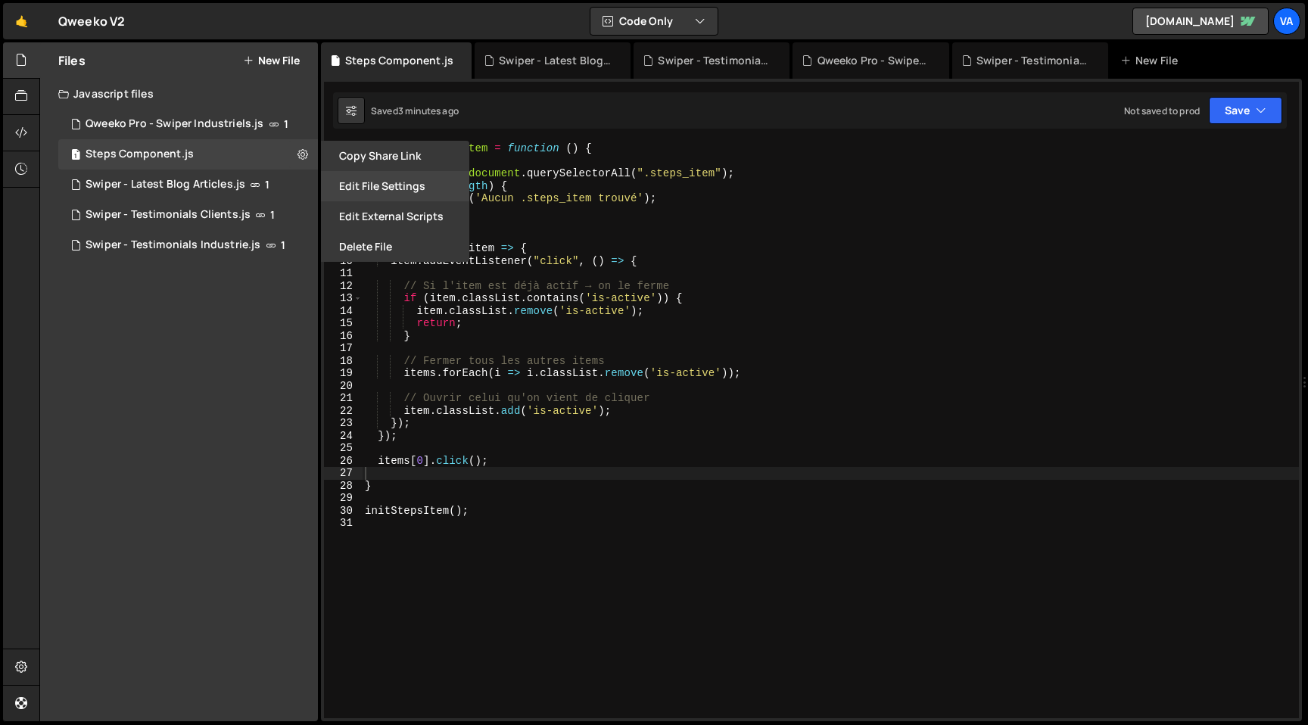
click at [368, 184] on button "Edit File Settings" at bounding box center [395, 186] width 148 height 30
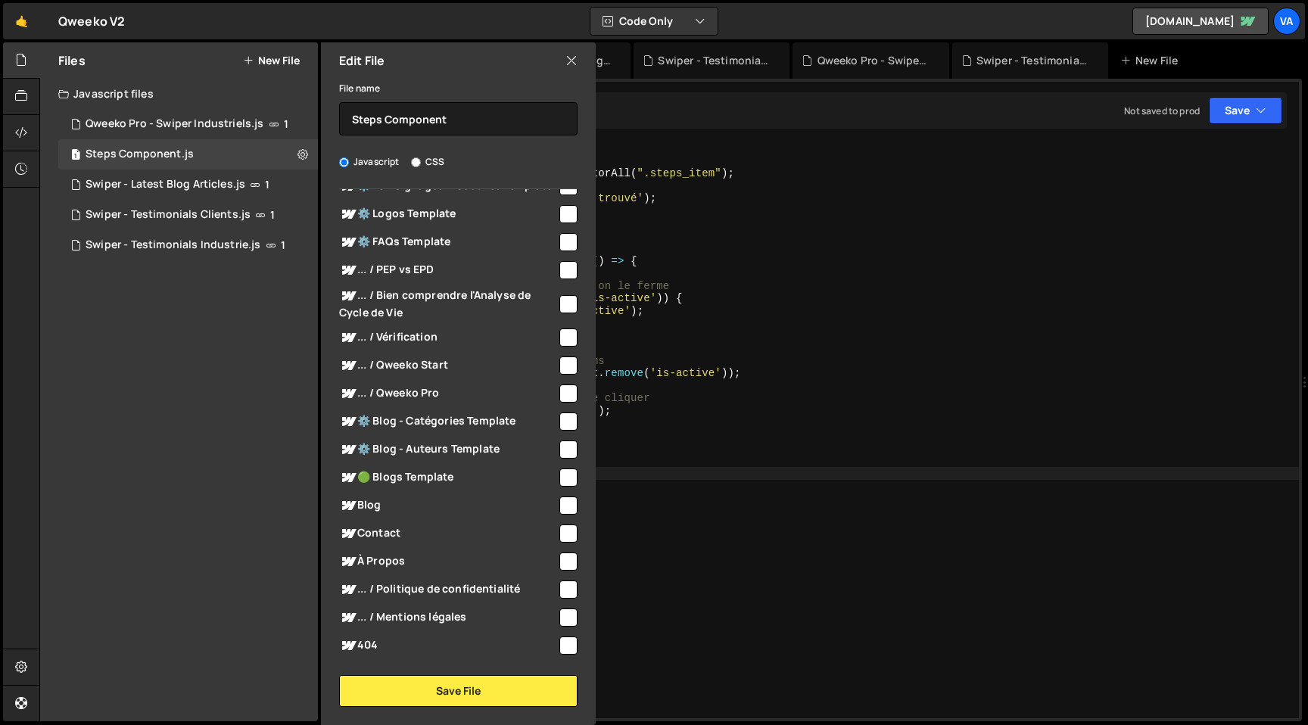
scroll to position [170, 0]
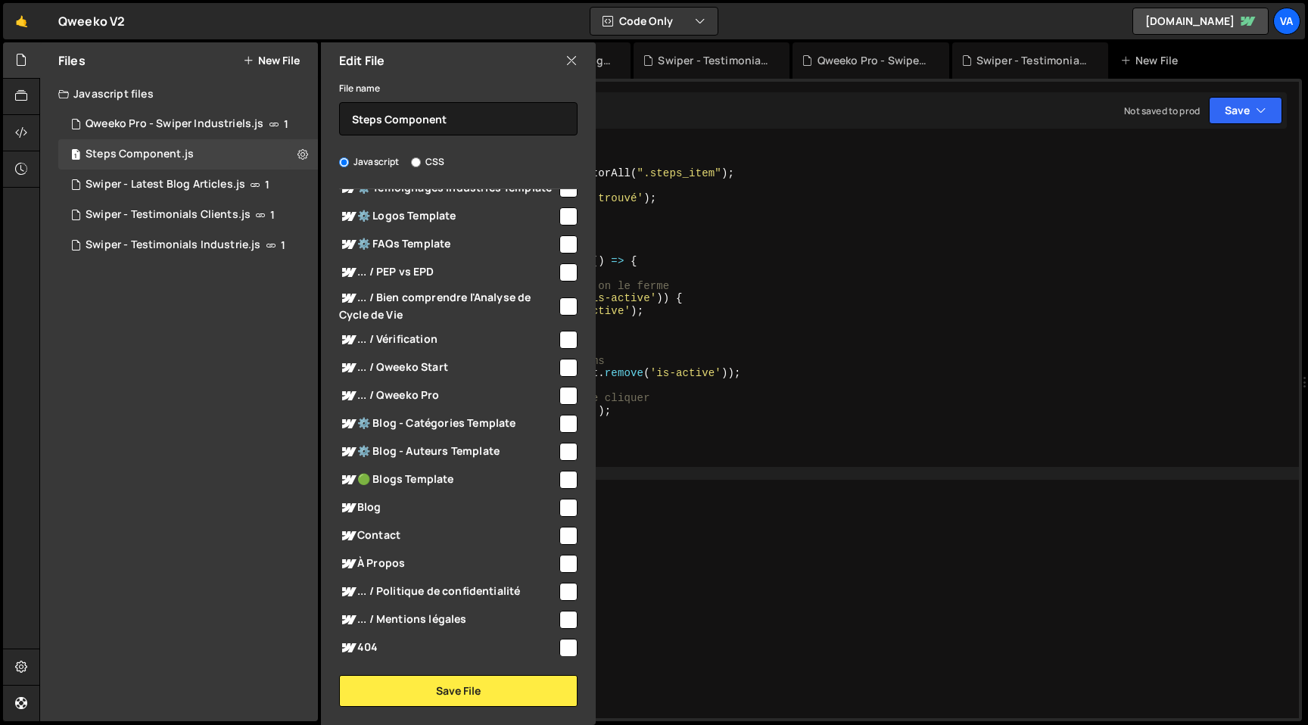
click at [550, 394] on span "... / Qweeko Pro" at bounding box center [448, 396] width 218 height 18
checkbox input "true"
click at [556, 376] on div "... / Qweeko Start" at bounding box center [458, 368] width 238 height 28
click at [561, 367] on input "checkbox" at bounding box center [568, 368] width 18 height 18
checkbox input "true"
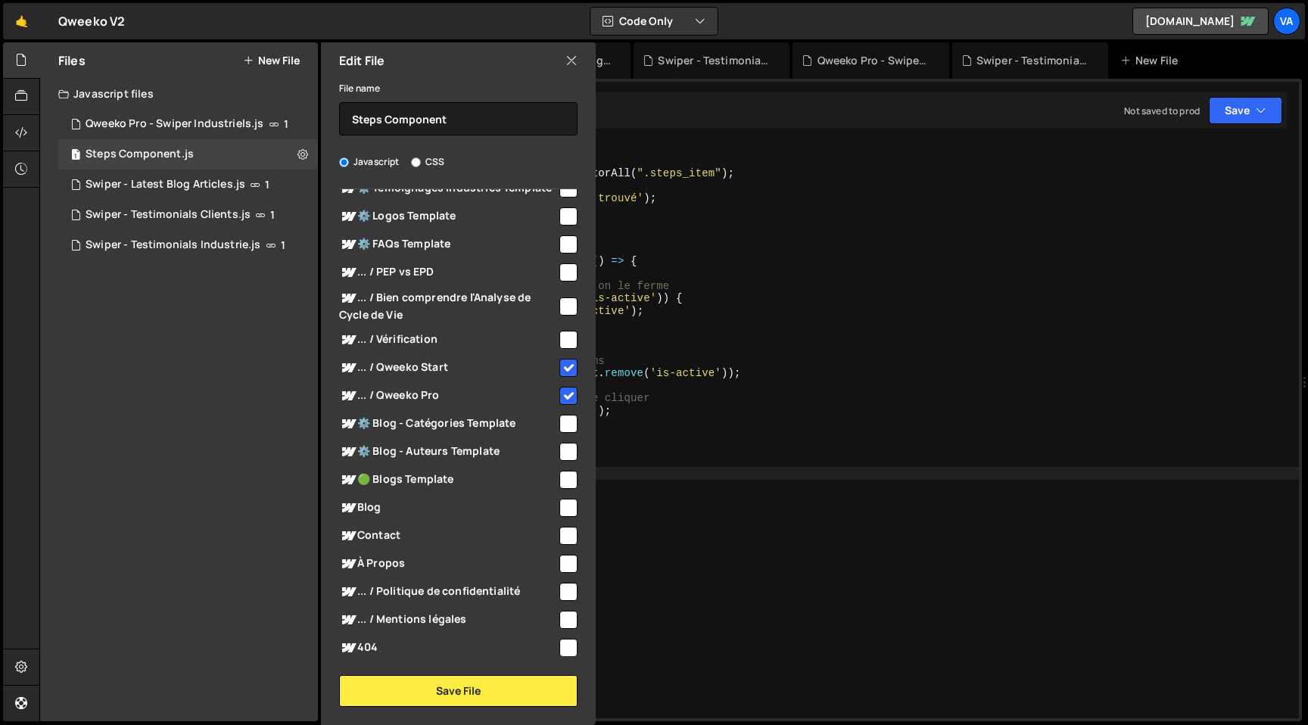
click at [563, 303] on input "checkbox" at bounding box center [568, 307] width 18 height 18
checkbox input "true"
click at [562, 276] on input "checkbox" at bounding box center [568, 272] width 18 height 18
checkbox input "true"
click at [481, 693] on button "Save File" at bounding box center [458, 691] width 238 height 32
